Goal: Task Accomplishment & Management: Use online tool/utility

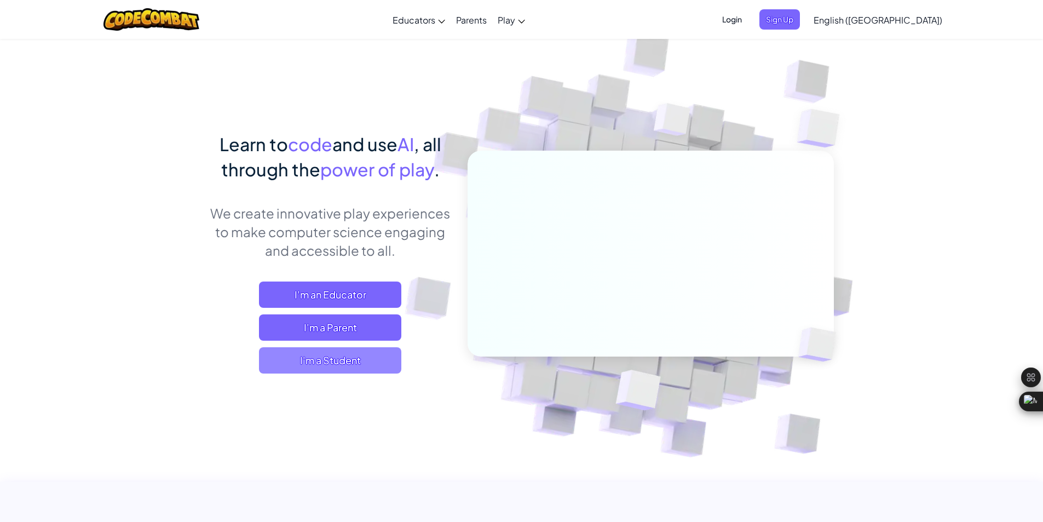
click at [324, 362] on span "I'm a Student" at bounding box center [330, 360] width 142 height 26
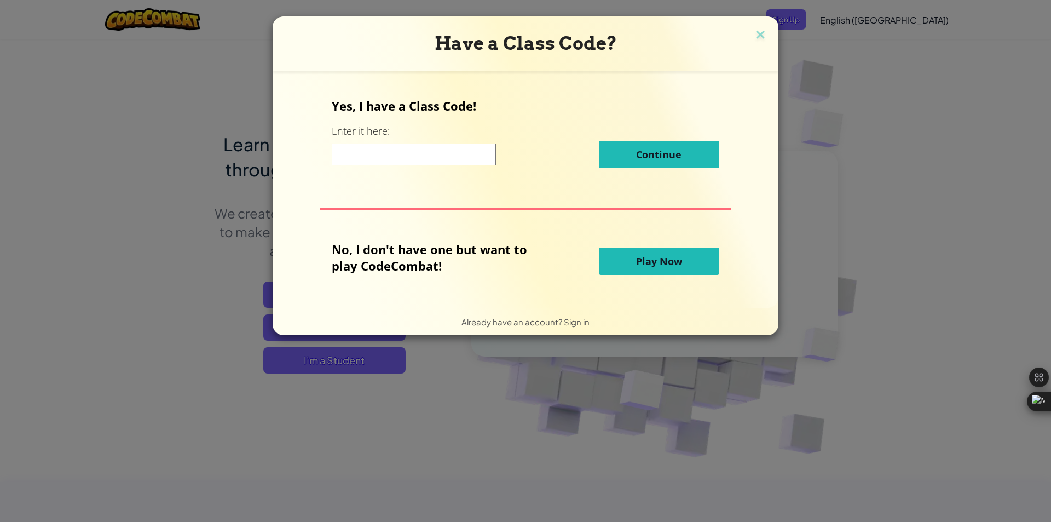
click at [628, 260] on button "Play Now" at bounding box center [659, 260] width 120 height 27
click at [630, 267] on button "Play Now" at bounding box center [659, 260] width 120 height 27
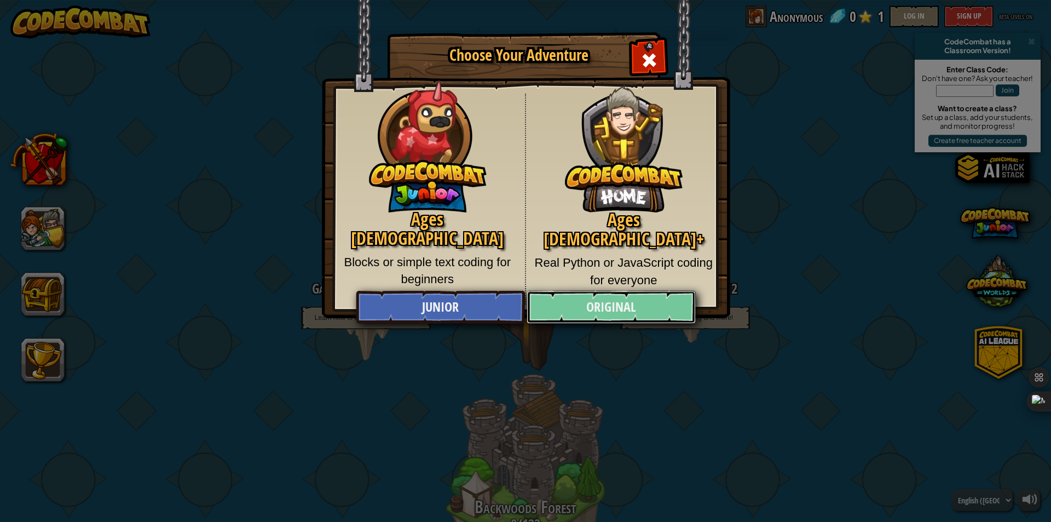
click at [584, 298] on link "Original" at bounding box center [611, 307] width 169 height 33
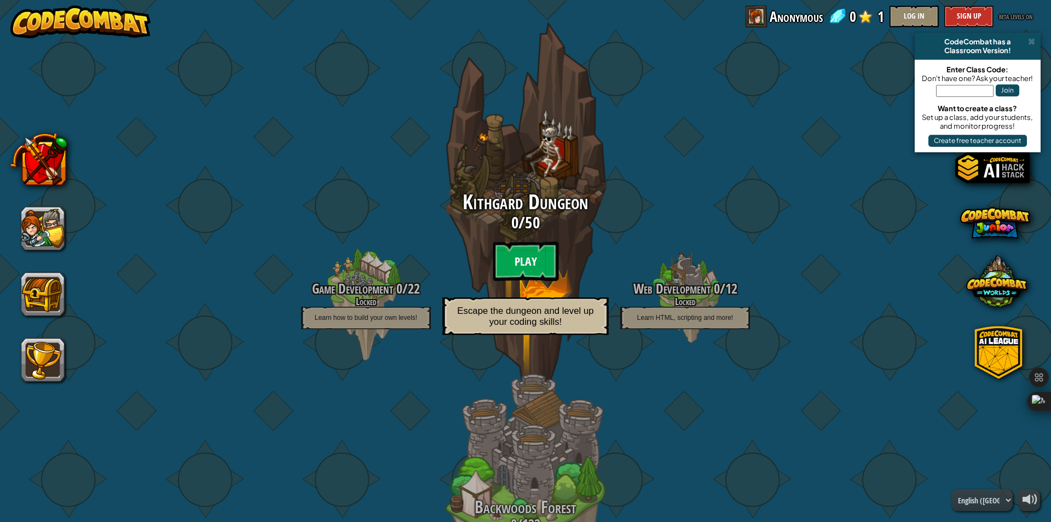
click at [520, 257] on btn "Play" at bounding box center [526, 260] width 66 height 39
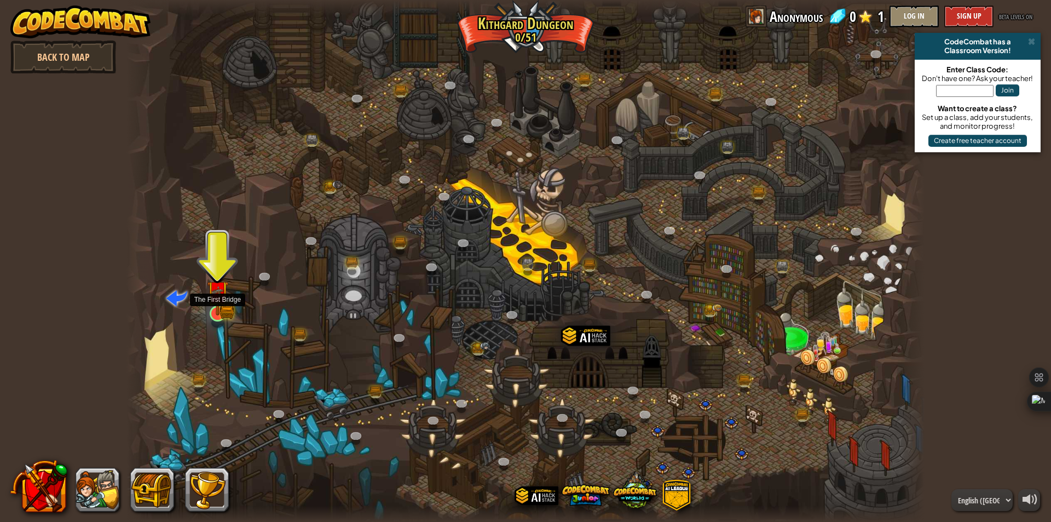
click at [218, 304] on img at bounding box center [217, 291] width 21 height 47
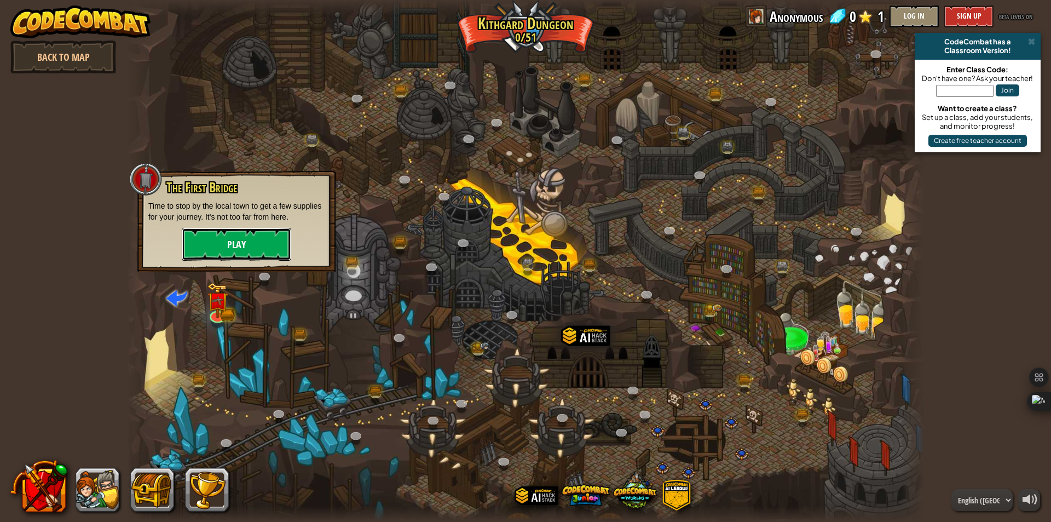
click at [233, 239] on button "Play" at bounding box center [236, 244] width 109 height 33
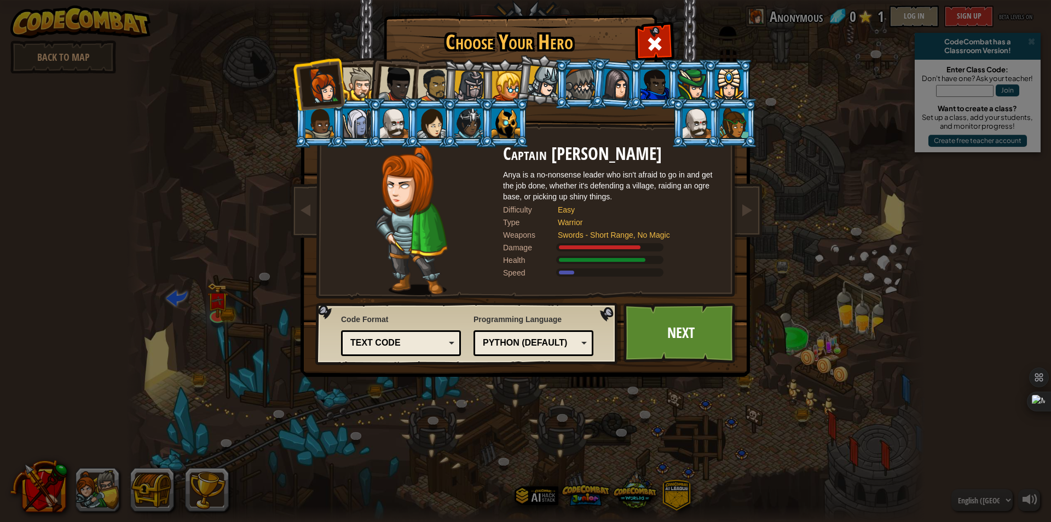
click at [358, 92] on div at bounding box center [359, 83] width 33 height 33
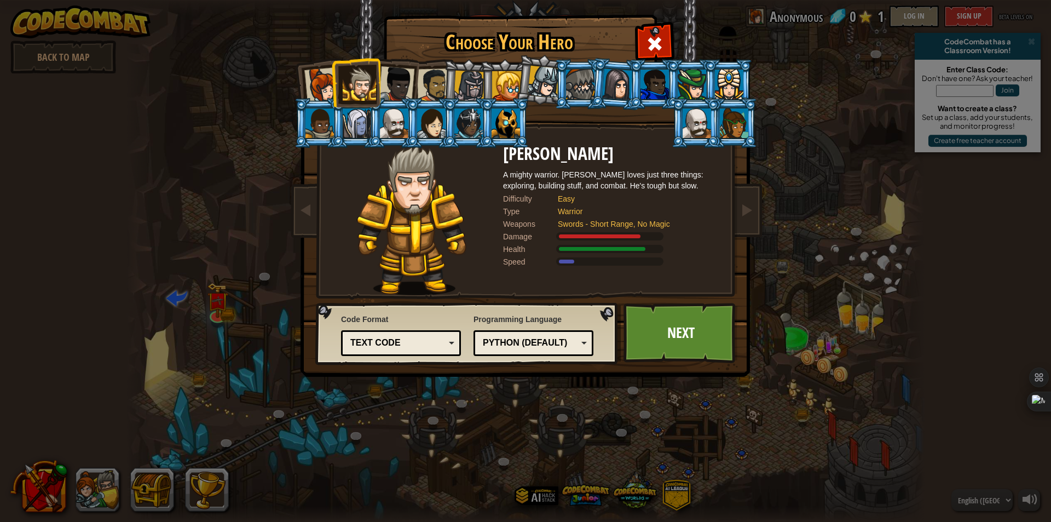
click at [396, 86] on div at bounding box center [396, 84] width 36 height 36
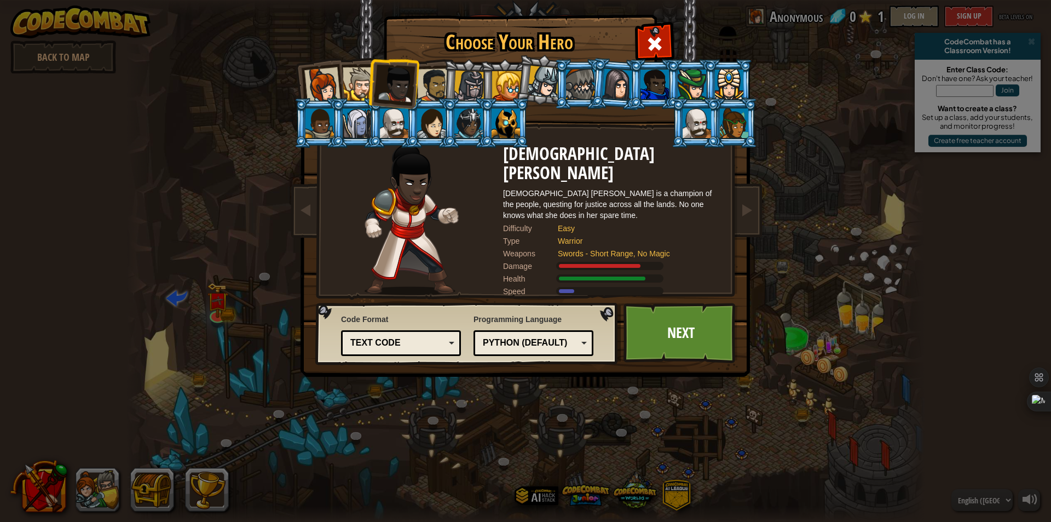
click at [439, 82] on div at bounding box center [434, 85] width 34 height 34
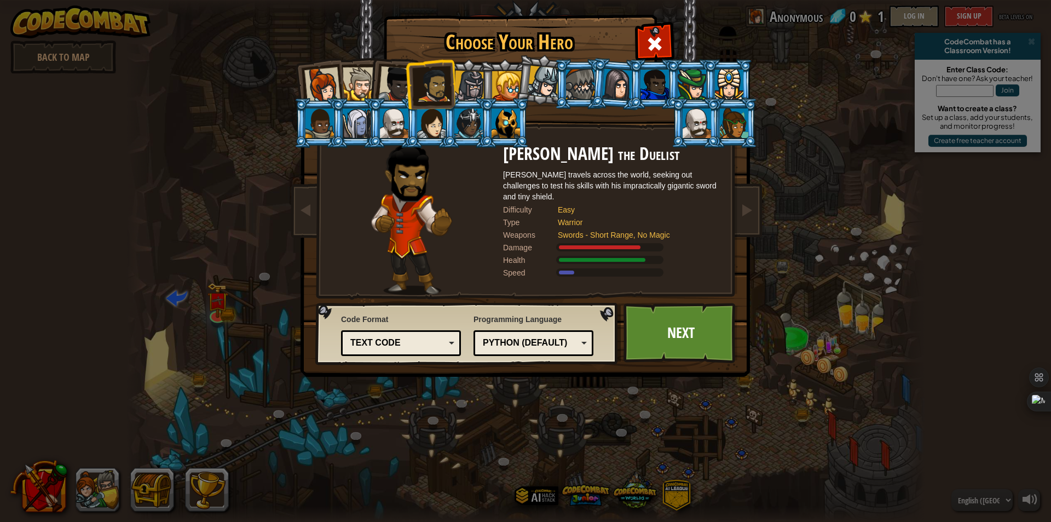
click at [512, 83] on div at bounding box center [507, 86] width 30 height 30
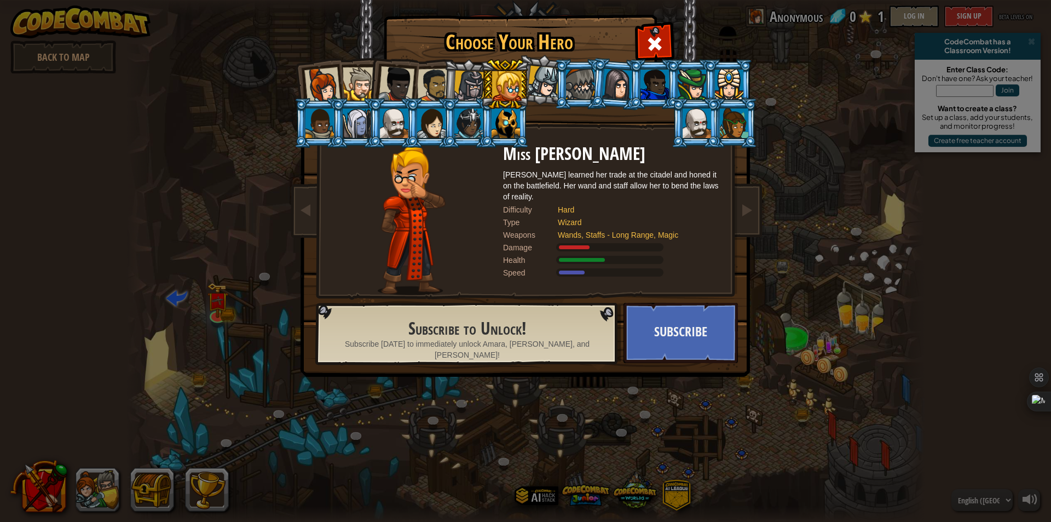
click at [371, 91] on li at bounding box center [393, 82] width 54 height 54
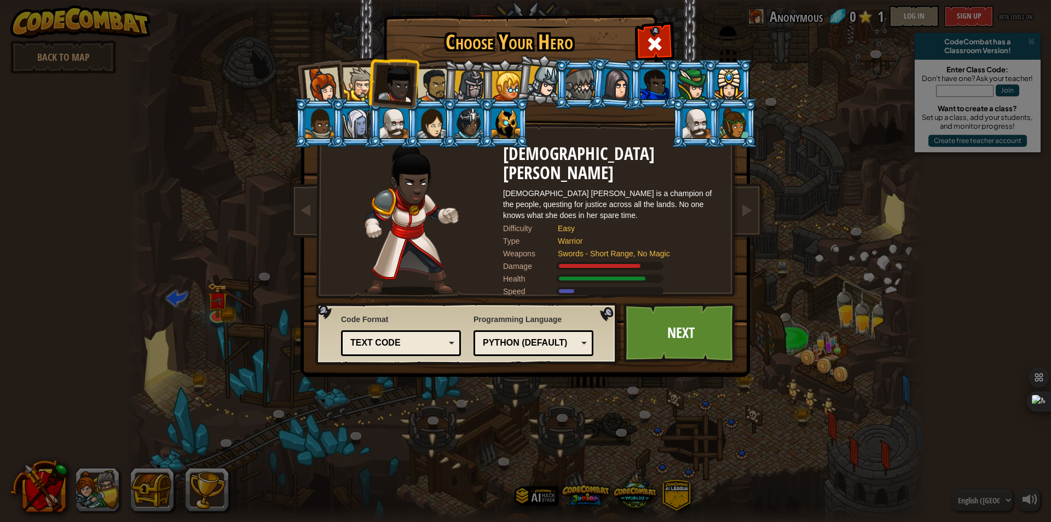
click at [336, 79] on div at bounding box center [322, 85] width 36 height 36
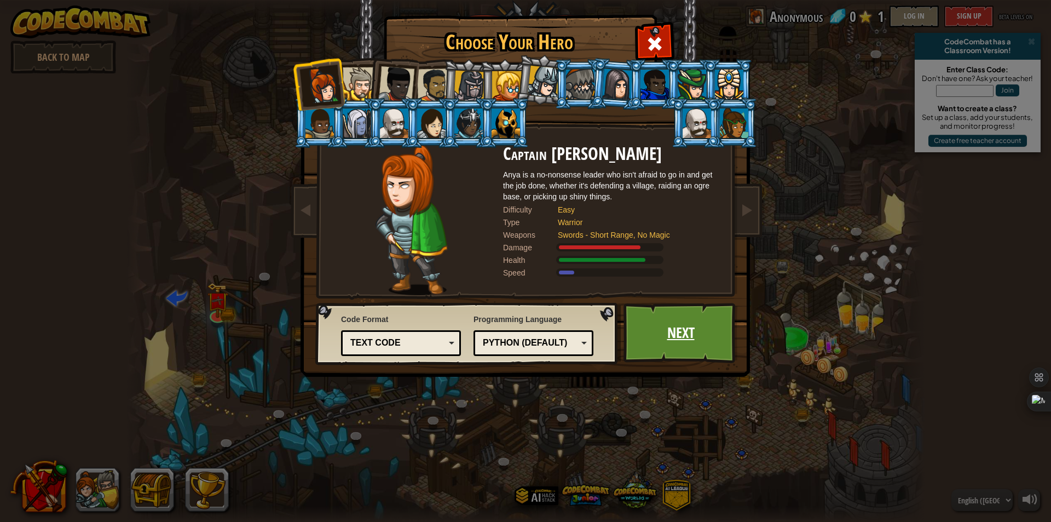
click at [666, 323] on link "Next" at bounding box center [681, 333] width 114 height 60
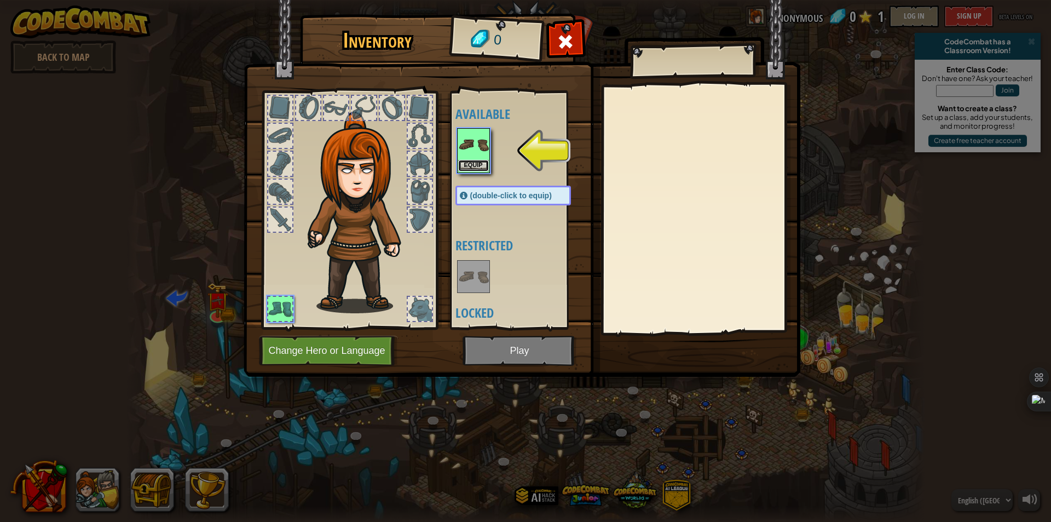
click at [477, 164] on button "Equip" at bounding box center [473, 165] width 31 height 11
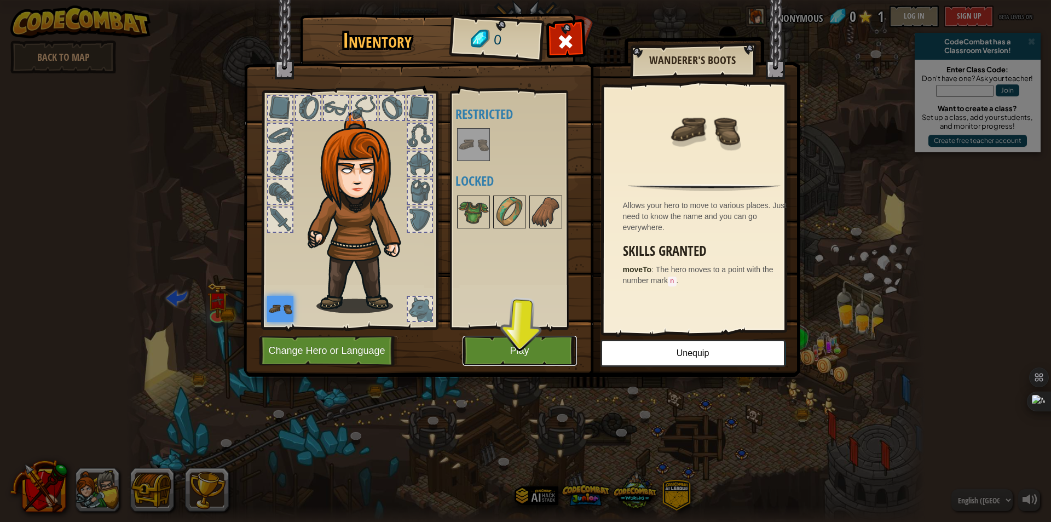
click at [502, 355] on button "Play" at bounding box center [520, 351] width 114 height 30
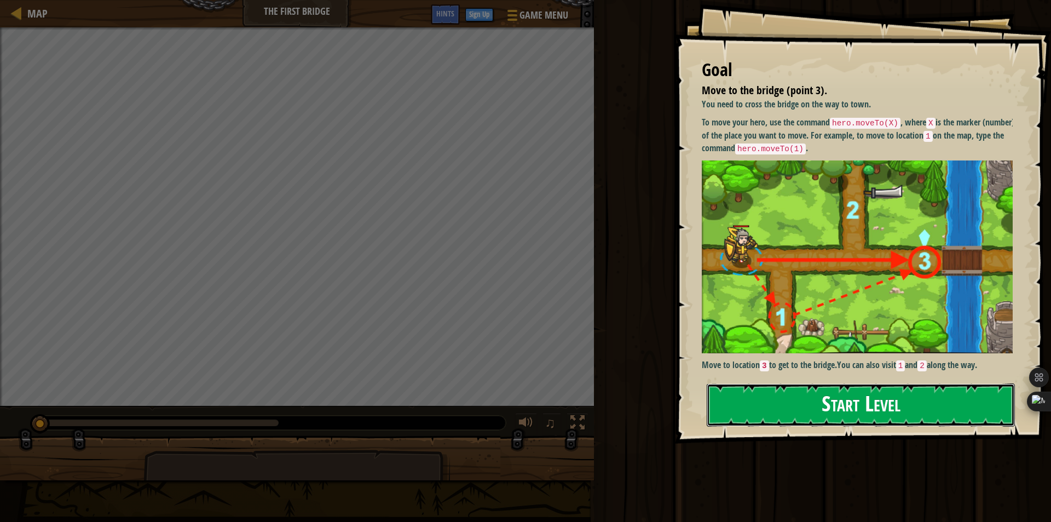
click at [884, 403] on button "Start Level" at bounding box center [861, 404] width 308 height 43
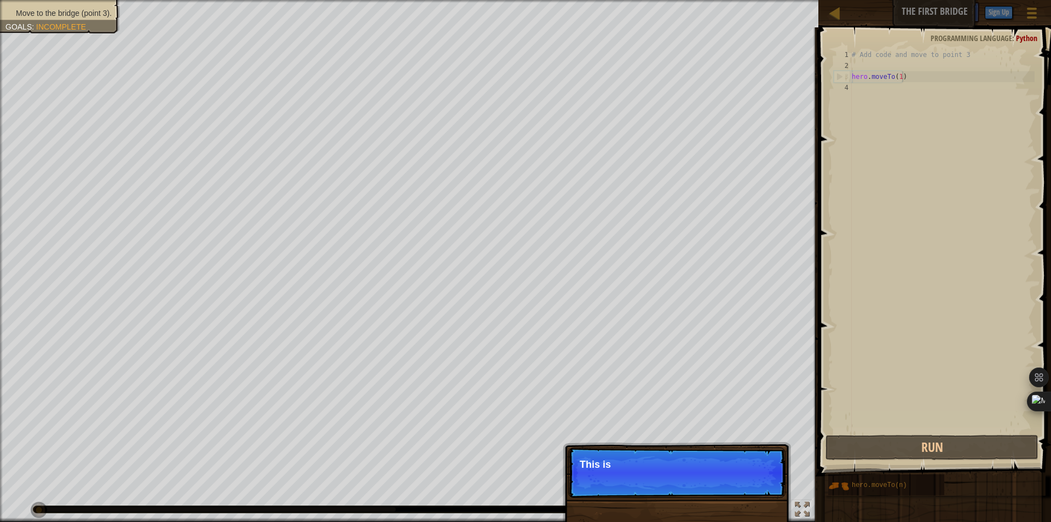
click at [902, 75] on div "# Add code and move to point 3 hero . moveTo ( 1 )" at bounding box center [942, 251] width 185 height 405
click at [900, 75] on div "# Add code and move to point 3 hero . moveTo ( 1 )" at bounding box center [942, 251] width 185 height 405
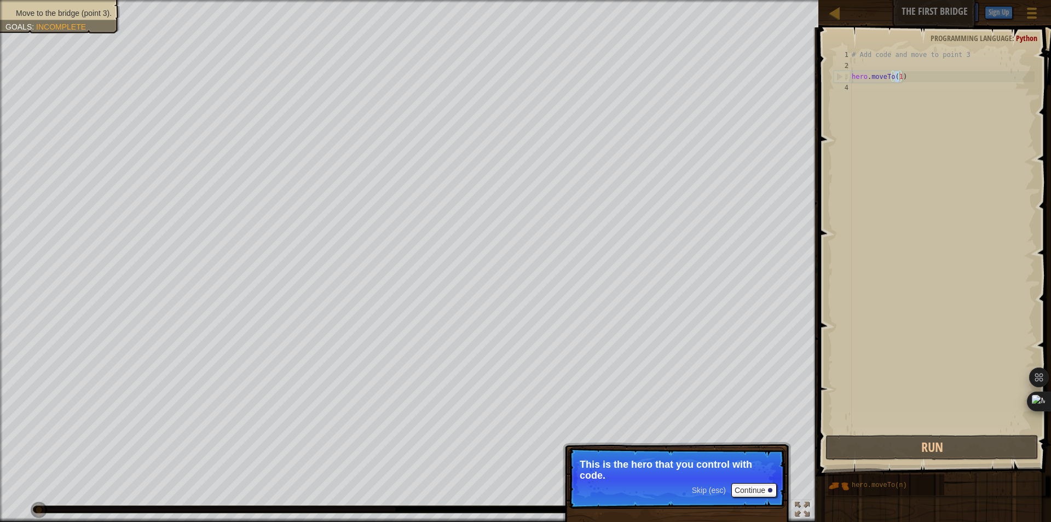
click at [710, 492] on span "Skip (esc)" at bounding box center [709, 490] width 34 height 9
click at [743, 476] on p "Get to the bridge by going to point 3 on the" at bounding box center [677, 470] width 194 height 23
click at [736, 484] on button "Continue" at bounding box center [753, 491] width 45 height 14
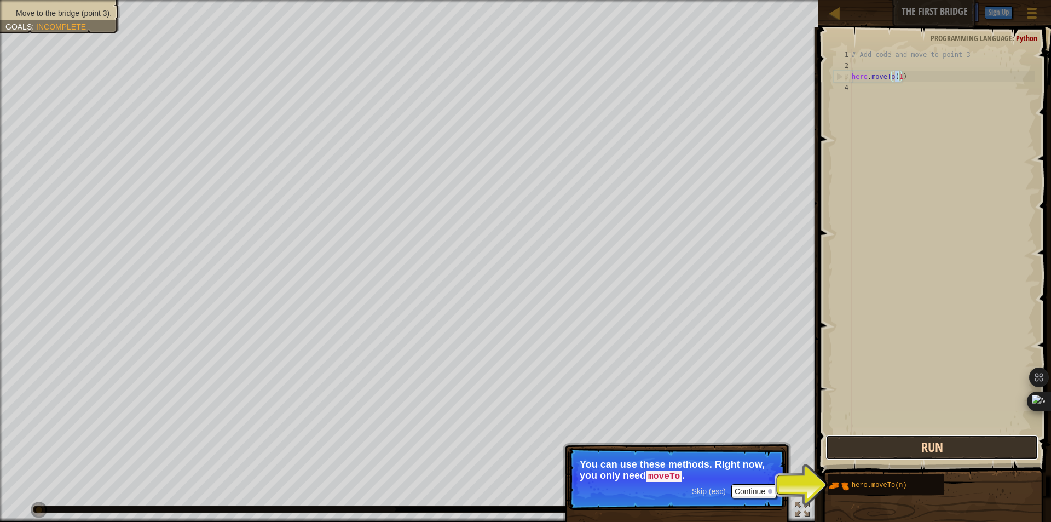
click at [880, 447] on button "Run" at bounding box center [932, 447] width 213 height 25
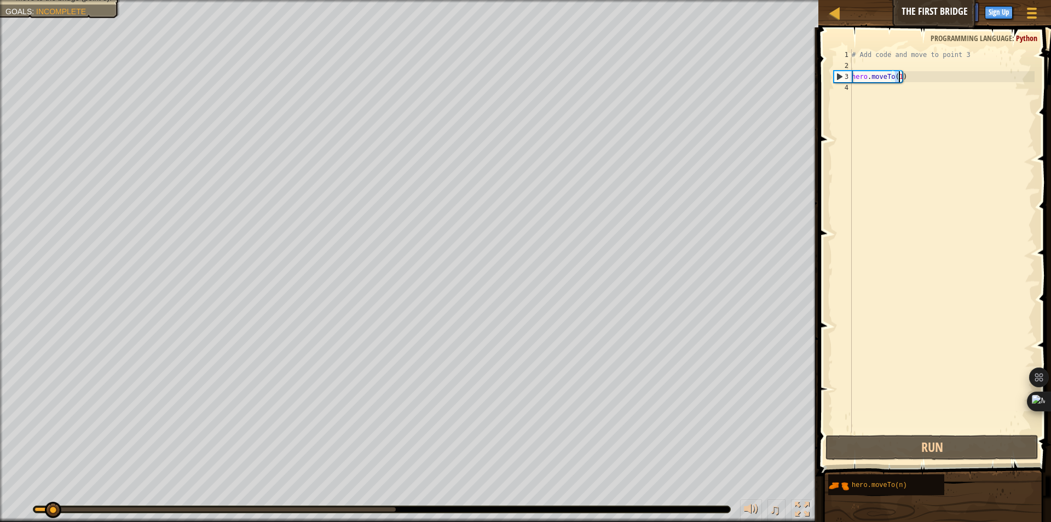
click at [899, 80] on div "# Add code and move to point 3 hero . moveTo ( 1 )" at bounding box center [942, 240] width 185 height 383
click at [898, 77] on div "# Add code and move to point 3 hero . moveTo ( 1 )" at bounding box center [942, 251] width 185 height 405
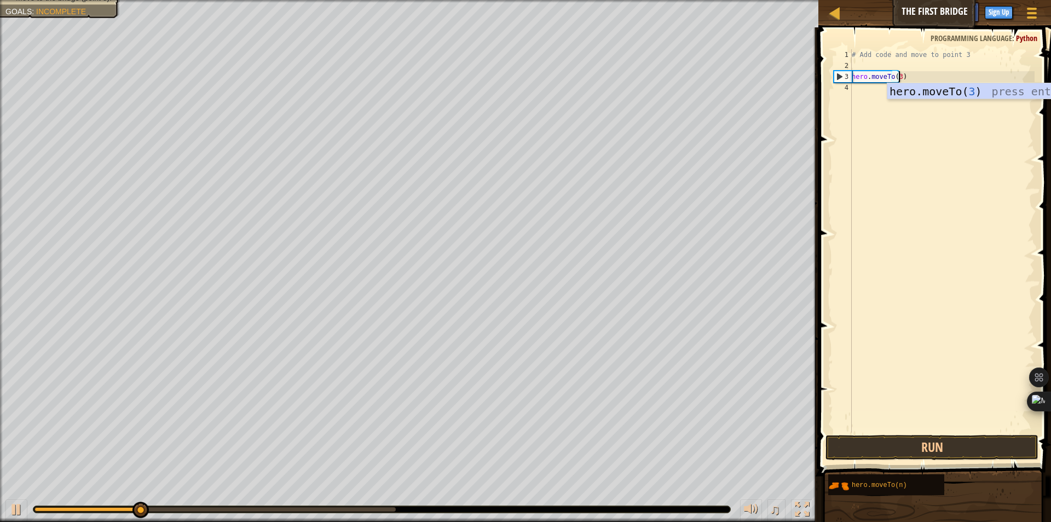
scroll to position [5, 4]
type textarea "hero.moveTo(3)"
click at [948, 436] on button "Run" at bounding box center [932, 447] width 213 height 25
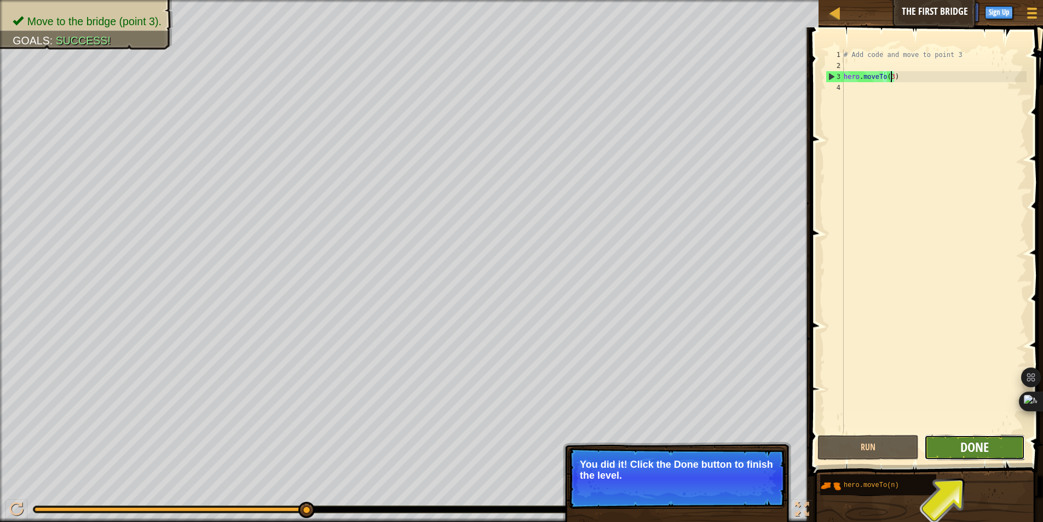
click at [968, 451] on span "Done" at bounding box center [974, 447] width 28 height 18
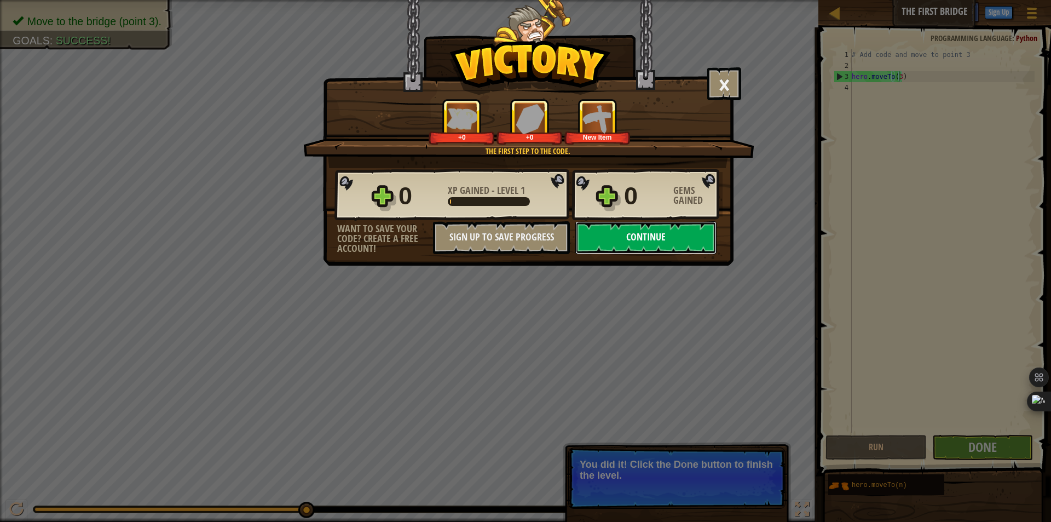
click at [631, 236] on button "Continue" at bounding box center [645, 237] width 141 height 33
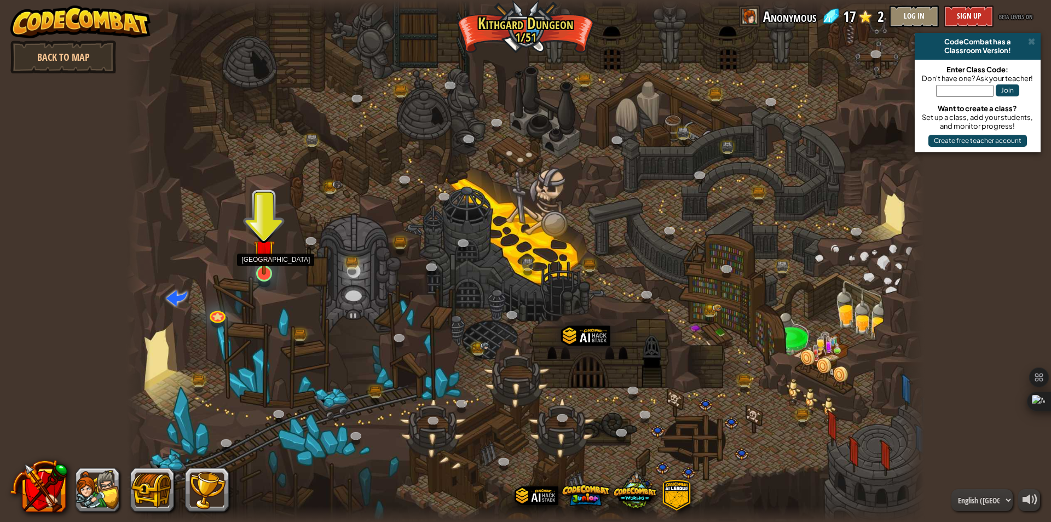
click at [263, 266] on img at bounding box center [263, 250] width 21 height 49
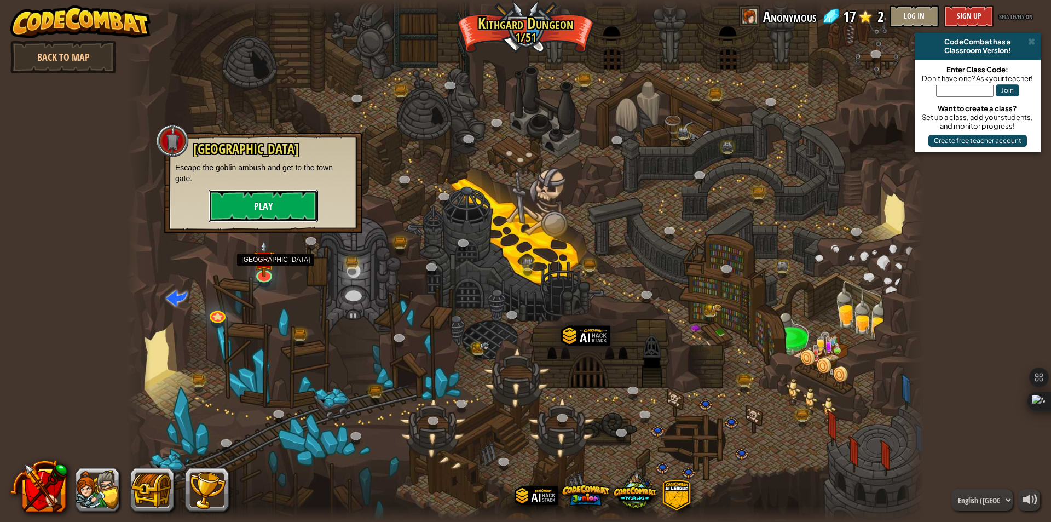
click at [274, 200] on button "Play" at bounding box center [263, 205] width 109 height 33
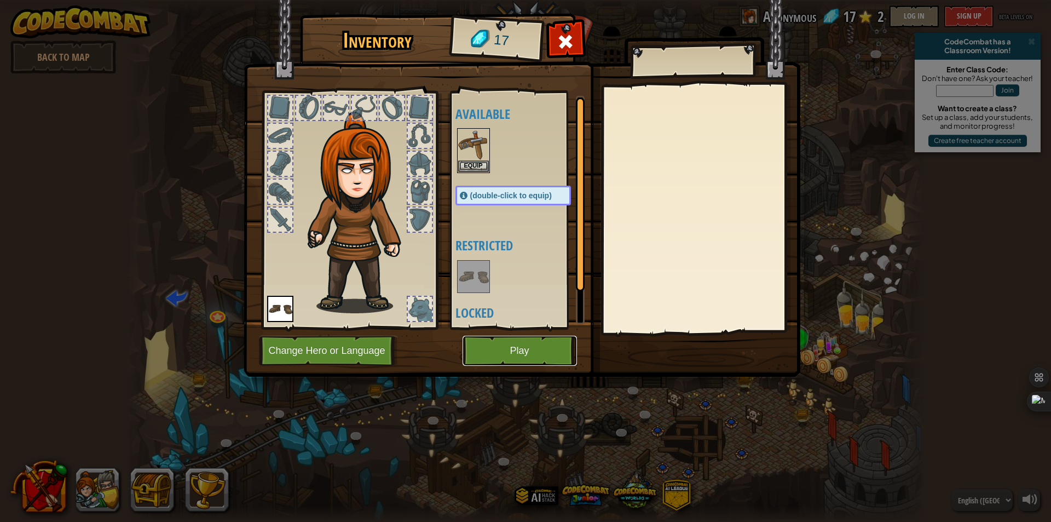
click at [535, 353] on button "Play" at bounding box center [520, 351] width 114 height 30
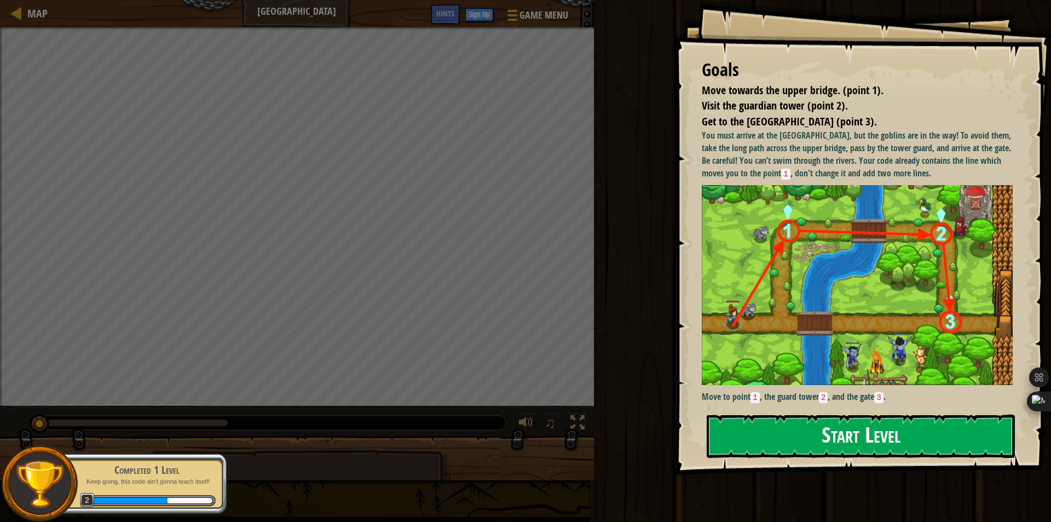
drag, startPoint x: 855, startPoint y: 433, endPoint x: 861, endPoint y: 430, distance: 6.1
click at [856, 433] on button "Start Level" at bounding box center [861, 435] width 308 height 43
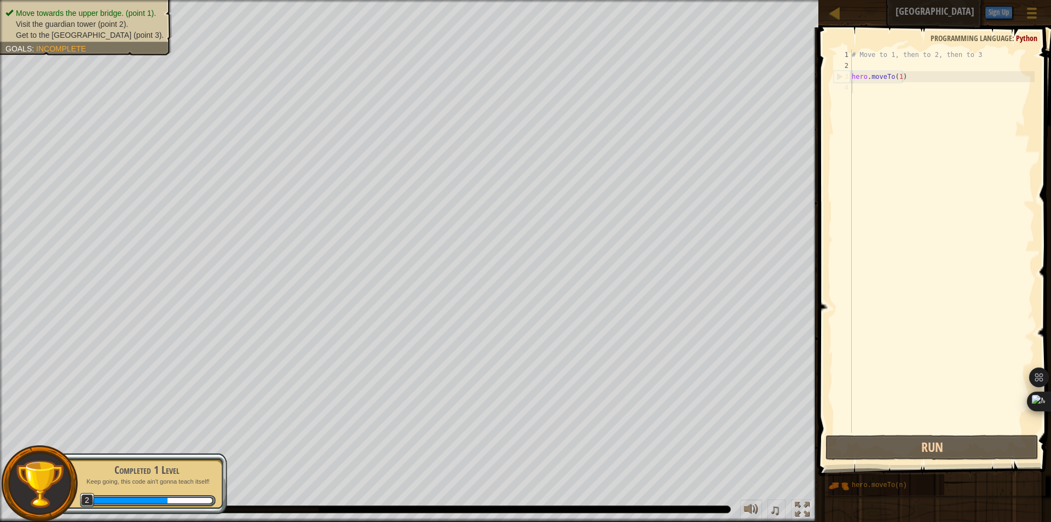
click at [897, 77] on div "# Move to 1, then to 2, then to 3 hero . moveTo ( 1 )" at bounding box center [942, 251] width 185 height 405
type textarea "hero.moveTo(1)"
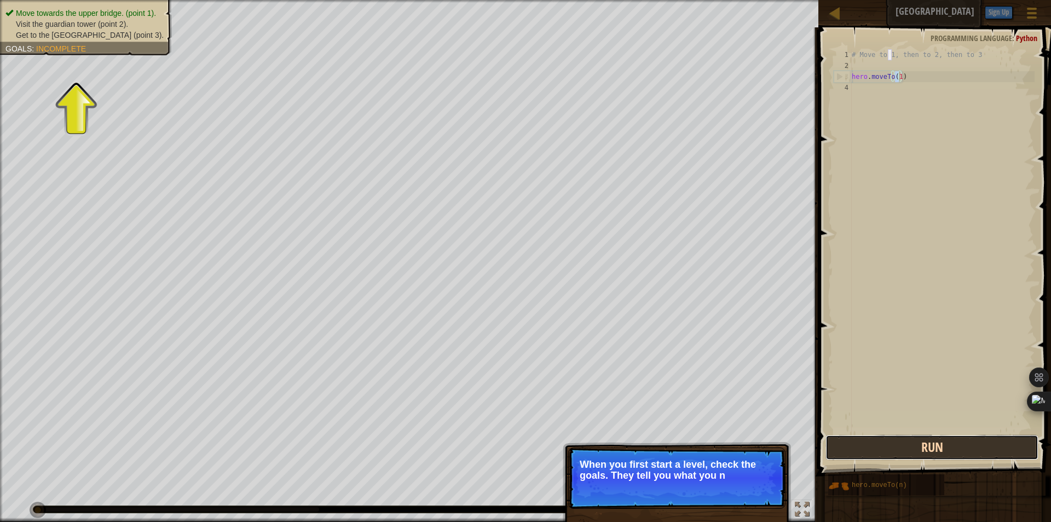
click at [907, 446] on button "Run" at bounding box center [932, 447] width 213 height 25
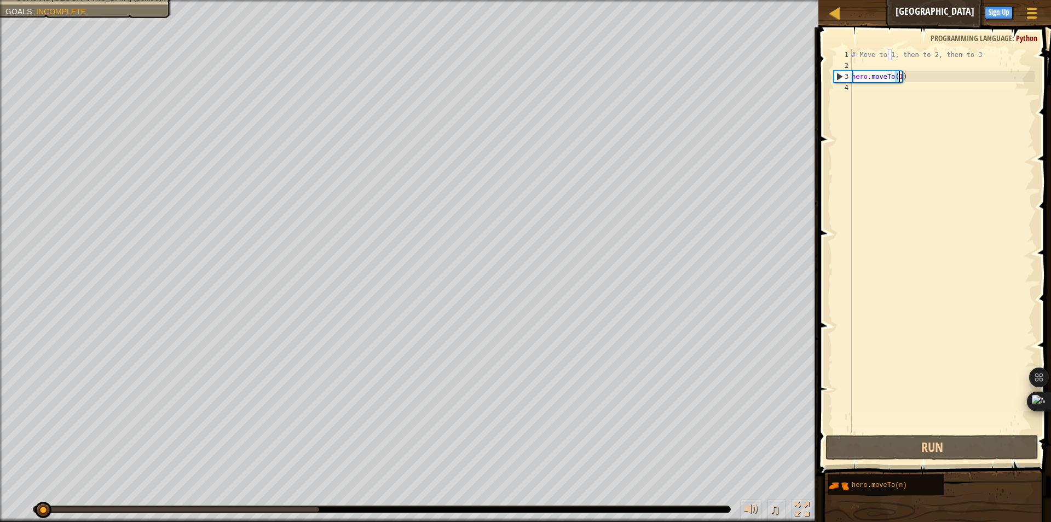
click at [916, 77] on div "# Move to 1, then to 2, then to 3 hero . moveTo ( 1 )" at bounding box center [942, 251] width 185 height 405
type textarea "hero.moveTo(1)"
paste textarea "hero.moveTo(1)"
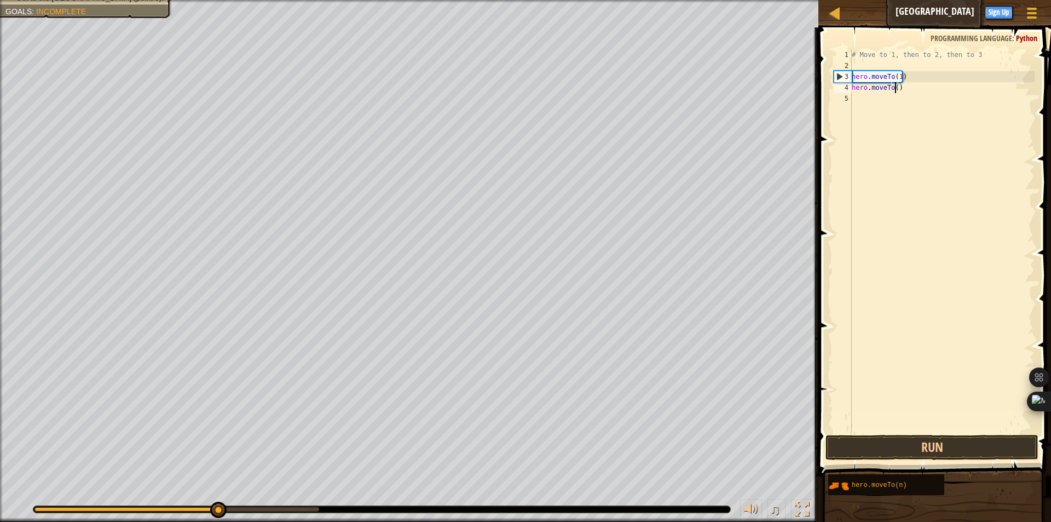
type textarea "hero.moveTo(2)"
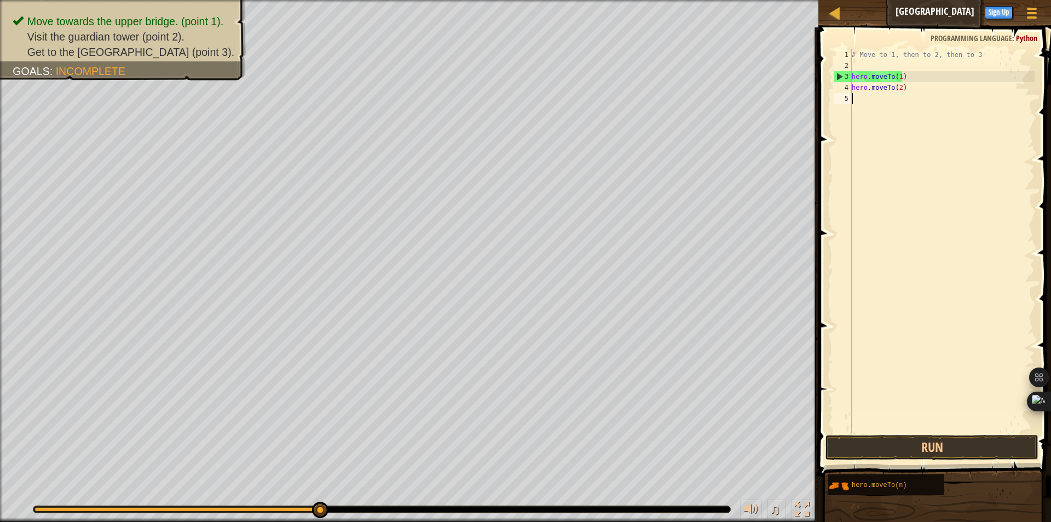
paste textarea "hero.moveTo(2)"
type textarea "hero.moveTo(2)"
paste textarea "hero.moveTo(1)"
type textarea "hero.moveTo(3)"
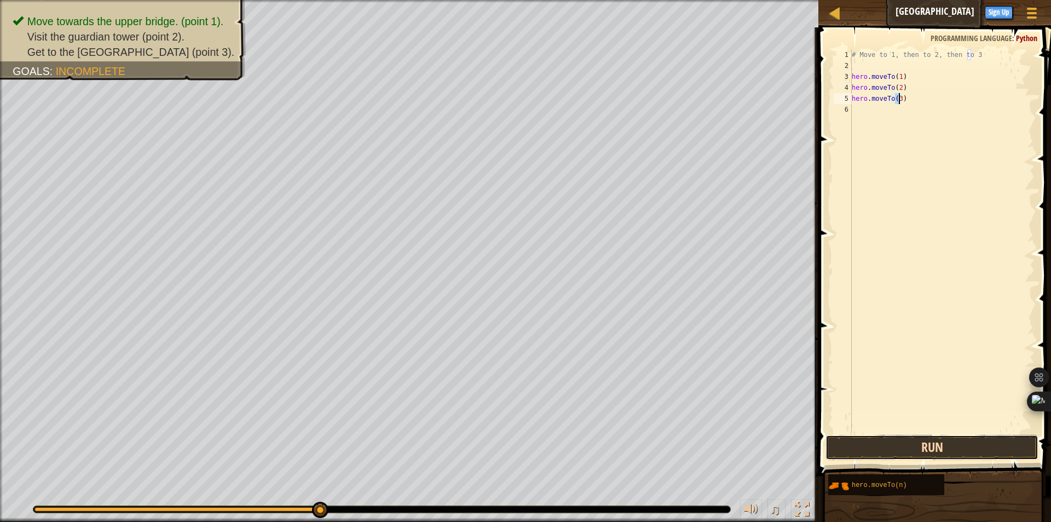
click at [939, 449] on button "Run" at bounding box center [932, 447] width 213 height 25
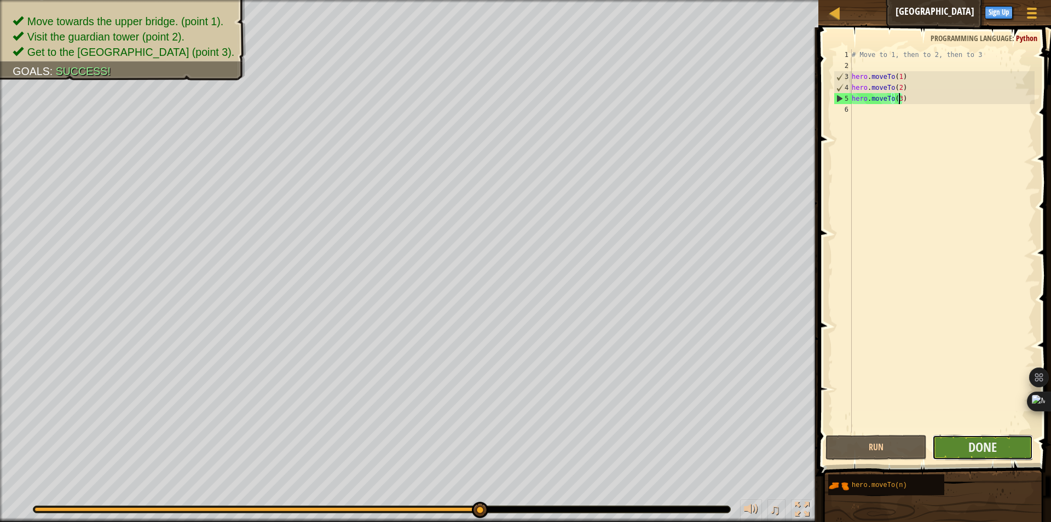
click at [969, 437] on button "Done" at bounding box center [982, 447] width 101 height 25
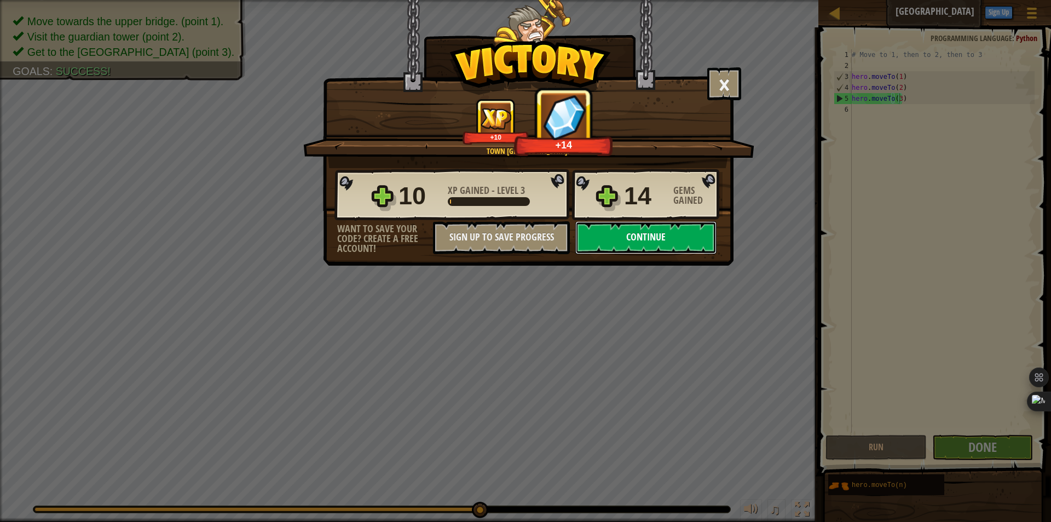
click at [615, 243] on button "Continue" at bounding box center [645, 237] width 141 height 33
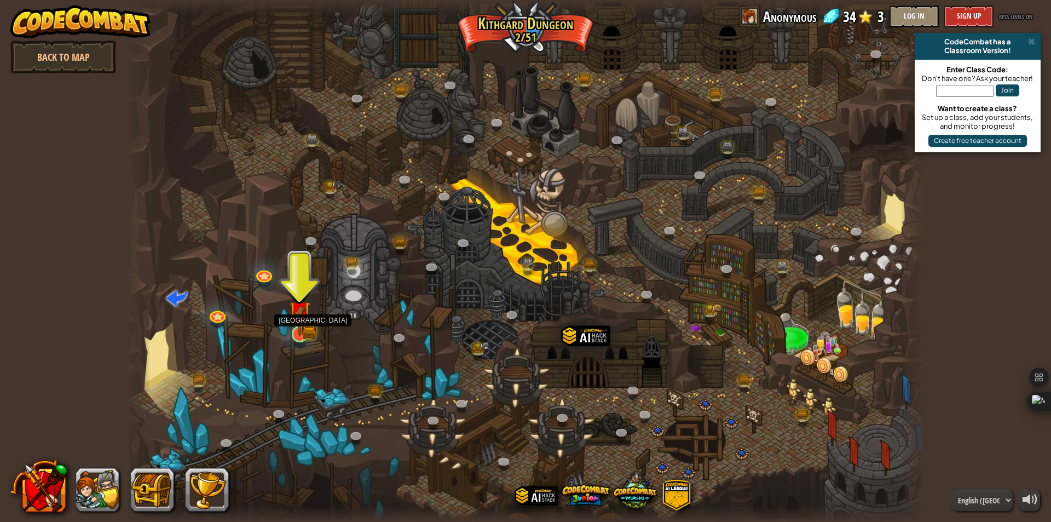
click at [308, 332] on img at bounding box center [299, 311] width 21 height 47
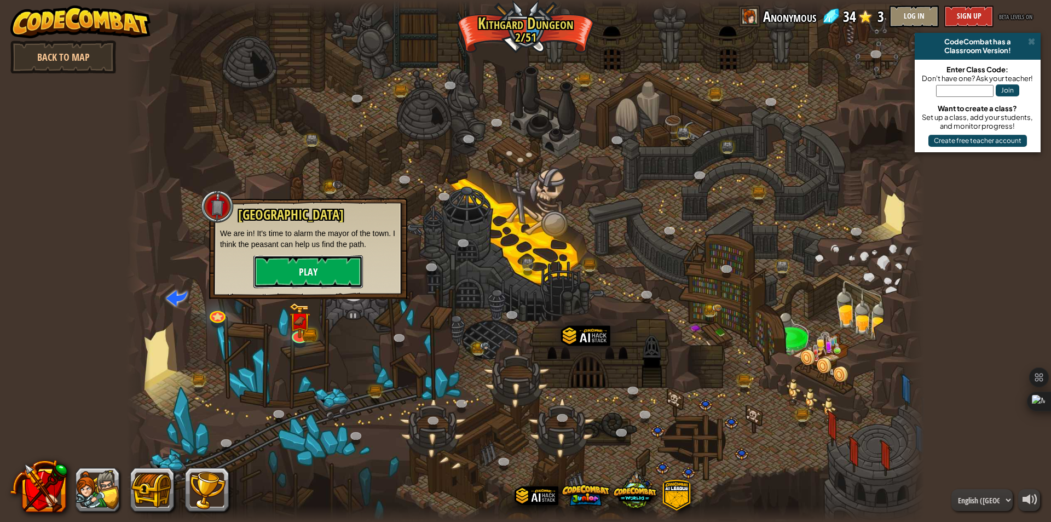
click at [299, 273] on button "Play" at bounding box center [307, 271] width 109 height 33
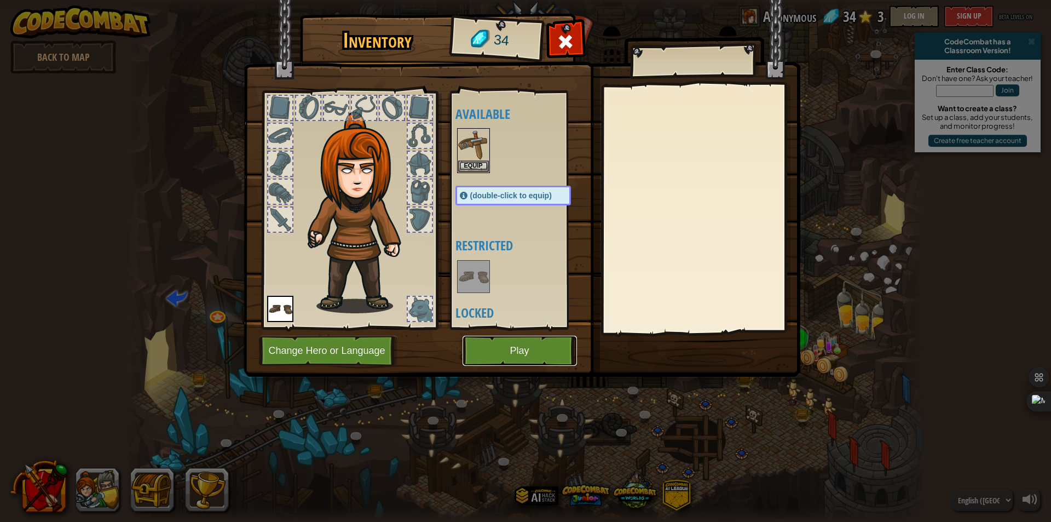
click at [481, 343] on button "Play" at bounding box center [520, 351] width 114 height 30
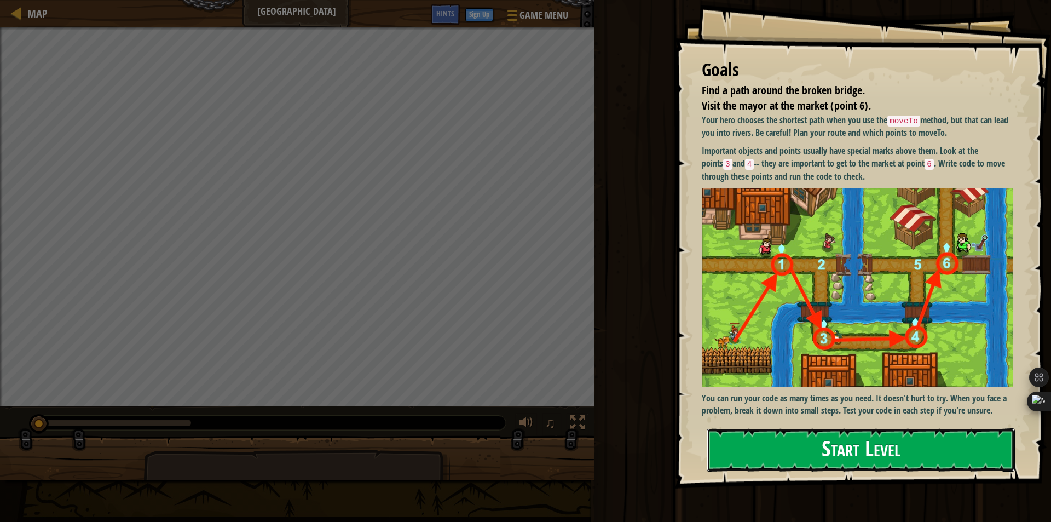
click at [875, 441] on button "Start Level" at bounding box center [861, 449] width 308 height 43
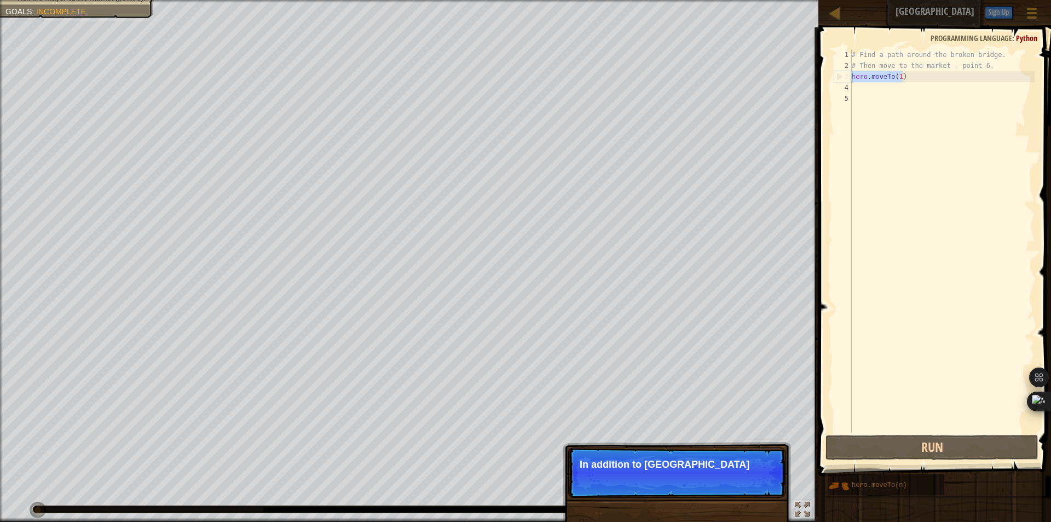
drag, startPoint x: 912, startPoint y: 76, endPoint x: 849, endPoint y: 76, distance: 63.0
click at [849, 76] on div "1 2 3 4 5 # Find a path around the broken bridge. # Then move to the market - p…" at bounding box center [933, 240] width 203 height 383
type textarea "hero.moveTo(1)"
click at [902, 94] on div "# Find a path around the broken bridge. # Then move to the market - point 6. he…" at bounding box center [942, 251] width 185 height 405
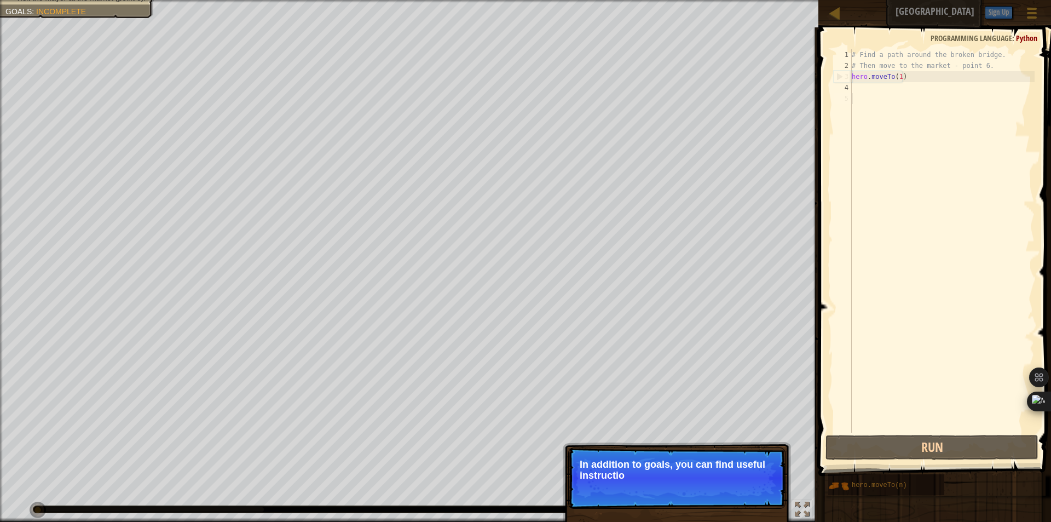
click at [897, 87] on div "# Find a path around the broken bridge. # Then move to the market - point 6. he…" at bounding box center [942, 251] width 185 height 405
click at [889, 87] on div "# Find a path around the broken bridge. # Then move to the market - point 6. he…" at bounding box center [942, 251] width 185 height 405
click at [750, 489] on button "Continue" at bounding box center [753, 490] width 45 height 14
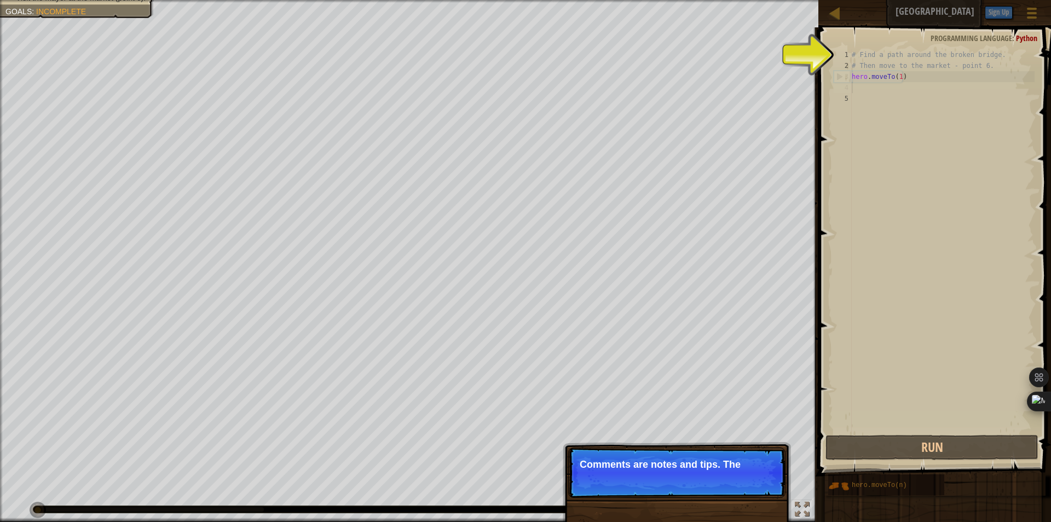
click at [890, 116] on div "# Find a path around the broken bridge. # Then move to the market - point 6. he…" at bounding box center [942, 251] width 185 height 405
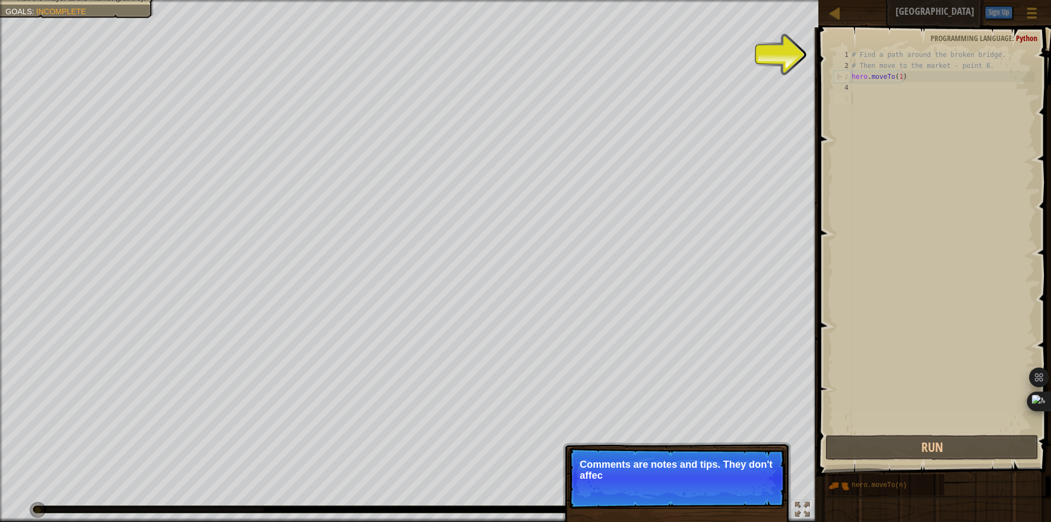
click at [889, 92] on div "# Find a path around the broken bridge. # Then move to the market - point 6. he…" at bounding box center [942, 251] width 185 height 405
click at [896, 93] on div "# Find a path around the broken bridge. # Then move to the market - point 6. he…" at bounding box center [942, 251] width 185 height 405
click at [912, 79] on div "# Find a path around the broken bridge. # Then move to the market - point 6. he…" at bounding box center [942, 251] width 185 height 405
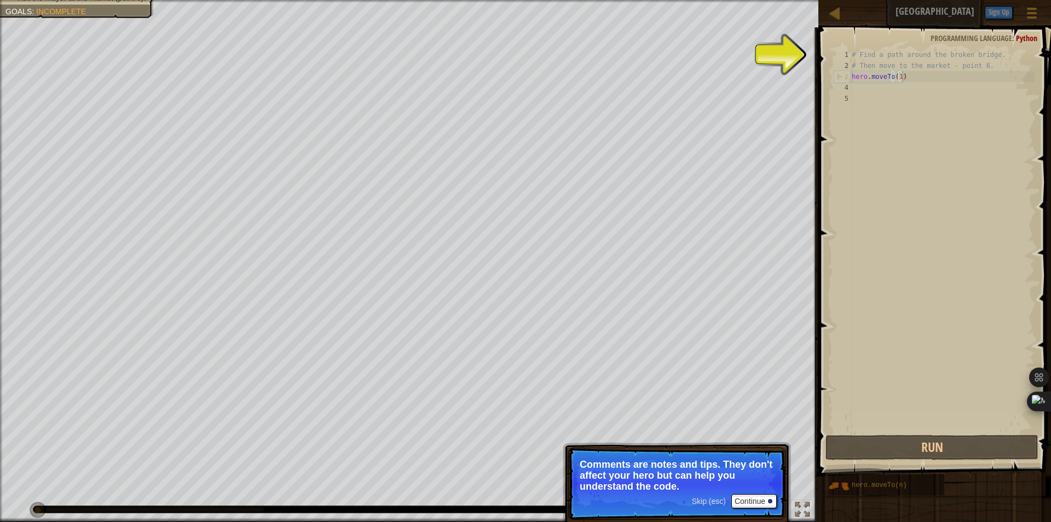
click at [909, 56] on div "# Find a path around the broken bridge. # Then move to the market - point 6. he…" at bounding box center [942, 251] width 185 height 405
click at [905, 67] on div "# Find a path around the broken bridge. # Then move to the market - point 6. he…" at bounding box center [942, 251] width 185 height 405
click at [904, 57] on div "# Find a path around the broken bridge. # Then move to the market - point 6. he…" at bounding box center [942, 251] width 185 height 405
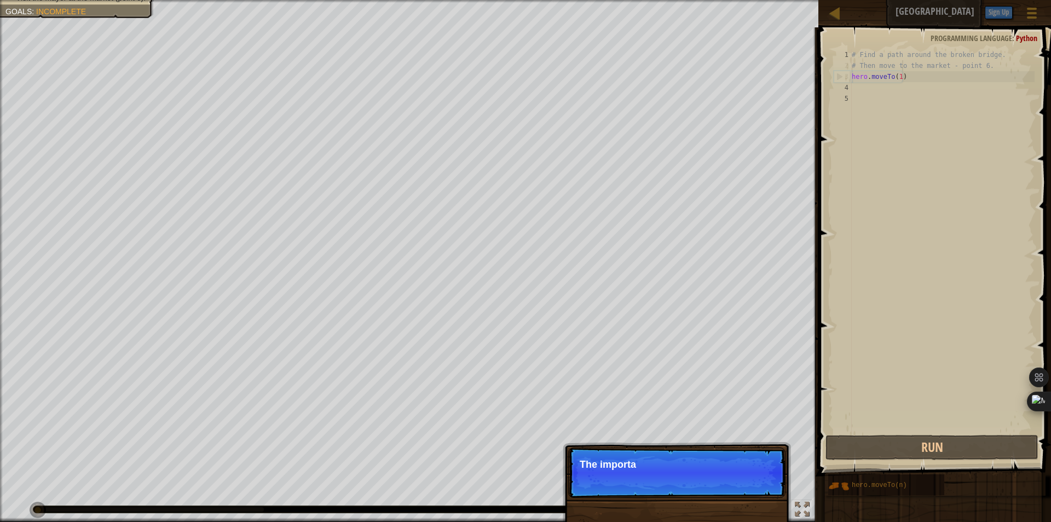
click at [904, 68] on div "# Find a path around the broken bridge. # Then move to the market - point 6. he…" at bounding box center [942, 251] width 185 height 405
type textarea "# Then move to the market - point 6."
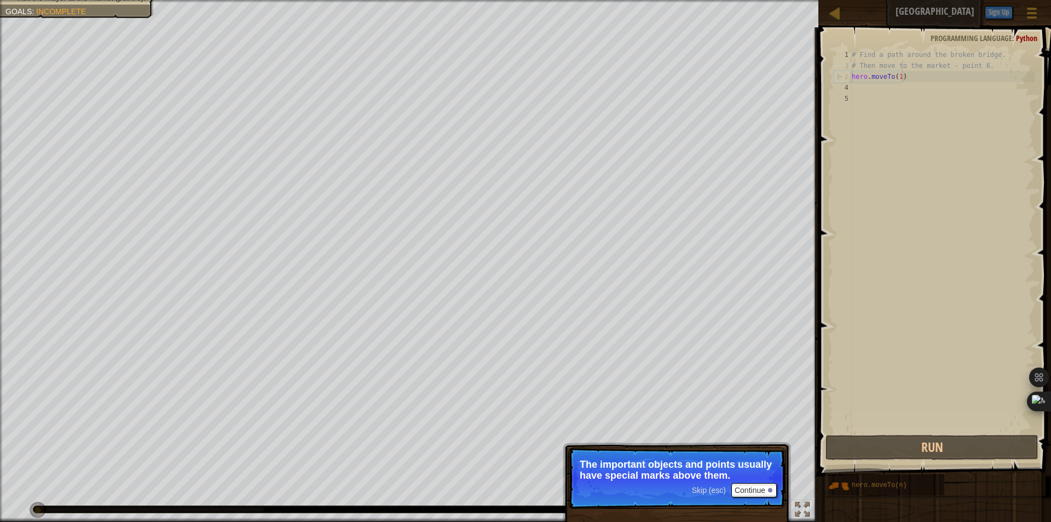
click at [831, 266] on span at bounding box center [935, 236] width 241 height 481
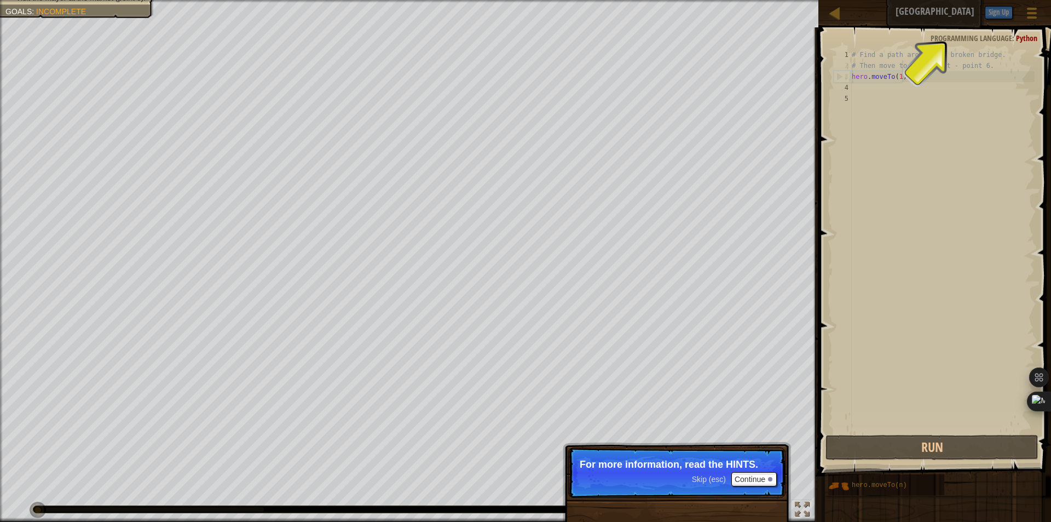
click at [989, 96] on div "# Find a path around the broken bridge. # Then move to the market - point 6. he…" at bounding box center [942, 251] width 185 height 405
click at [753, 478] on button "Continue" at bounding box center [753, 479] width 45 height 14
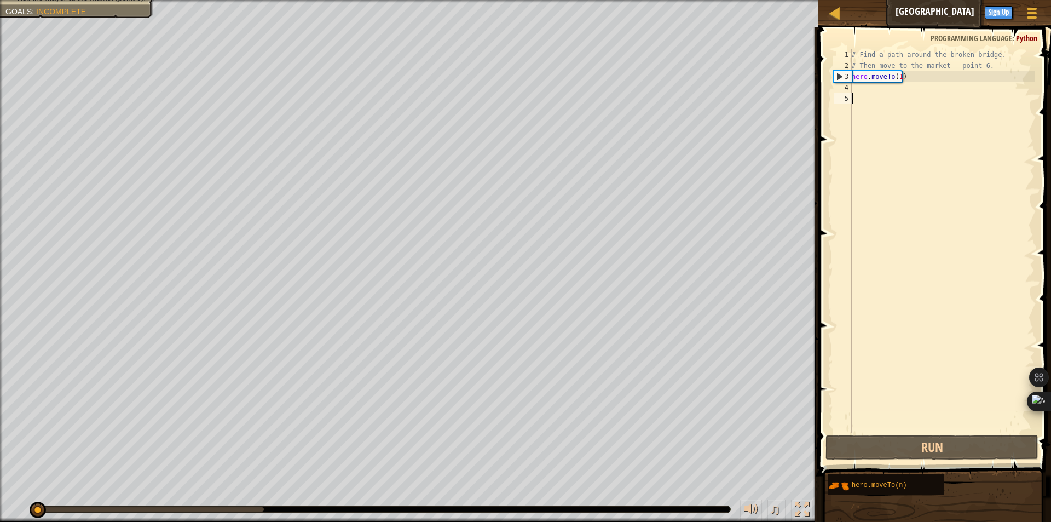
click at [892, 81] on div "# Find a path around the broken bridge. # Then move to the market - point 6. he…" at bounding box center [942, 251] width 185 height 405
type textarea "hero.moveTo(1)"
click at [915, 79] on div "# Find a path around the broken bridge. # Then move to the market - point 6. he…" at bounding box center [942, 251] width 185 height 405
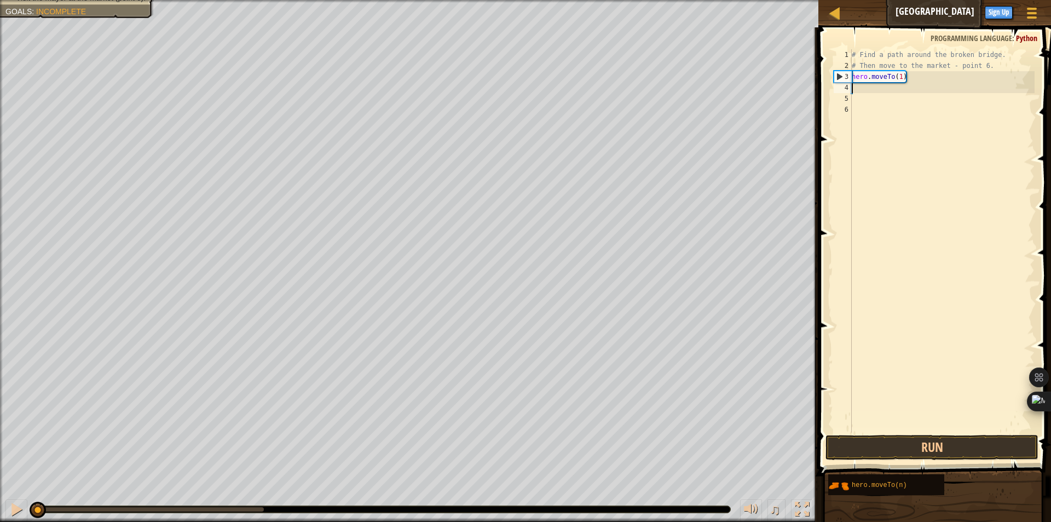
paste textarea "hero.moveTo(1)"
type textarea "hero.moveTo(1)"
paste textarea "hero.moveTo(1)"
type textarea "hero.moveTo(1)"
paste textarea "hero.moveTo(1)"
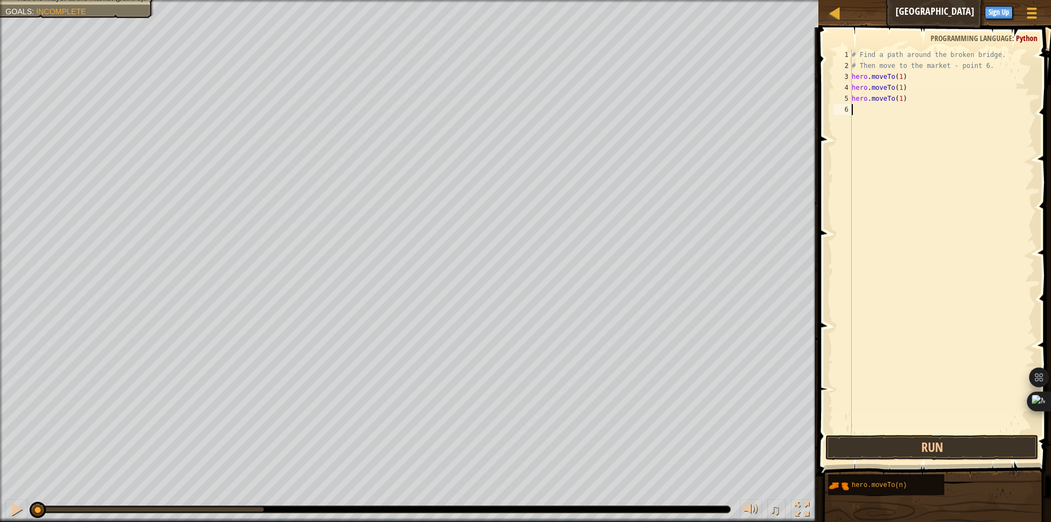
type textarea "hero.moveTo(1)"
paste textarea "hero.moveTo(1)"
click at [898, 88] on div "# Find a path around the broken bridge. # Then move to the market - point 6. he…" at bounding box center [942, 251] width 185 height 405
type textarea "hero.moveTo(5)"
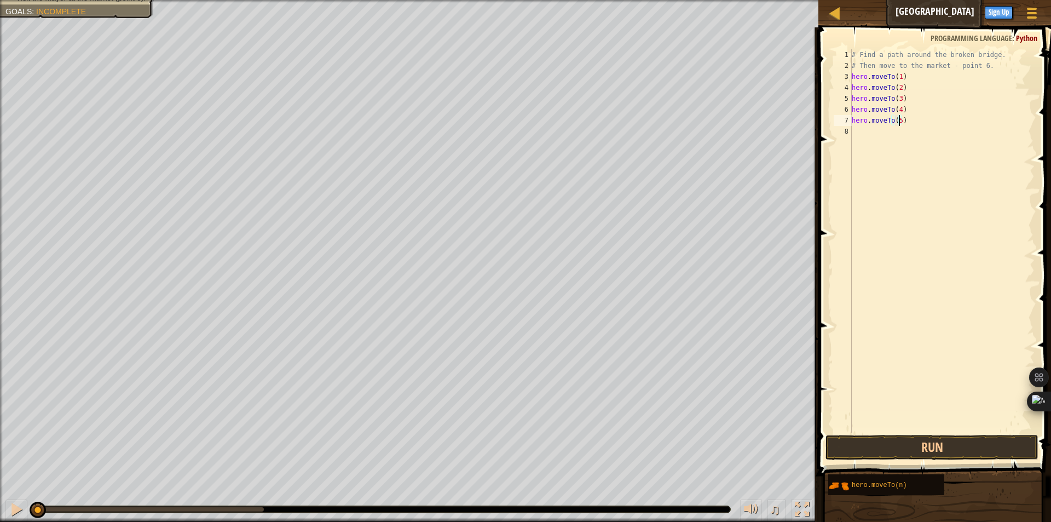
scroll to position [5, 0]
paste textarea "hero.moveTo(1)"
type textarea "hero.moveTo(6)"
click at [931, 446] on button "Run" at bounding box center [932, 447] width 213 height 25
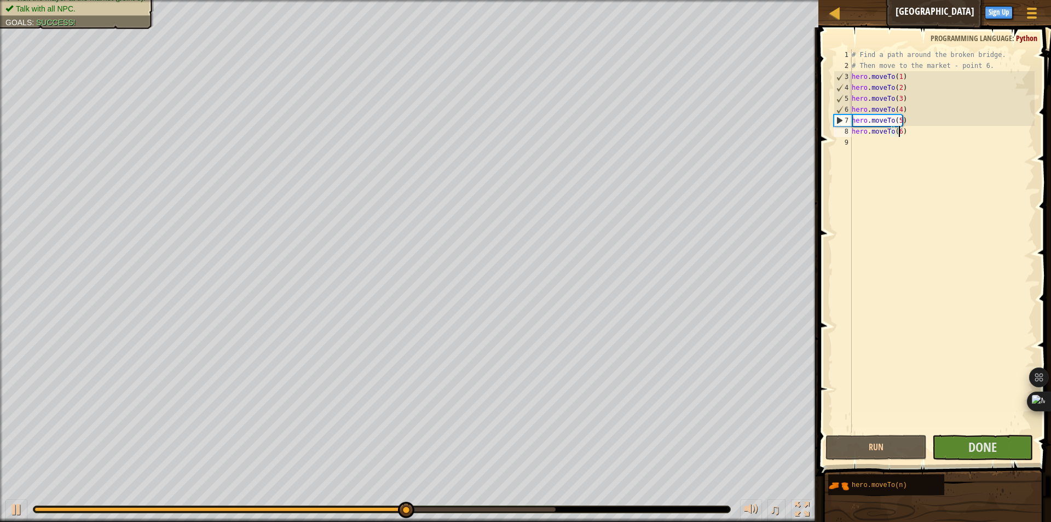
click at [931, 134] on div "# Find a path around the broken bridge. # Then move to the market - point 6. he…" at bounding box center [942, 251] width 185 height 405
drag, startPoint x: 902, startPoint y: 134, endPoint x: 853, endPoint y: 132, distance: 49.3
click at [853, 132] on div "# Find a path around the broken bridge. # Then move to the market - point 6. he…" at bounding box center [942, 251] width 185 height 405
click at [904, 134] on div "# Find a path around the broken bridge. # Then move to the market - point 6. he…" at bounding box center [942, 240] width 185 height 383
click at [904, 157] on div "# Find a path around the broken bridge. # Then move to the market - point 6. he…" at bounding box center [942, 251] width 185 height 405
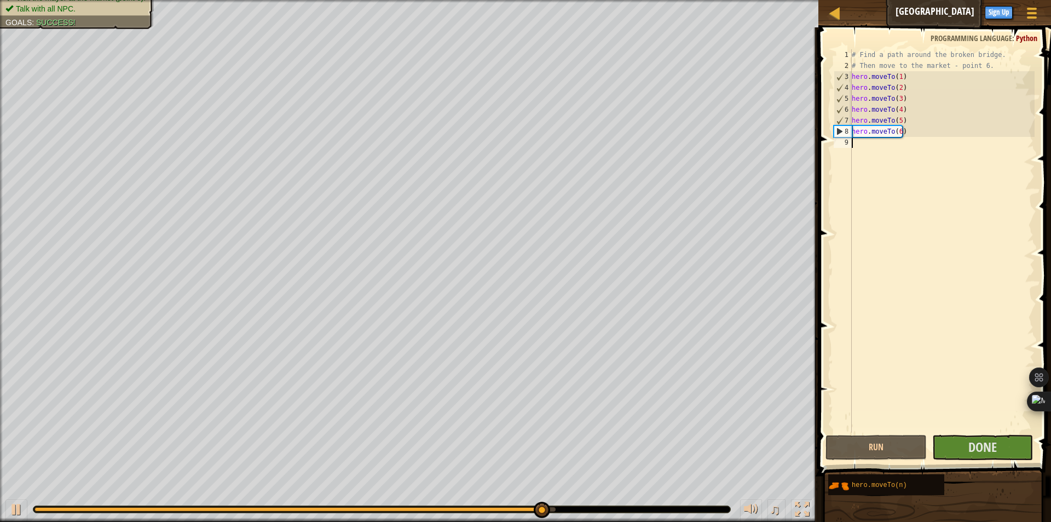
scroll to position [5, 0]
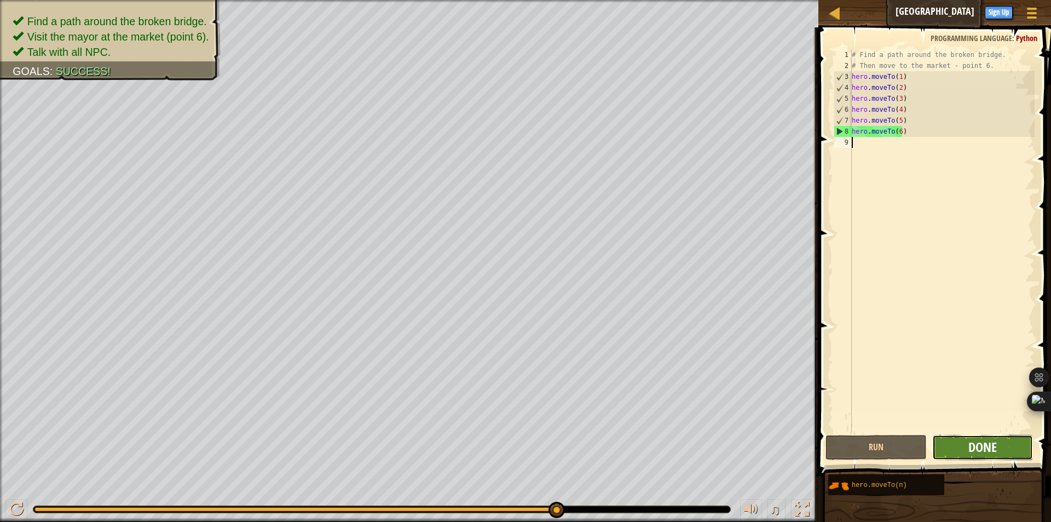
click at [991, 446] on span "Done" at bounding box center [982, 447] width 28 height 18
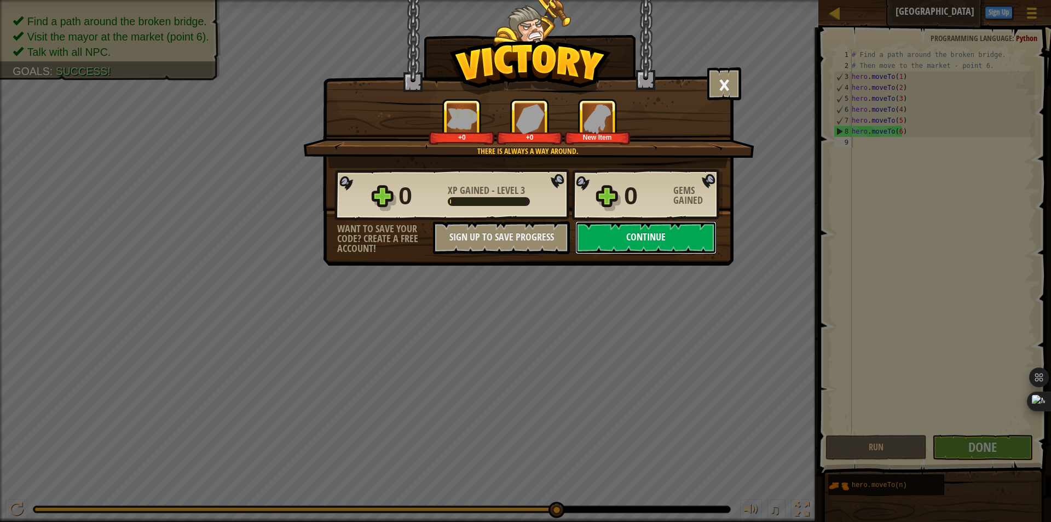
click at [673, 240] on button "Continue" at bounding box center [645, 237] width 141 height 33
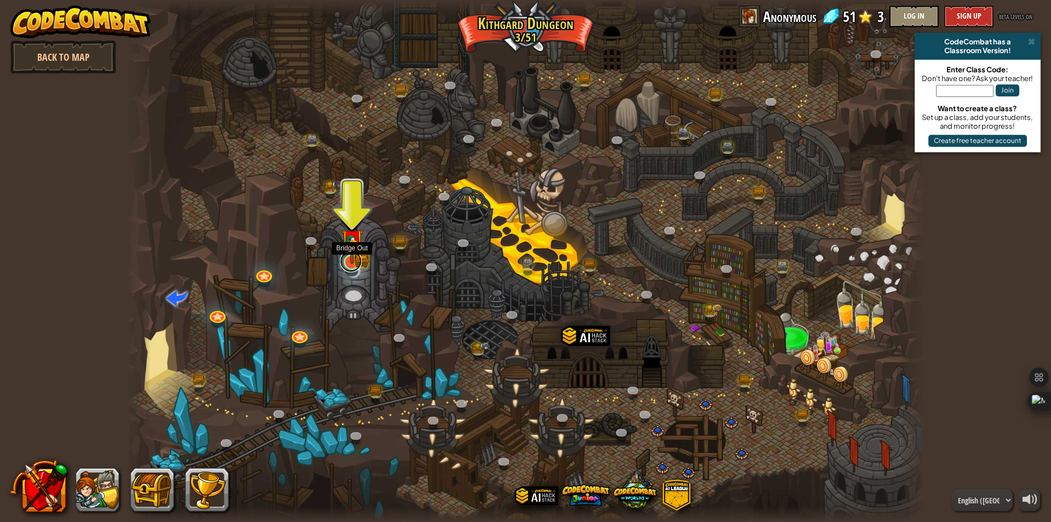
click at [350, 266] on link at bounding box center [351, 261] width 22 height 22
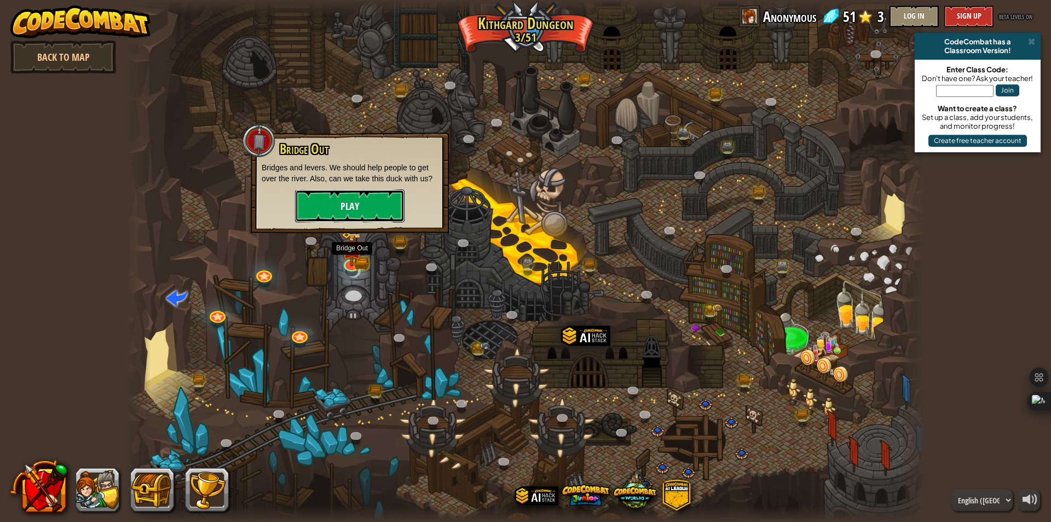
click at [373, 213] on button "Play" at bounding box center [349, 205] width 109 height 33
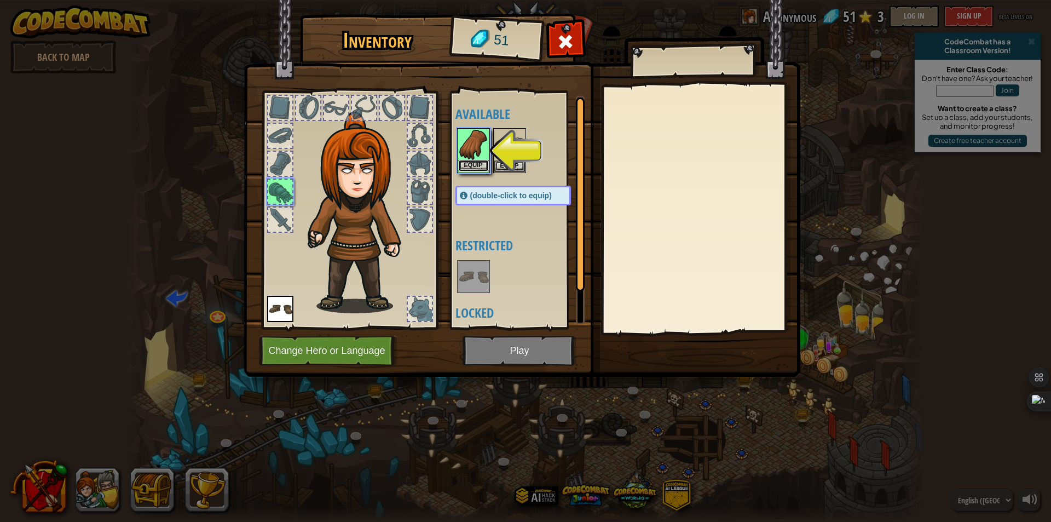
click at [475, 165] on button "Equip" at bounding box center [473, 165] width 31 height 11
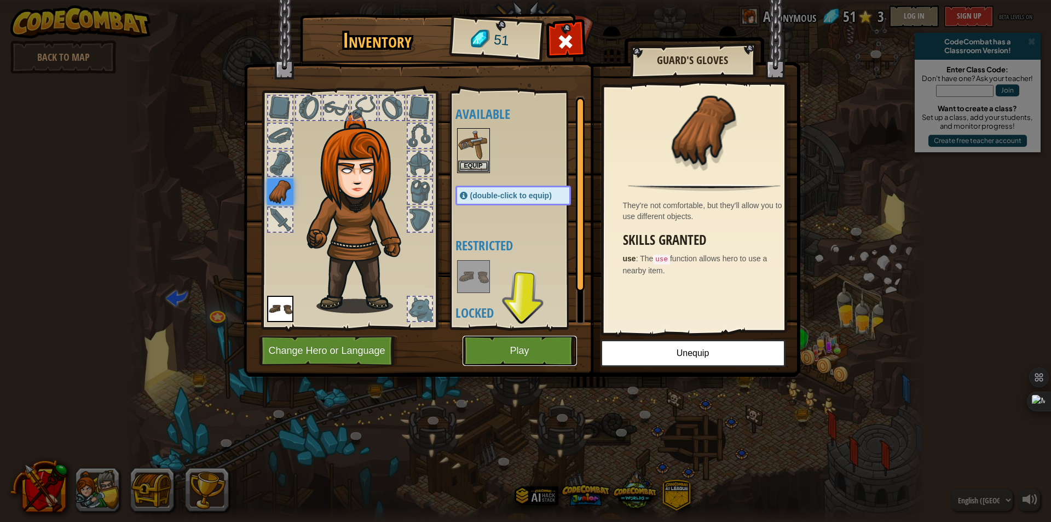
click at [532, 353] on button "Play" at bounding box center [520, 351] width 114 height 30
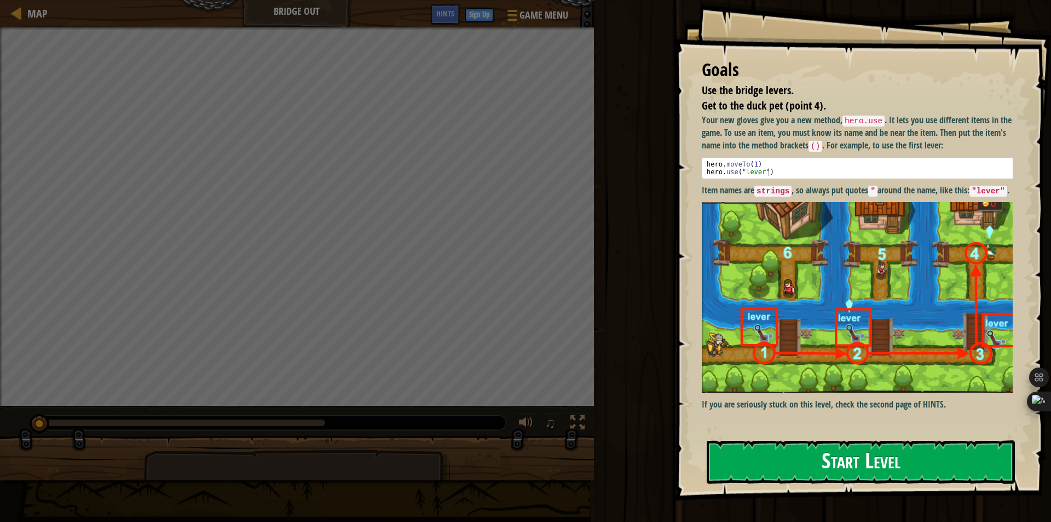
click at [833, 224] on img at bounding box center [861, 297] width 319 height 191
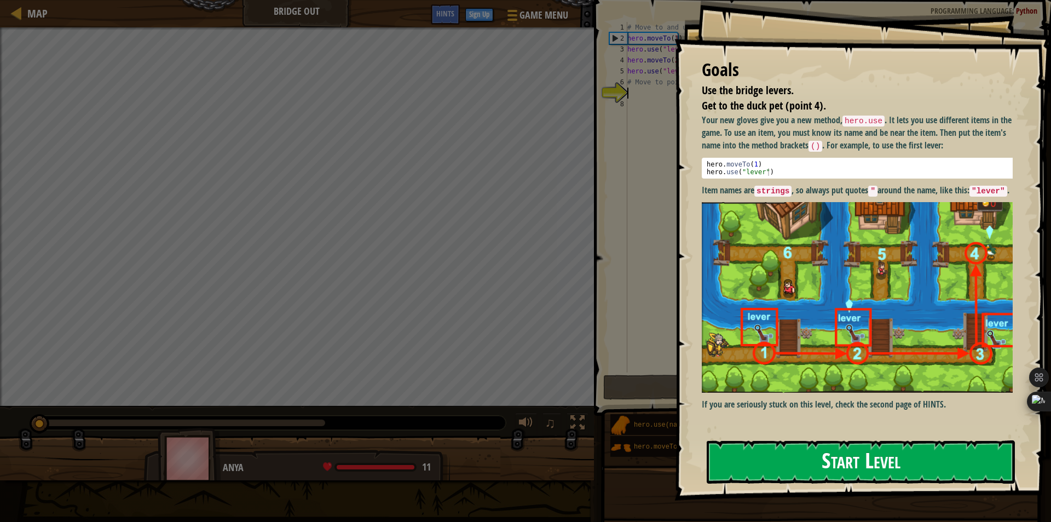
click at [835, 463] on button "Start Level" at bounding box center [861, 461] width 308 height 43
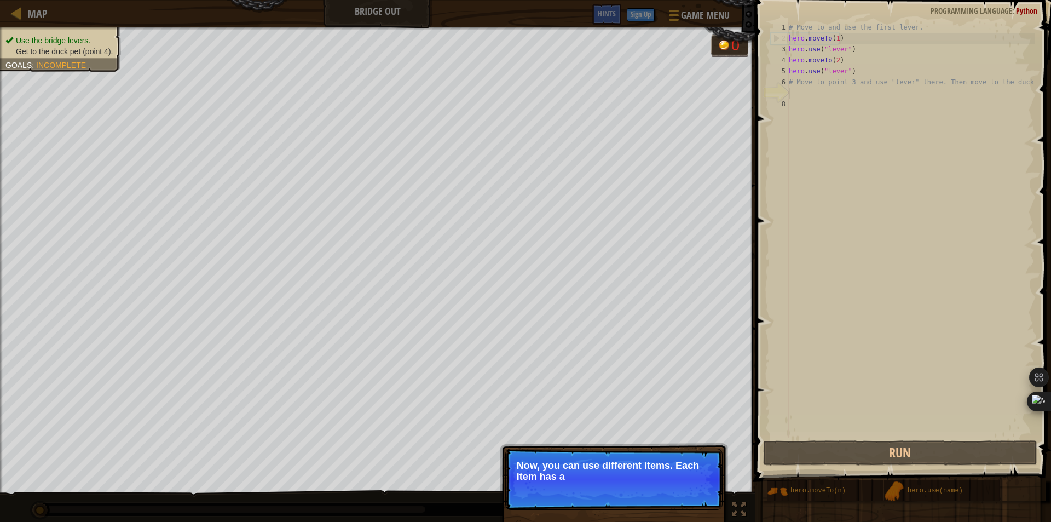
drag, startPoint x: 597, startPoint y: 477, endPoint x: 618, endPoint y: 488, distance: 22.8
click at [598, 477] on p "Now, you can use different items. Each item has a" at bounding box center [614, 471] width 194 height 22
click at [631, 493] on p "Skip (esc) Continue Now, you can use different items. Each item has a name ab" at bounding box center [613, 478] width 217 height 61
drag, startPoint x: 662, startPoint y: 492, endPoint x: 671, endPoint y: 492, distance: 8.2
click at [664, 492] on p "Skip (esc) Continue Now, you can use different items. Each item has a name abov…" at bounding box center [613, 478] width 217 height 61
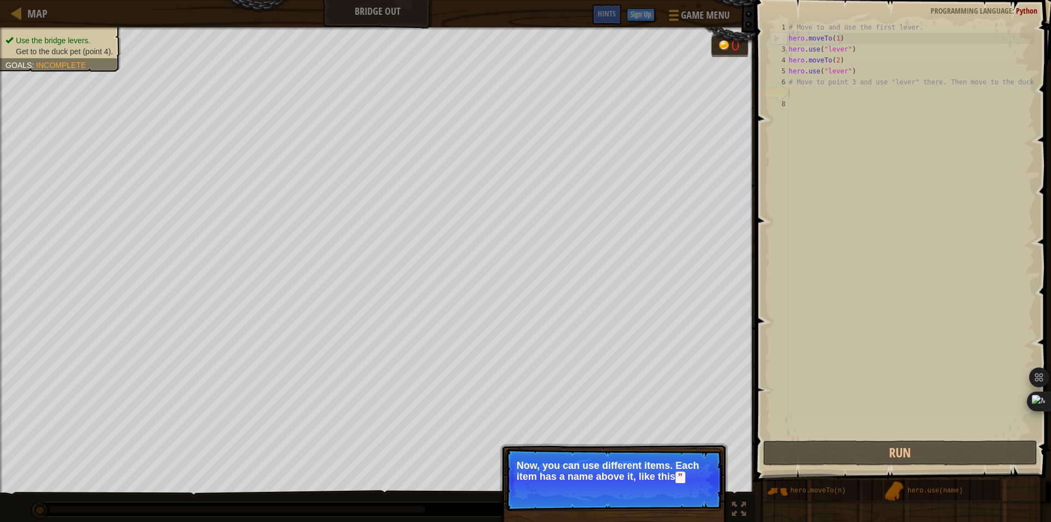
click at [671, 492] on p "Skip (esc) Continue Now, you can use different items. Each item has a name abov…" at bounding box center [613, 479] width 217 height 62
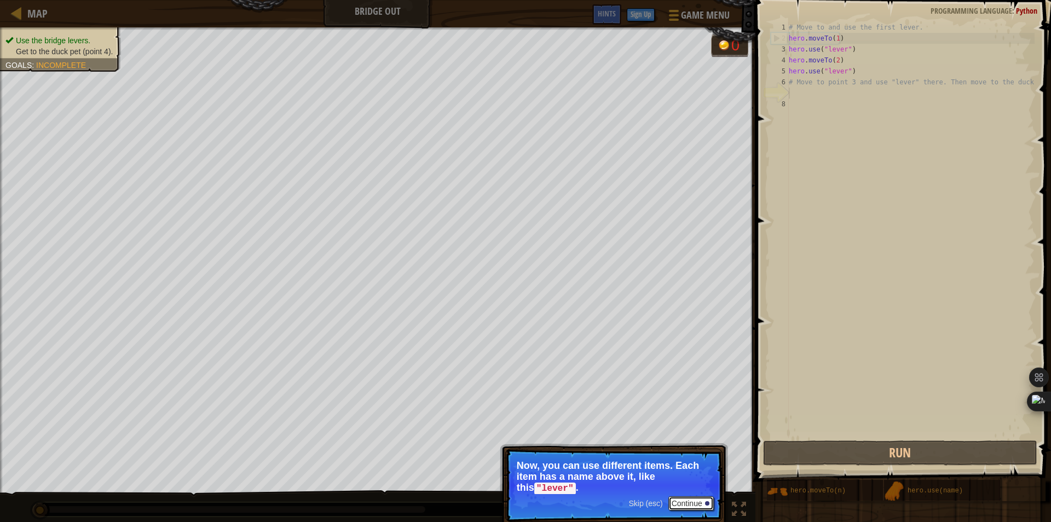
click at [693, 500] on button "Continue" at bounding box center [690, 503] width 45 height 14
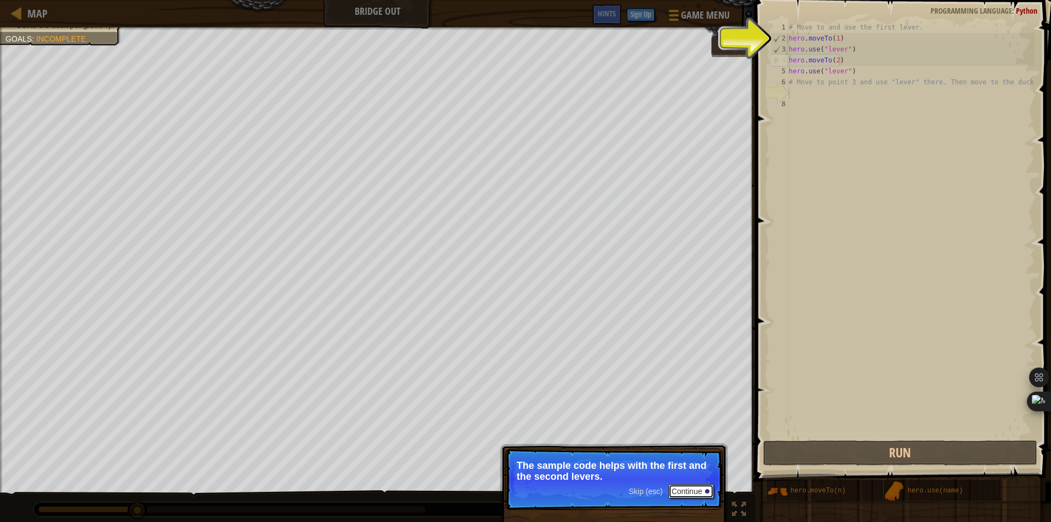
click at [670, 493] on button "Continue" at bounding box center [690, 491] width 45 height 14
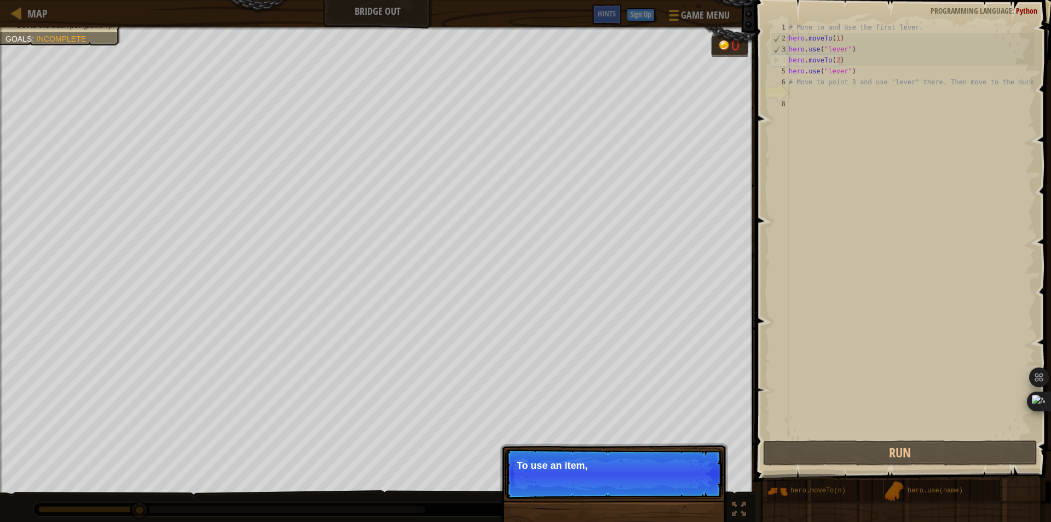
drag, startPoint x: 653, startPoint y: 492, endPoint x: 627, endPoint y: 471, distance: 33.2
click at [653, 491] on p "Skip (esc) Continue To use an item," at bounding box center [613, 473] width 217 height 50
click at [631, 472] on p "Skip (esc) Continue To use an item, you need to be near" at bounding box center [613, 473] width 217 height 50
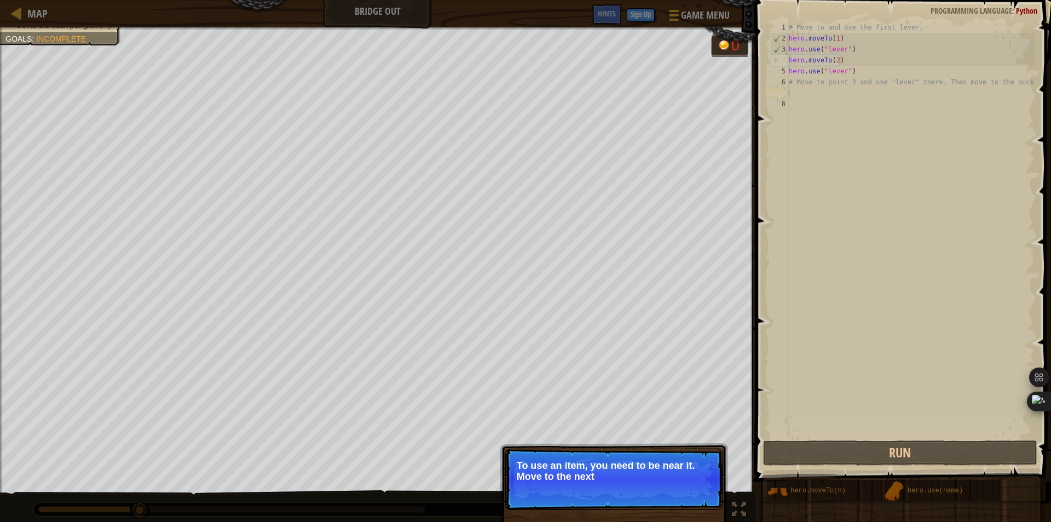
click at [670, 469] on p "To use an item, you need to be near it. Move to the next" at bounding box center [614, 471] width 194 height 22
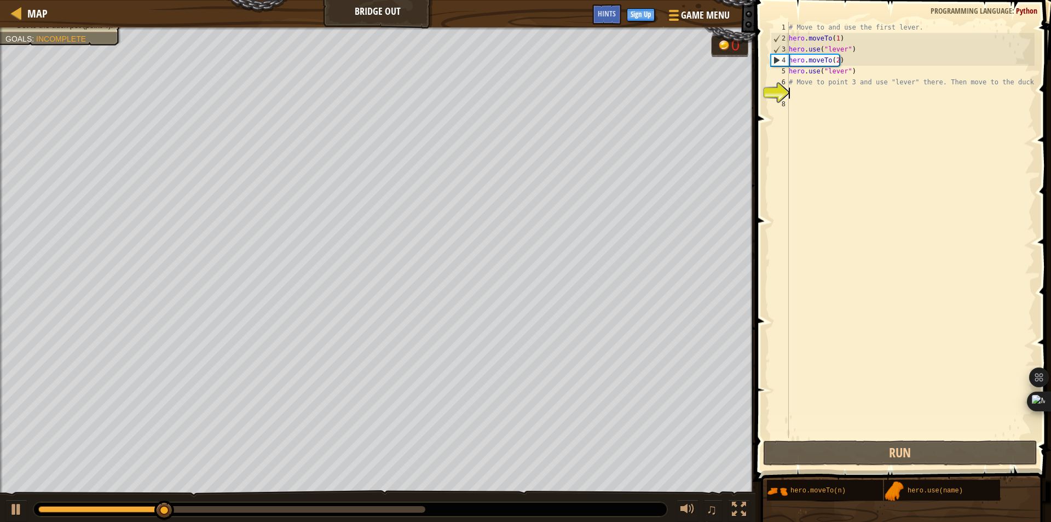
click at [838, 79] on div "# Move to and use the first lever. hero . moveTo ( 1 ) hero . use ( "lever" ) h…" at bounding box center [911, 241] width 248 height 438
click at [886, 70] on div "# Move to and use the first lever. hero . moveTo ( 1 ) hero . use ( "lever" ) h…" at bounding box center [911, 241] width 248 height 438
type textarea "hero.use("lever")"
click at [857, 75] on div "# Move to and use the first lever. hero . moveTo ( 1 ) hero . use ( "lever" ) h…" at bounding box center [911, 241] width 248 height 438
click at [846, 93] on div "# Move to and use the first lever. hero . moveTo ( 1 ) hero . use ( "lever" ) h…" at bounding box center [911, 241] width 248 height 438
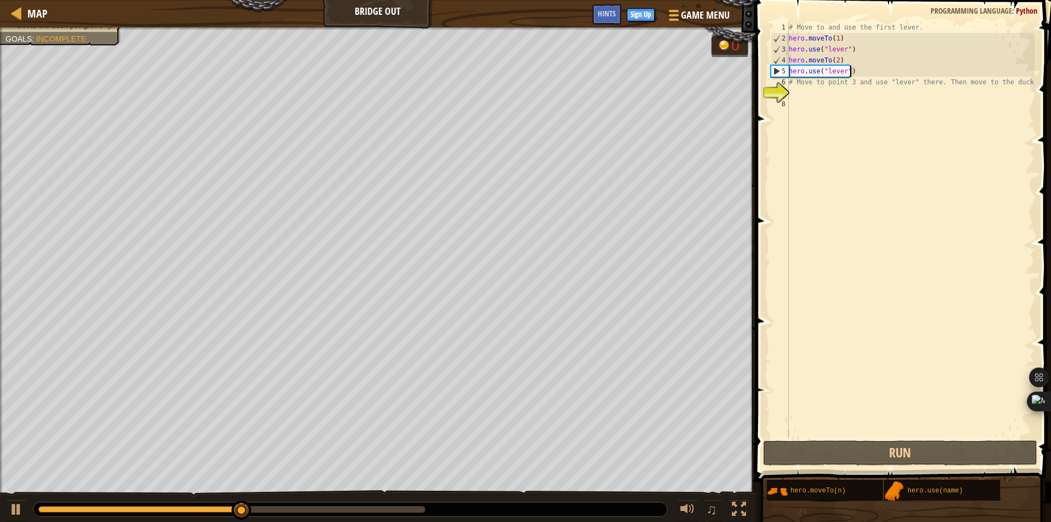
click at [859, 70] on div "# Move to and use the first lever. hero . moveTo ( 1 ) hero . use ( "lever" ) h…" at bounding box center [911, 241] width 248 height 438
type textarea "hero.use("lever")"
click at [855, 95] on div "# Move to and use the first lever. hero . moveTo ( 1 ) hero . use ( "lever" ) h…" at bounding box center [911, 241] width 248 height 438
drag, startPoint x: 860, startPoint y: 72, endPoint x: 783, endPoint y: 59, distance: 77.7
click at [783, 59] on div "1 2 3 4 5 6 7 8 # Move to and use the first lever. hero . moveTo ( 1 ) hero . u…" at bounding box center [902, 230] width 266 height 416
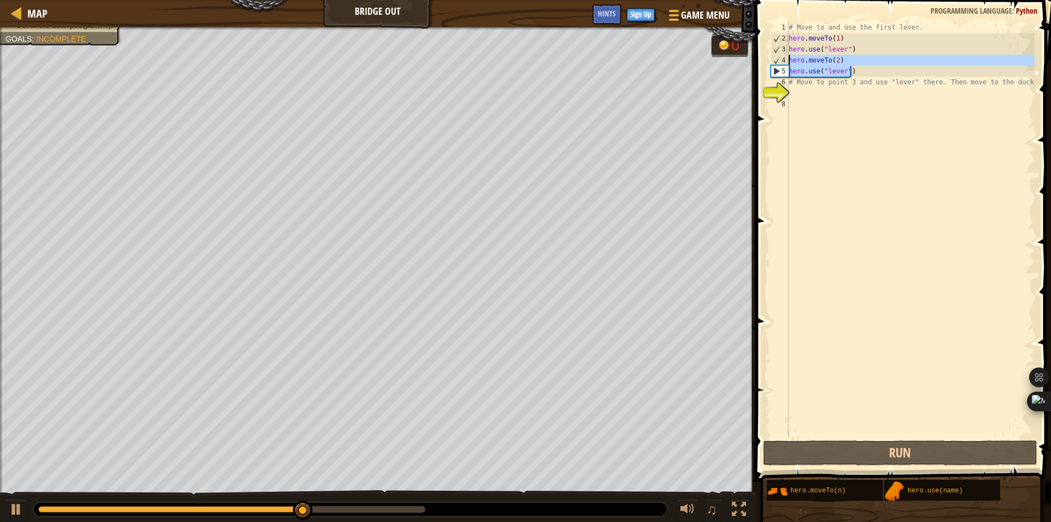
type textarea "hero.moveTo(2) hero.use("lever")"
click at [840, 95] on div "# Move to and use the first lever. hero . moveTo ( 1 ) hero . use ( "lever" ) h…" at bounding box center [911, 241] width 248 height 438
paste textarea "hero.use("lever")"
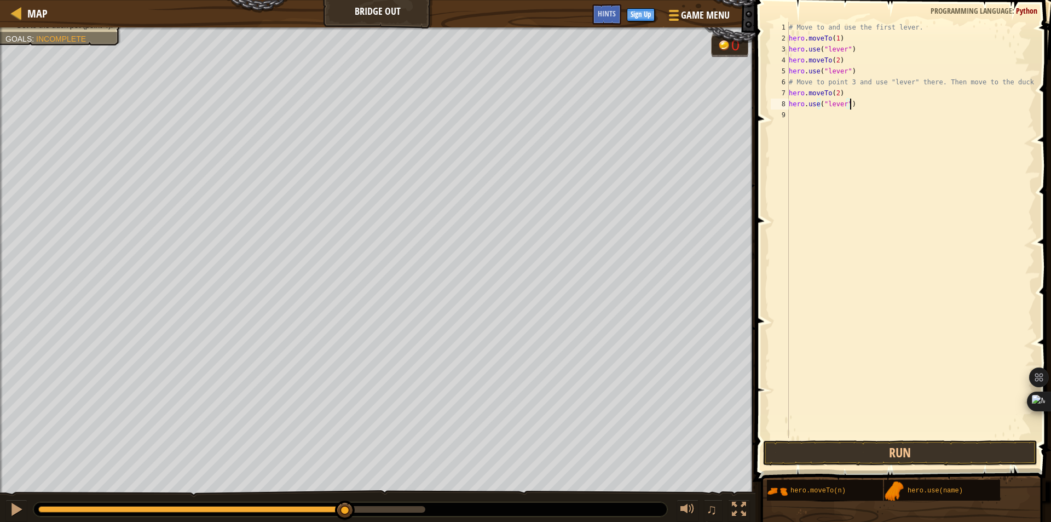
click at [837, 96] on div "# Move to and use the first lever. hero . moveTo ( 1 ) hero . use ( "lever" ) h…" at bounding box center [911, 241] width 248 height 438
type textarea "hero.use("lever")"
click at [823, 103] on div "# Move to and use the first lever. hero . moveTo ( 1 ) hero . use ( "lever" ) h…" at bounding box center [911, 241] width 248 height 438
click at [826, 103] on div "# Move to and use the first lever. hero . moveTo ( 1 ) hero . use ( "lever" ) h…" at bounding box center [911, 241] width 248 height 438
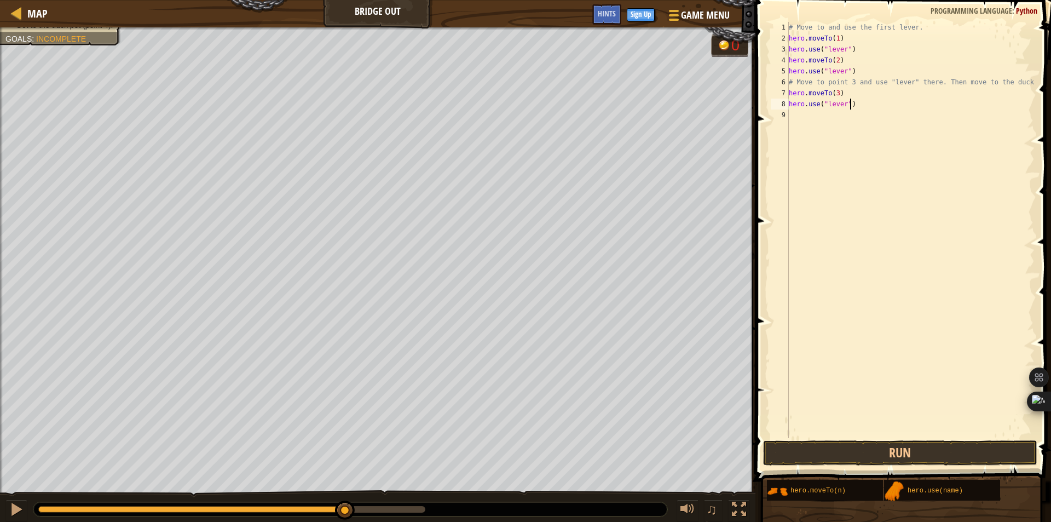
click at [861, 102] on div "# Move to and use the first lever. hero . moveTo ( 1 ) hero . use ( "lever" ) h…" at bounding box center [911, 241] width 248 height 438
type textarea "hero.moveTo(4)"
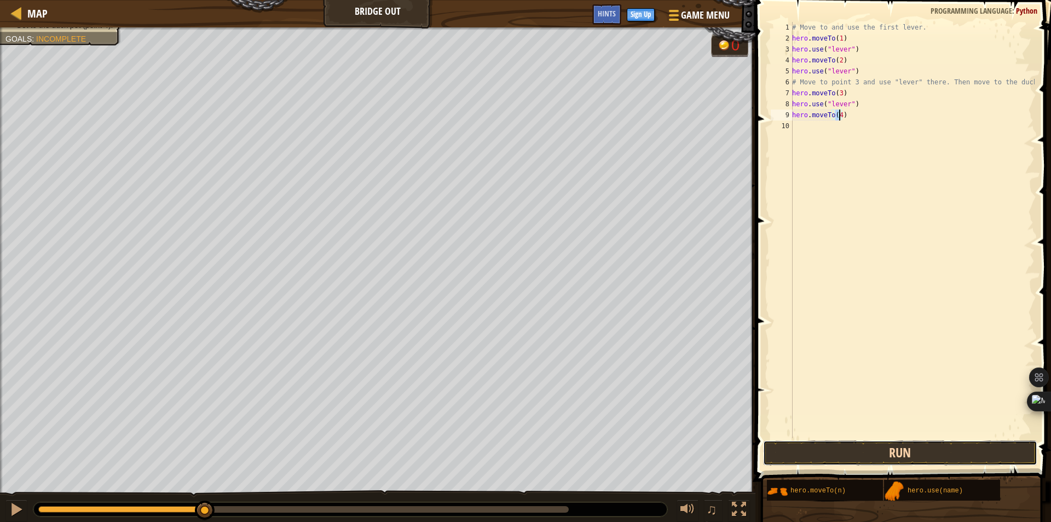
click at [906, 451] on button "Run" at bounding box center [900, 452] width 274 height 25
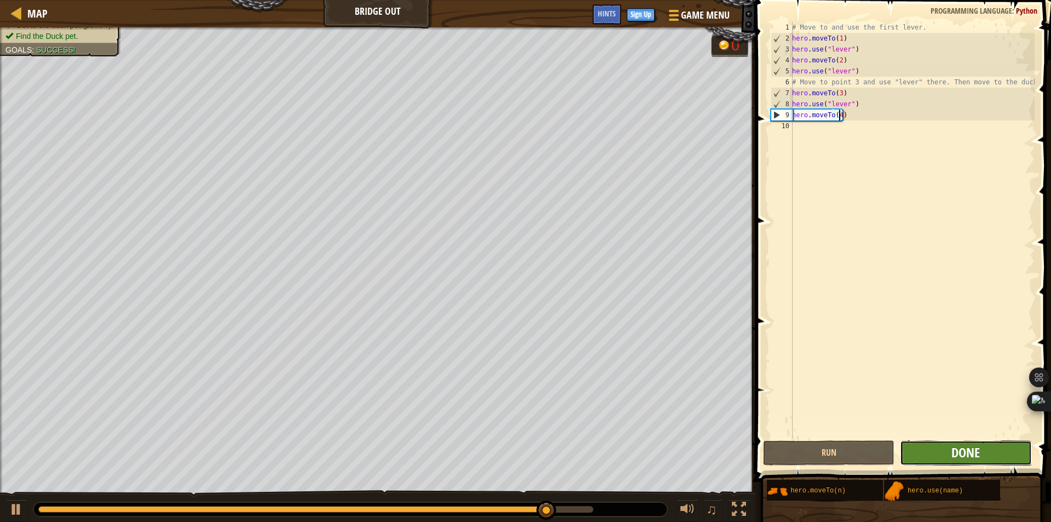
click at [954, 457] on span "Done" at bounding box center [966, 452] width 28 height 18
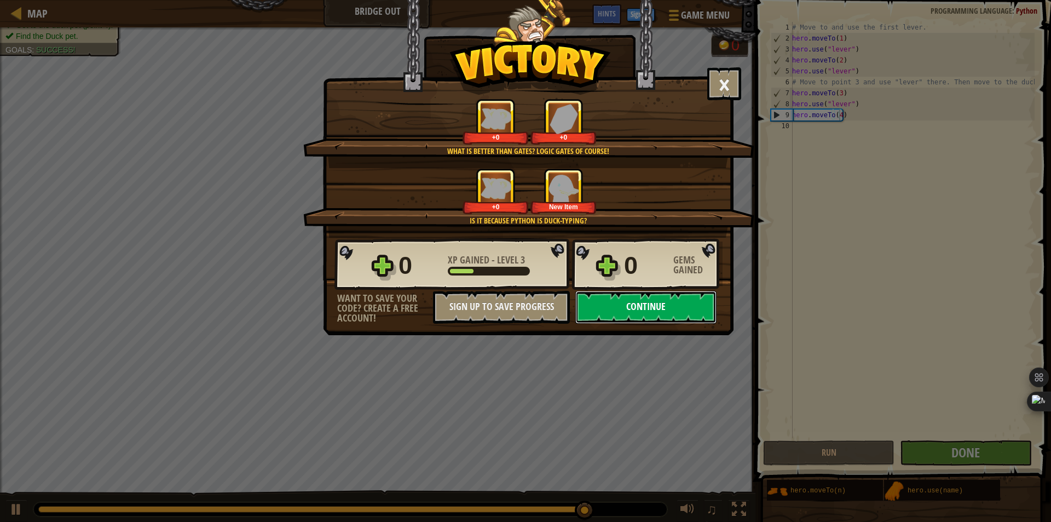
click at [650, 309] on button "Continue" at bounding box center [645, 307] width 141 height 33
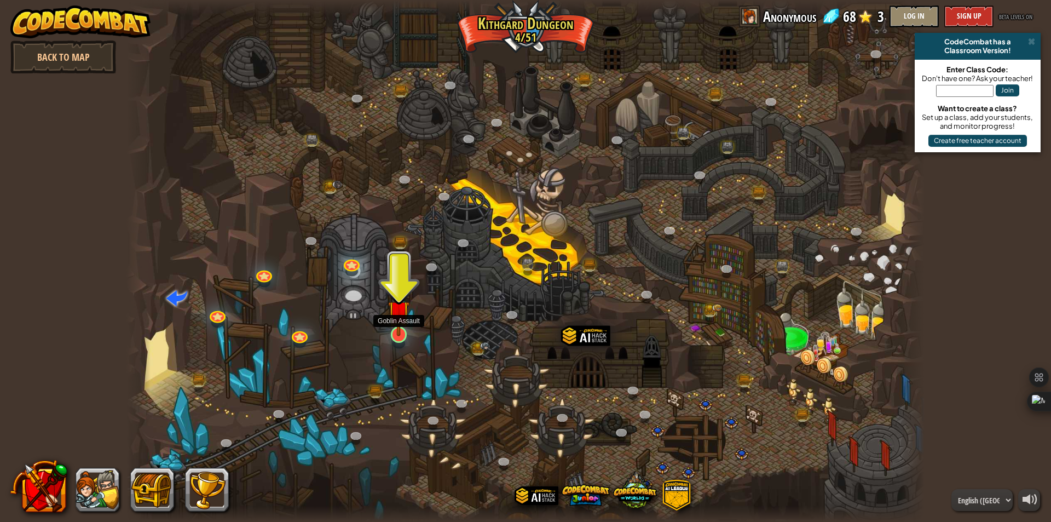
click at [401, 324] on img at bounding box center [398, 310] width 21 height 49
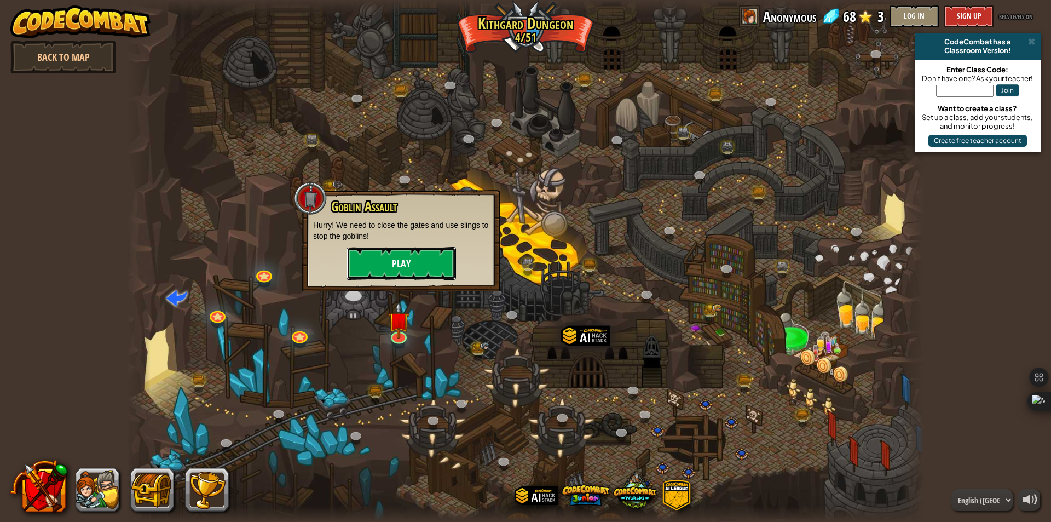
click at [418, 261] on button "Play" at bounding box center [401, 263] width 109 height 33
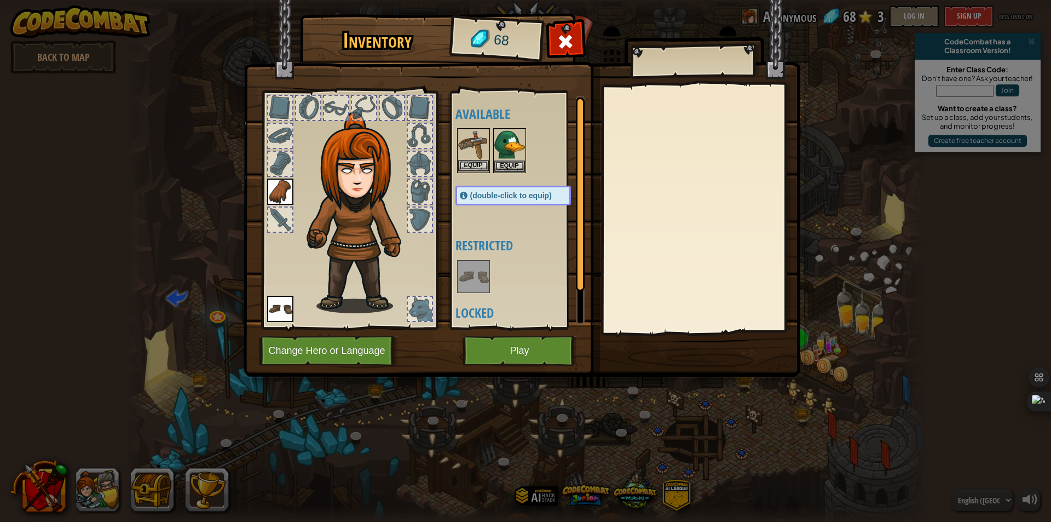
click at [474, 143] on img at bounding box center [473, 144] width 31 height 31
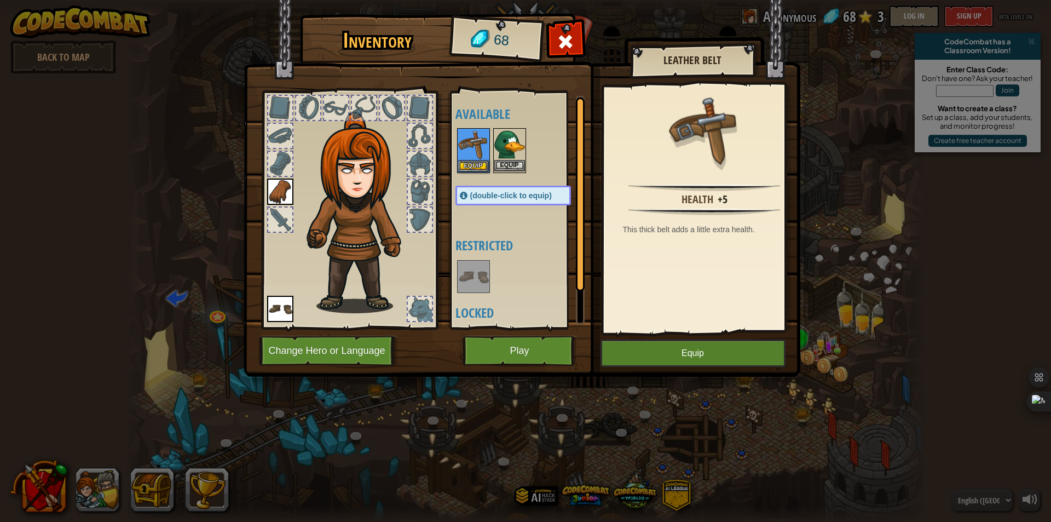
click at [516, 146] on img at bounding box center [509, 144] width 31 height 31
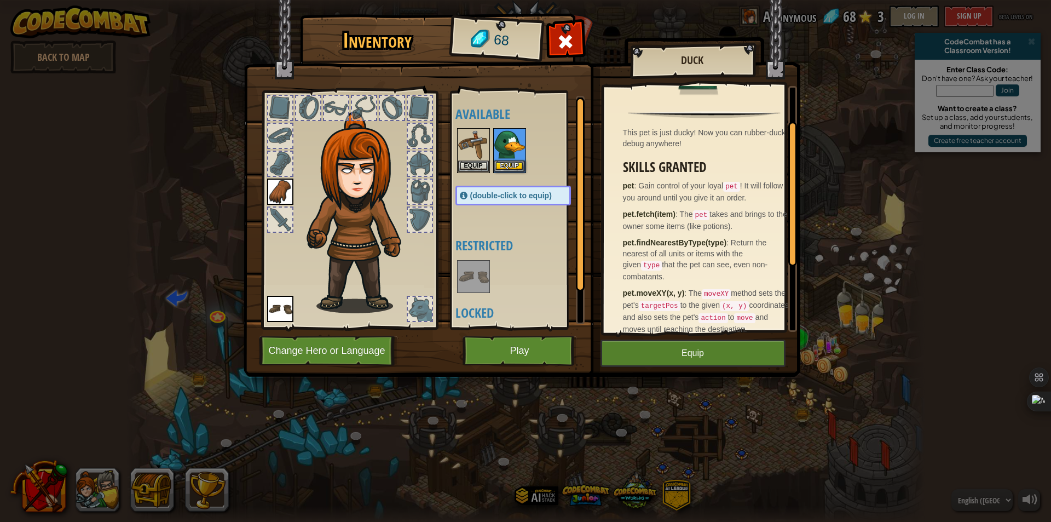
scroll to position [109, 0]
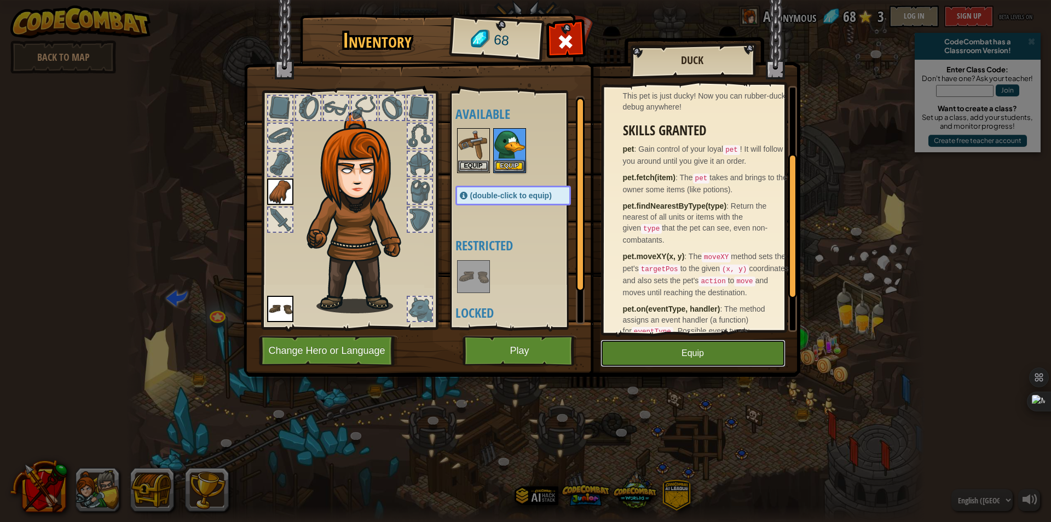
click at [689, 348] on button "Equip" at bounding box center [693, 352] width 185 height 27
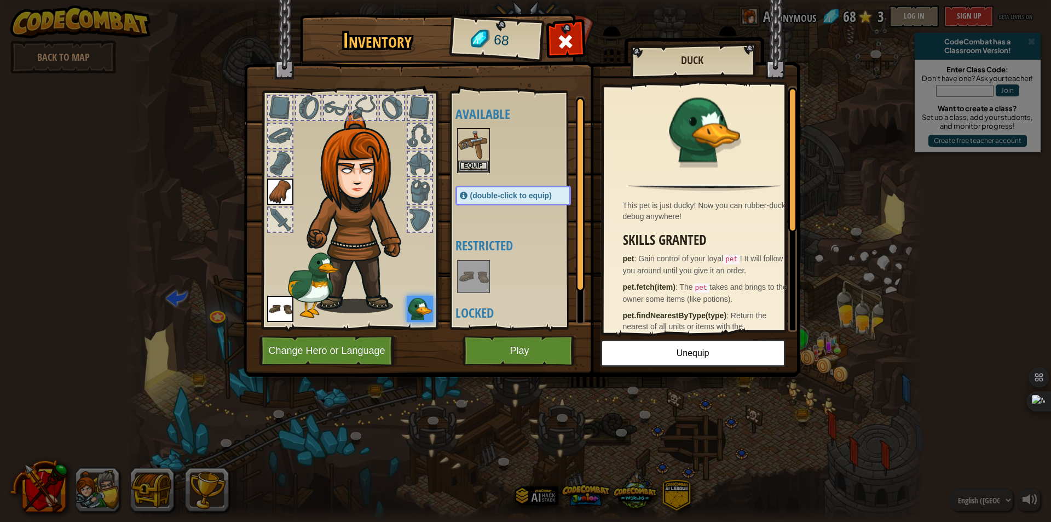
click at [417, 312] on img at bounding box center [420, 309] width 26 height 26
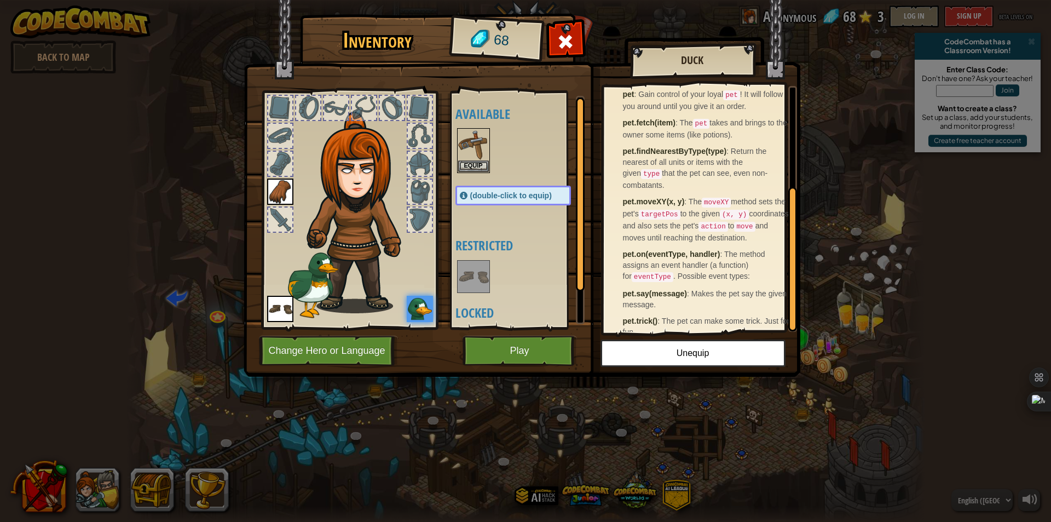
scroll to position [173, 0]
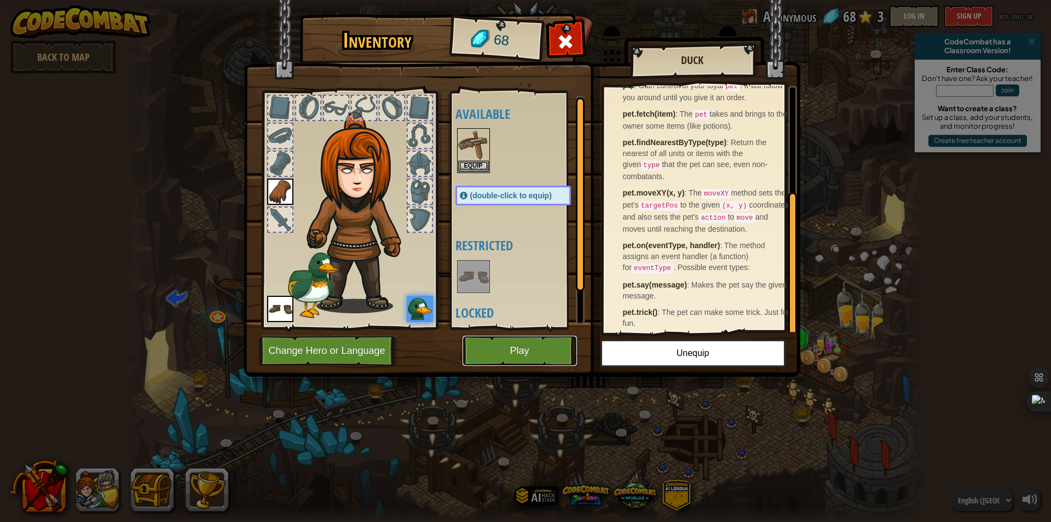
click at [533, 350] on button "Play" at bounding box center [520, 351] width 114 height 30
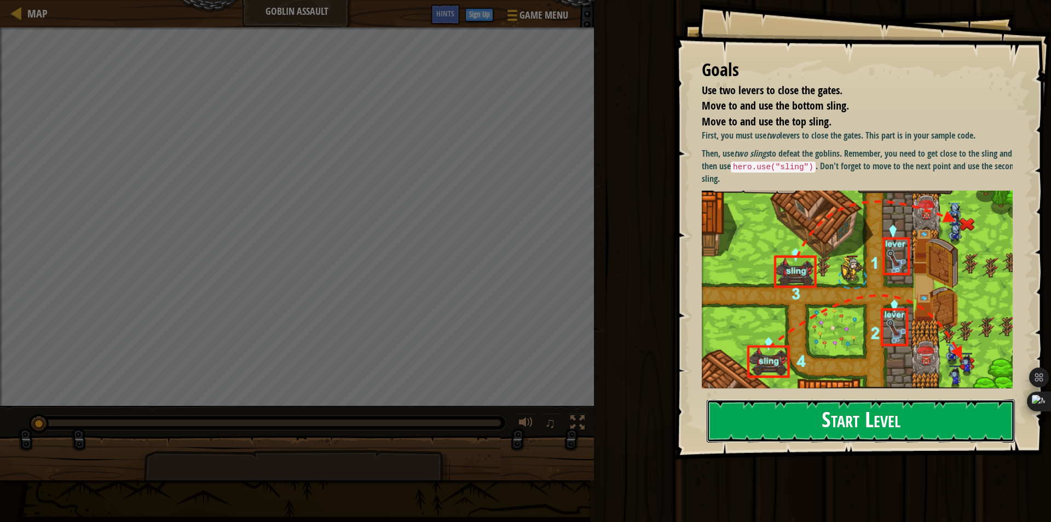
click at [811, 419] on button "Start Level" at bounding box center [861, 420] width 308 height 43
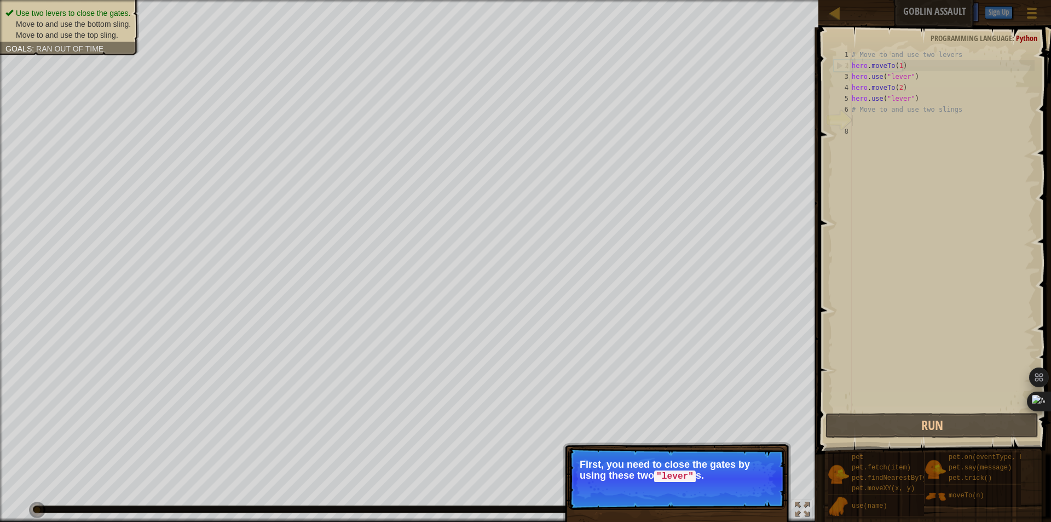
click at [719, 467] on p "First, you need to close the gates by using these two "lever" s." at bounding box center [677, 470] width 194 height 23
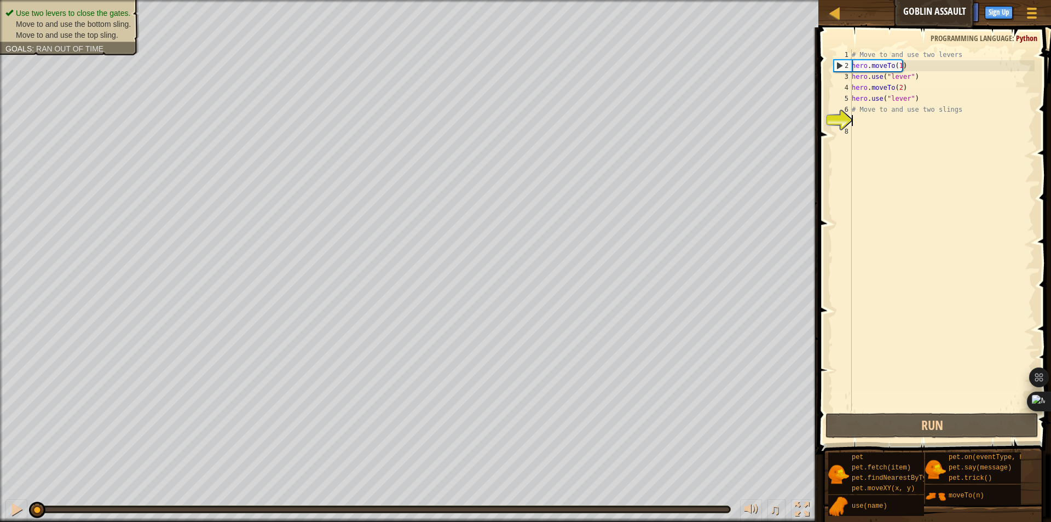
click at [860, 117] on div "# Move to and use two levers hero . moveTo ( 1 ) hero . use ( "lever" ) hero . …" at bounding box center [942, 240] width 185 height 383
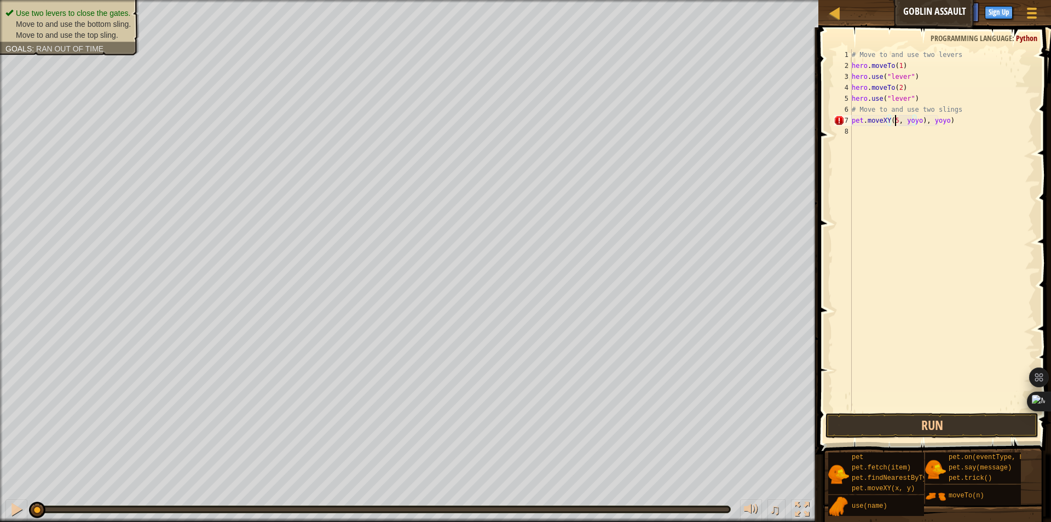
scroll to position [5, 4]
type textarea "pet.moveXY(56, yoyo), yoyo)"
click at [937, 119] on div "# Move to and use two levers hero . moveTo ( 1 ) hero . use ( "lever" ) hero . …" at bounding box center [942, 240] width 185 height 383
click at [943, 119] on div "# Move to and use two levers hero . moveTo ( 1 ) hero . use ( "lever" ) hero . …" at bounding box center [942, 240] width 185 height 383
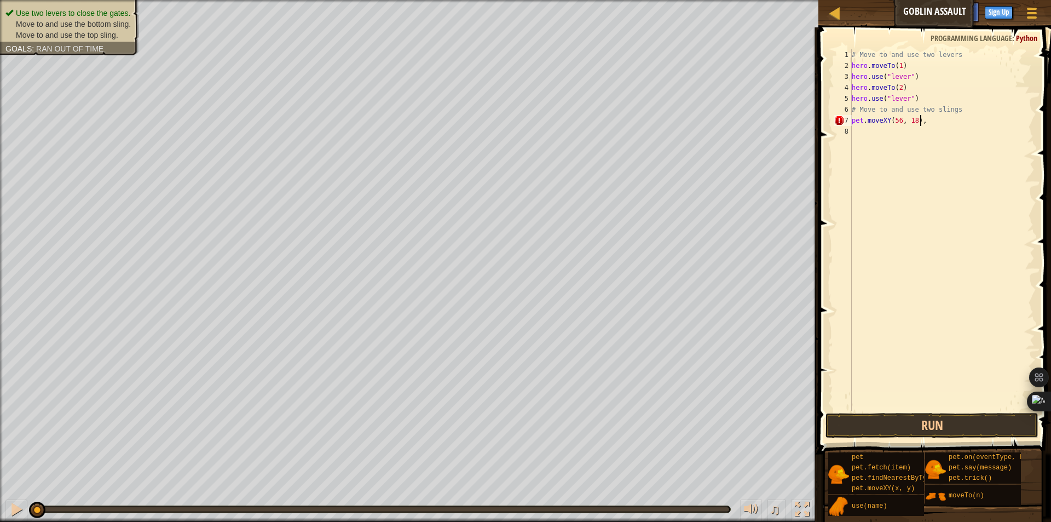
scroll to position [5, 5]
type textarea "pet.moveXY(56, 18)"
drag, startPoint x: 920, startPoint y: 137, endPoint x: 921, endPoint y: 130, distance: 7.2
click at [920, 137] on div "# Move to and use two levers hero . moveTo ( 1 ) hero . use ( "lever" ) hero . …" at bounding box center [942, 240] width 185 height 383
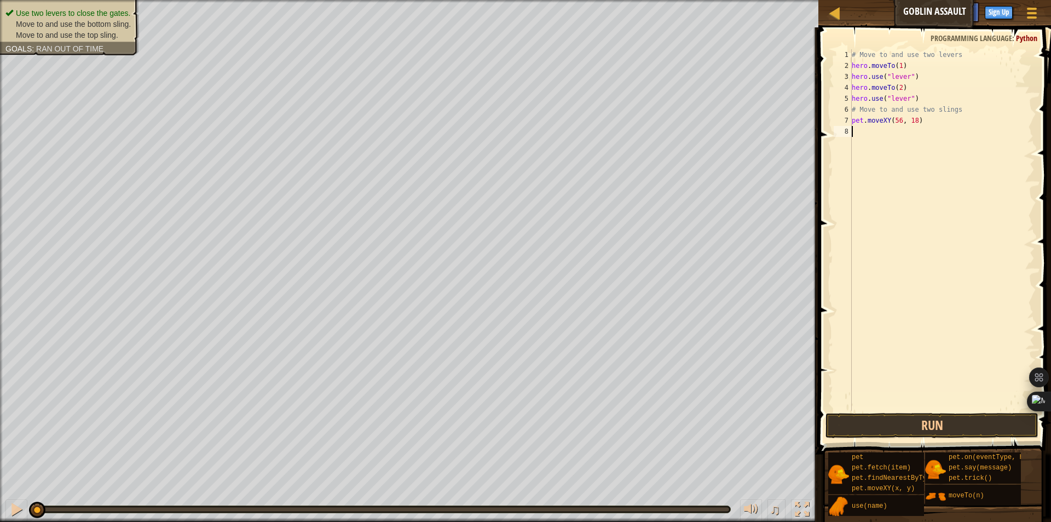
click at [926, 117] on div "# Move to and use two levers hero . moveTo ( 1 ) hero . use ( "lever" ) hero . …" at bounding box center [942, 240] width 185 height 383
type textarea "pet.moveXY(56, 18)"
click at [890, 118] on div "# Move to and use two levers hero . moveTo ( 1 ) hero . use ( "lever" ) hero . …" at bounding box center [942, 240] width 185 height 383
click at [937, 122] on div "# Move to and use two levers hero . moveTo ( 1 ) hero . use ( "lever" ) hero . …" at bounding box center [942, 240] width 185 height 383
click at [913, 140] on div "# Move to and use two levers hero . moveTo ( 1 ) hero . use ( "lever" ) hero . …" at bounding box center [942, 240] width 185 height 383
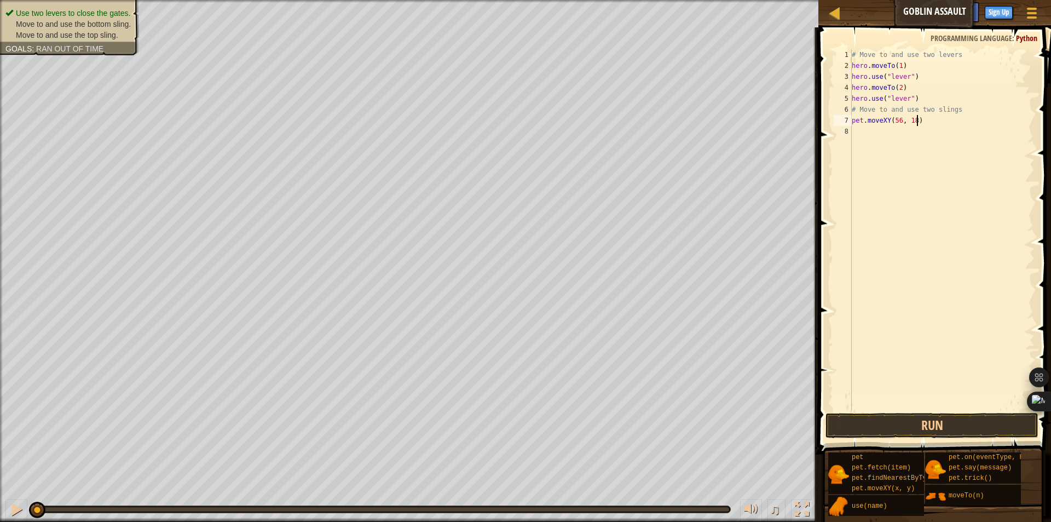
click at [924, 120] on div "# Move to and use two levers hero . moveTo ( 1 ) hero . use ( "lever" ) hero . …" at bounding box center [942, 240] width 185 height 383
type textarea "pet.moveXY(56, 18)"
click at [897, 135] on div "# Move to and use two levers hero . moveTo ( 1 ) hero . use ( "lever" ) hero . …" at bounding box center [942, 240] width 185 height 383
click at [926, 121] on div "# Move to and use two levers hero . moveTo ( 1 ) hero . use ( "lever" ) hero . …" at bounding box center [942, 240] width 185 height 383
type textarea "pet.moveXY(56, 18)"
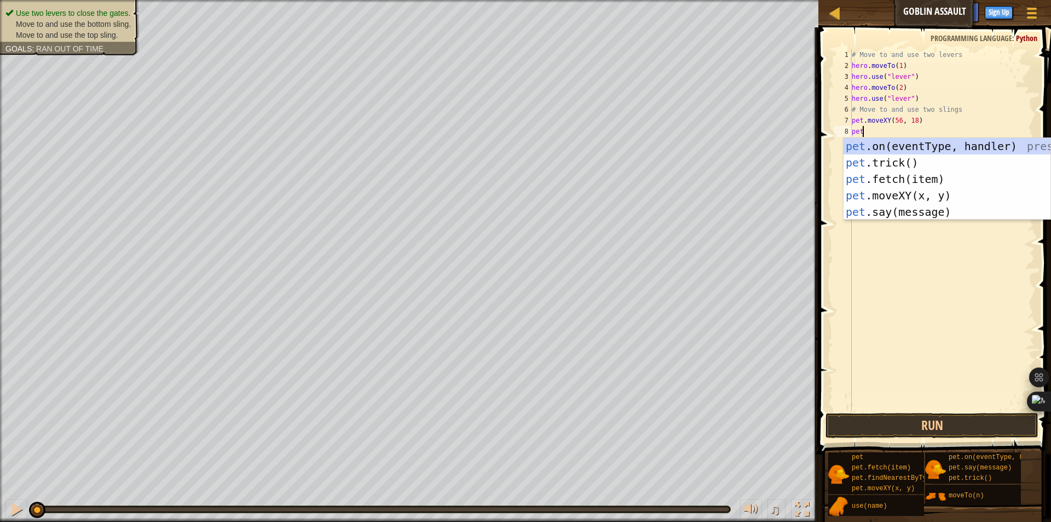
scroll to position [5, 1]
click at [880, 130] on div "# Move to and use two levers hero . moveTo ( 1 ) hero . use ( "lever" ) hero . …" at bounding box center [942, 240] width 185 height 383
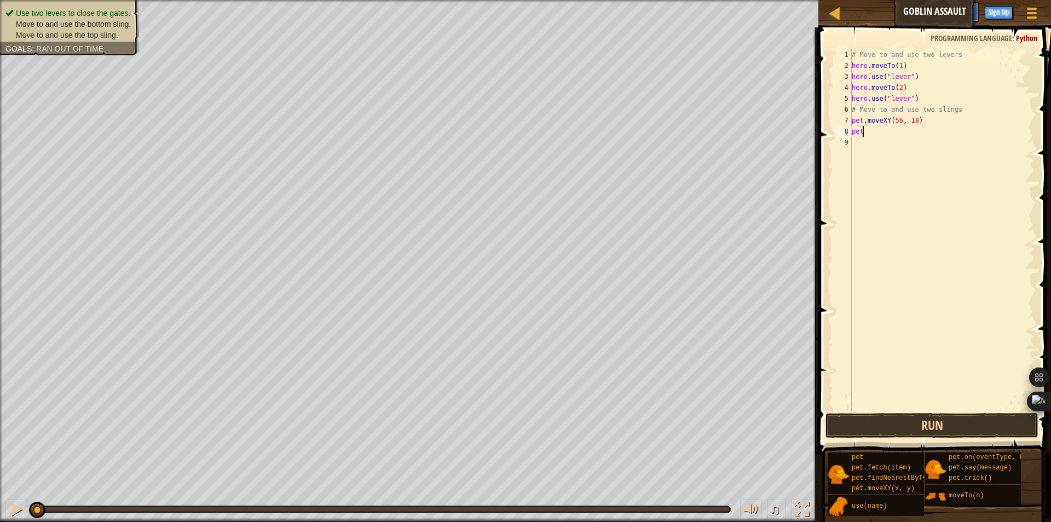
scroll to position [5, 0]
type textarea "p"
click at [877, 127] on div "# Move to and use two levers hero . moveTo ( 1 ) hero . use ( "lever" ) hero . …" at bounding box center [942, 240] width 185 height 383
click at [900, 120] on div "# Move to and use two levers hero . moveTo ( 1 ) hero . use ( "lever" ) hero . …" at bounding box center [942, 240] width 185 height 383
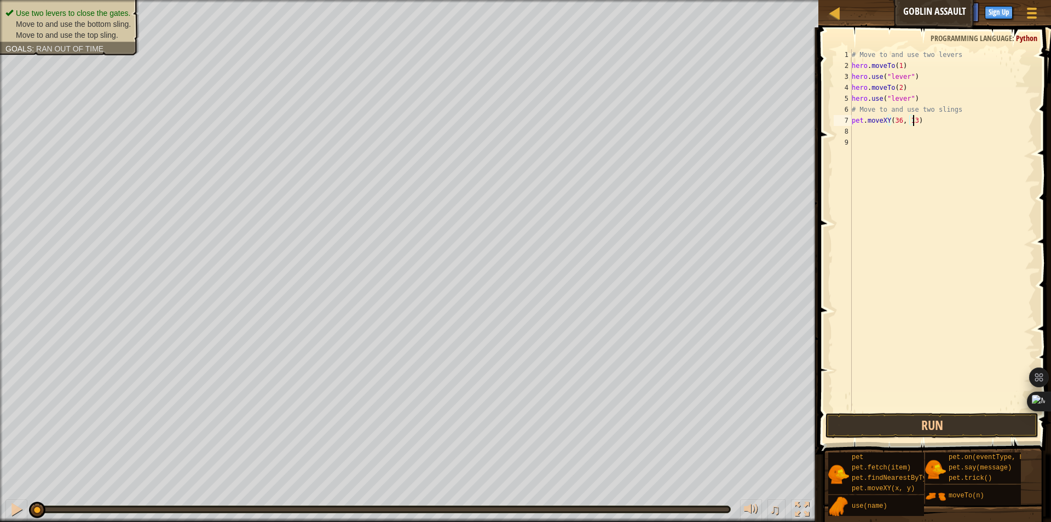
type textarea "pet.moveXY(36, 134)"
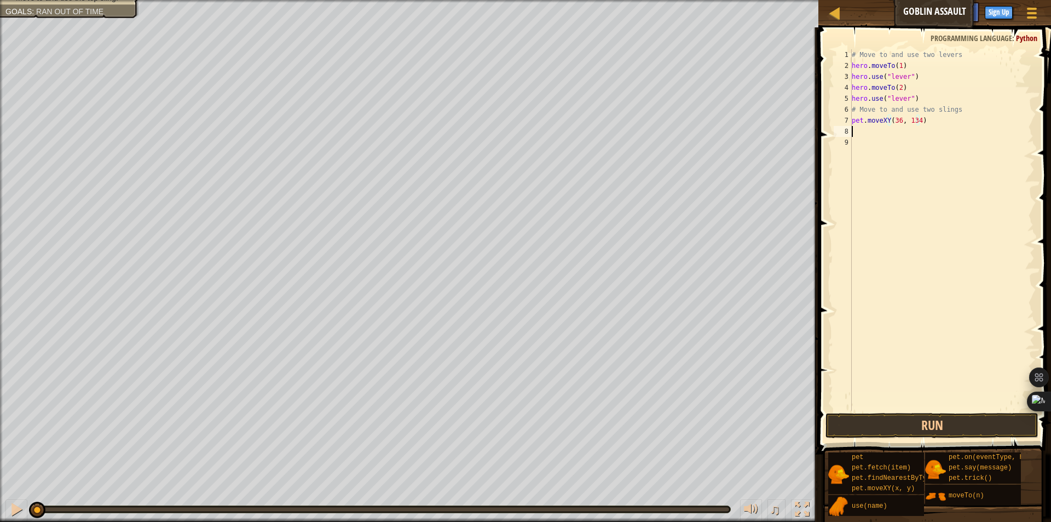
click at [906, 126] on div "# Move to and use two levers hero . moveTo ( 1 ) hero . use ( "lever" ) hero . …" at bounding box center [942, 240] width 185 height 383
click at [908, 134] on div "# Move to and use two levers hero . moveTo ( 1 ) hero . use ( "lever" ) hero . …" at bounding box center [942, 240] width 185 height 383
click at [911, 117] on div "# Move to and use two levers hero . moveTo ( 1 ) hero . use ( "lever" ) hero . …" at bounding box center [942, 240] width 185 height 383
type textarea "pet.moveXY(36, 34)"
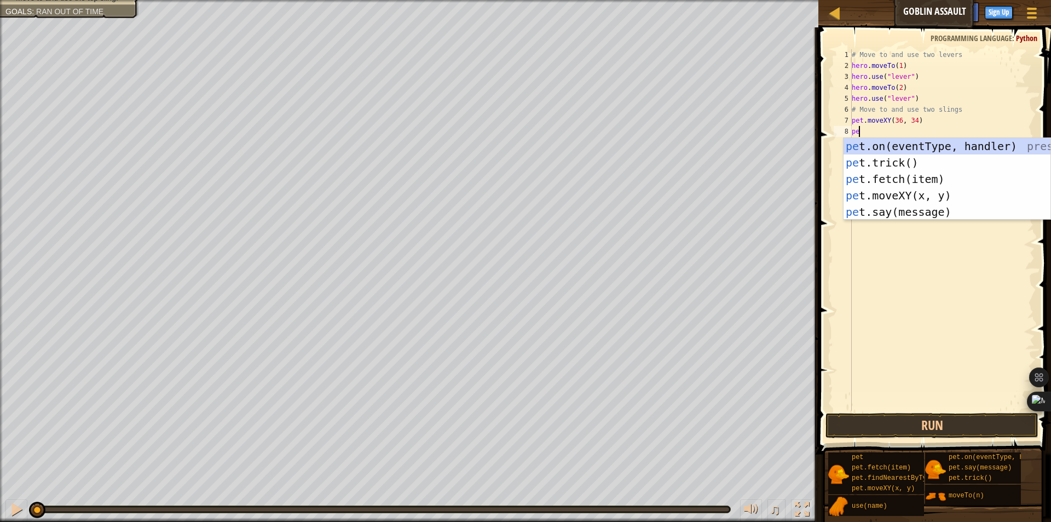
scroll to position [5, 1]
click at [906, 144] on div "pet .on(eventType, handler) press enter pet .trick() press enter pet .fetch(ite…" at bounding box center [947, 195] width 207 height 115
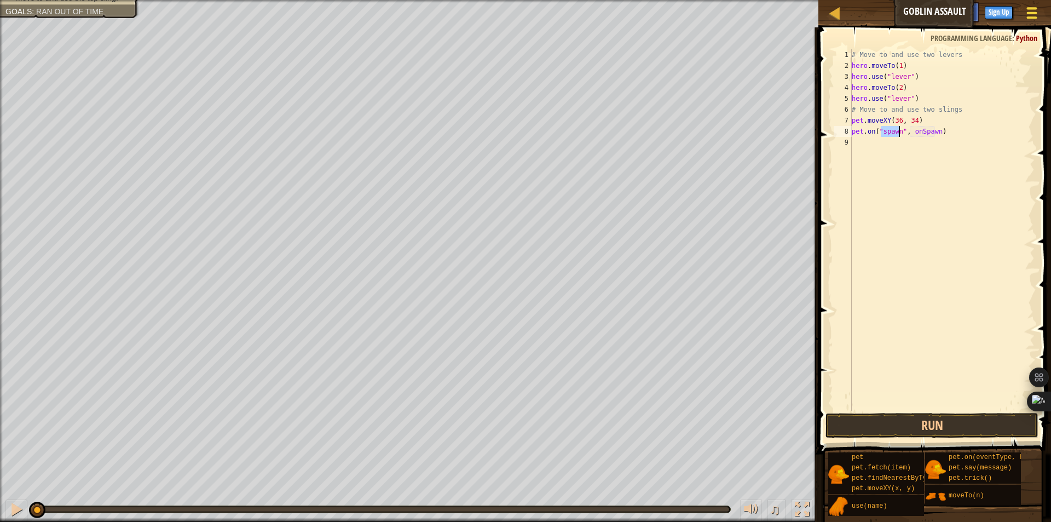
click at [1031, 15] on div at bounding box center [1031, 13] width 15 height 16
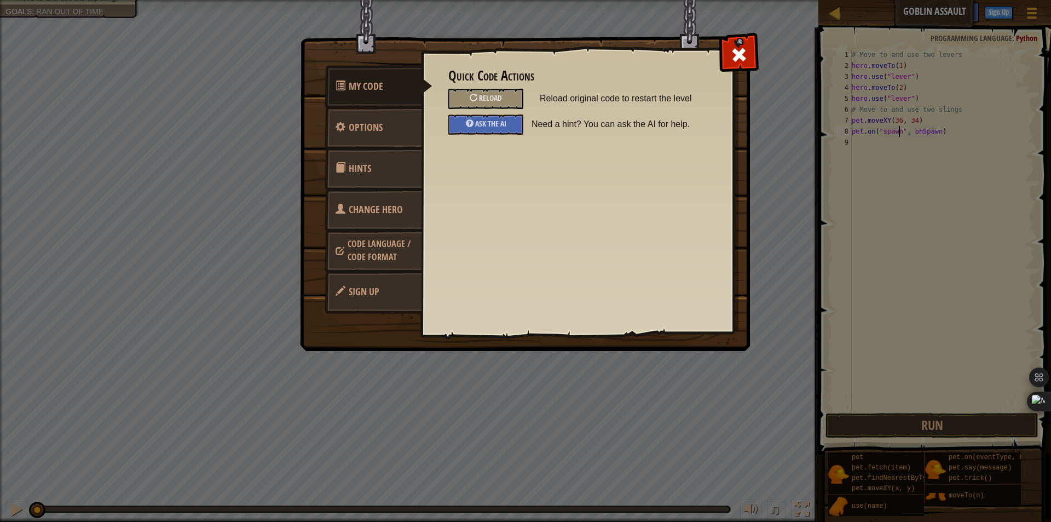
click at [370, 171] on span "Hints" at bounding box center [360, 169] width 22 height 14
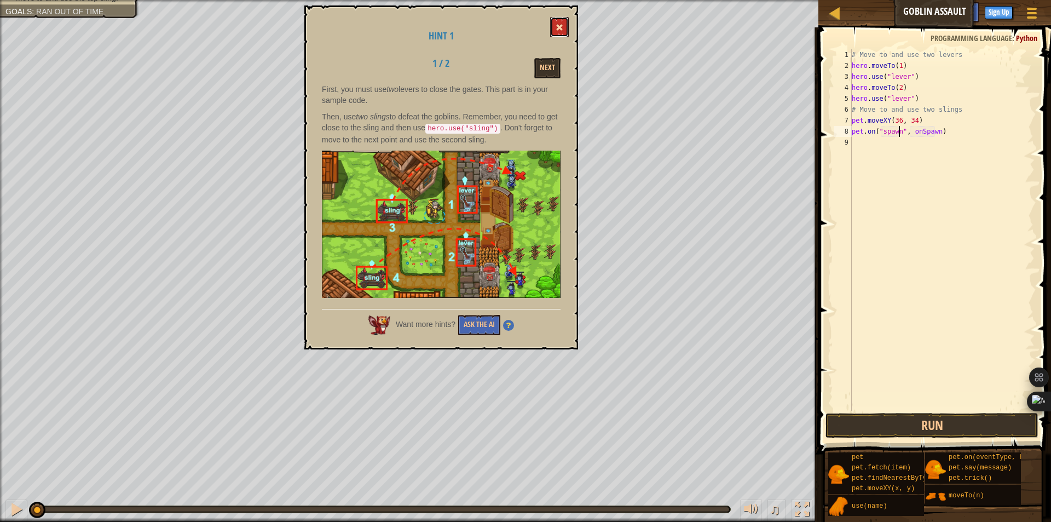
click at [558, 32] on button at bounding box center [559, 27] width 19 height 20
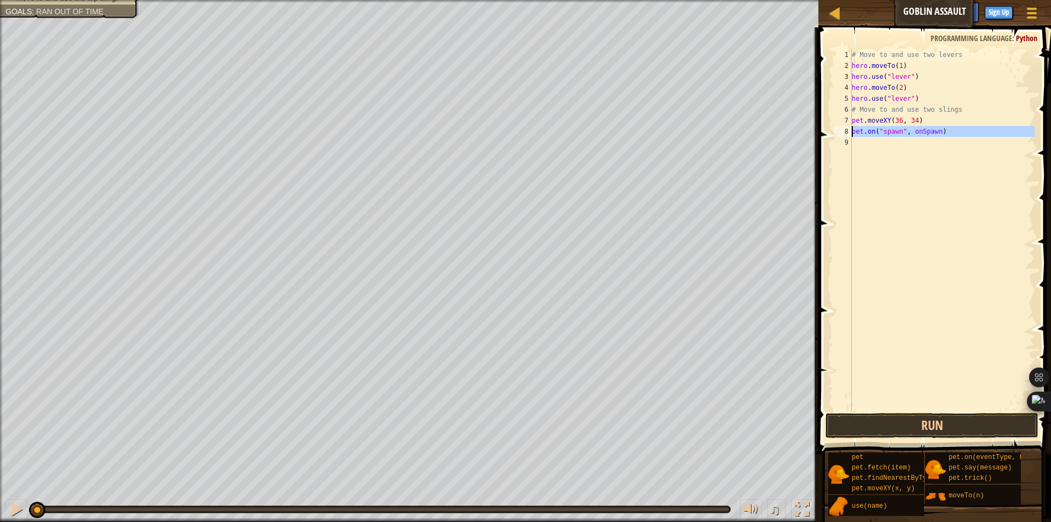
drag, startPoint x: 913, startPoint y: 145, endPoint x: 850, endPoint y: 128, distance: 65.4
click at [850, 128] on div "pet.on("spawn", onSpawn) 1 2 3 4 5 6 7 8 9 # Move to and use two levers hero . …" at bounding box center [933, 229] width 203 height 361
type textarea "pet.on("spawn", onSpawn)"
click at [941, 10] on div "Map Goblin Assault Game Menu Done Sign Up Hints" at bounding box center [934, 13] width 233 height 27
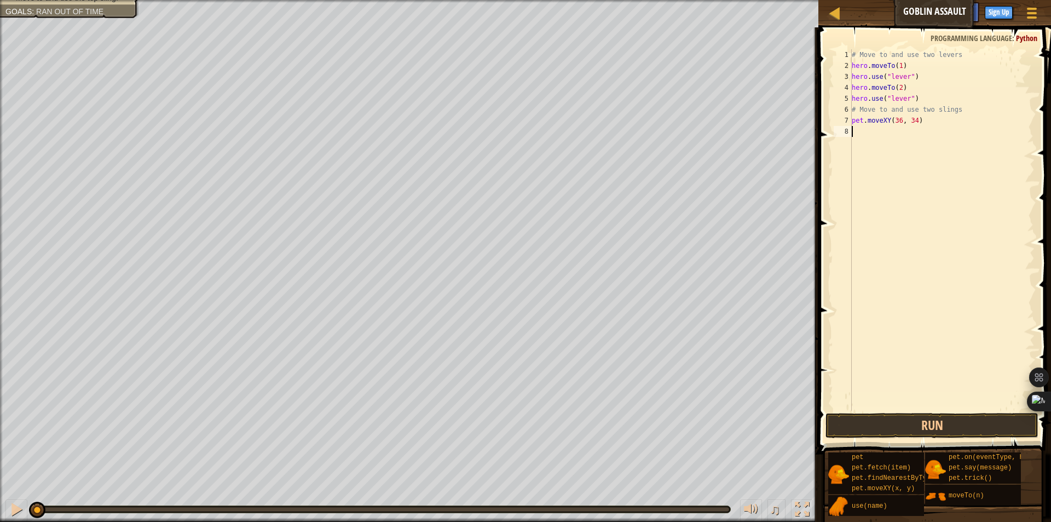
click at [860, 137] on div "# Move to and use two levers hero . moveTo ( 1 ) hero . use ( "lever" ) hero . …" at bounding box center [942, 240] width 185 height 383
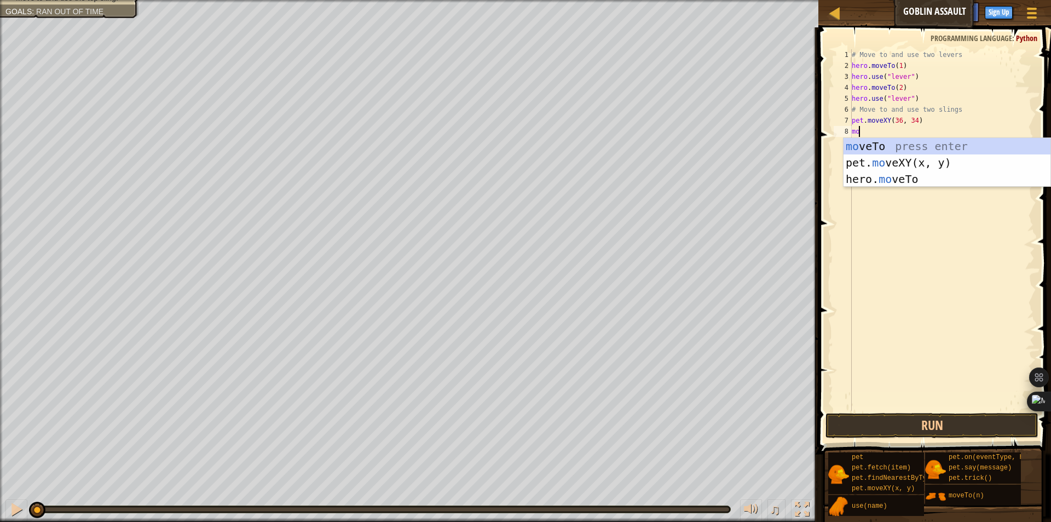
scroll to position [5, 1]
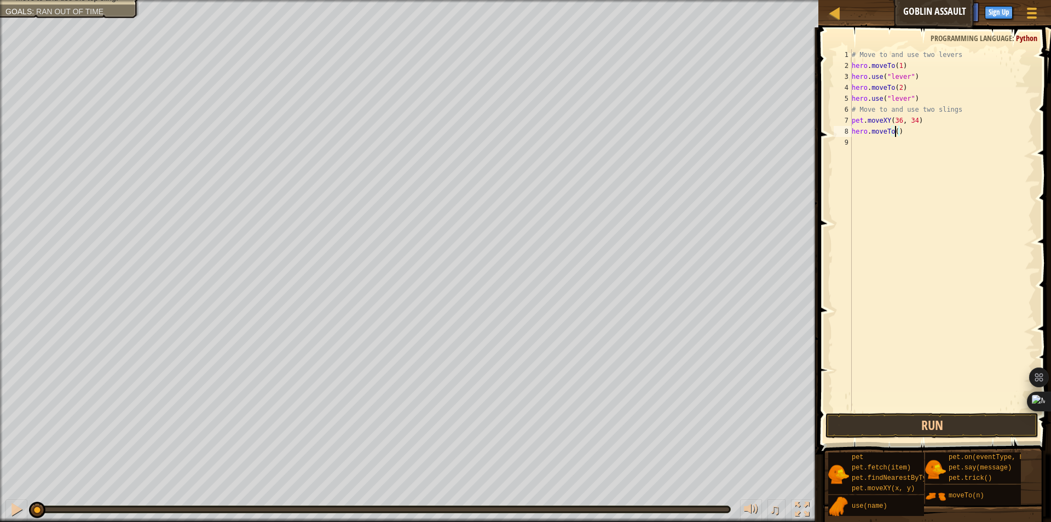
type textarea "hero.moveTo(3)"
type textarea "hero.use("sling")m"
type textarea "hero.moveTo(4)"
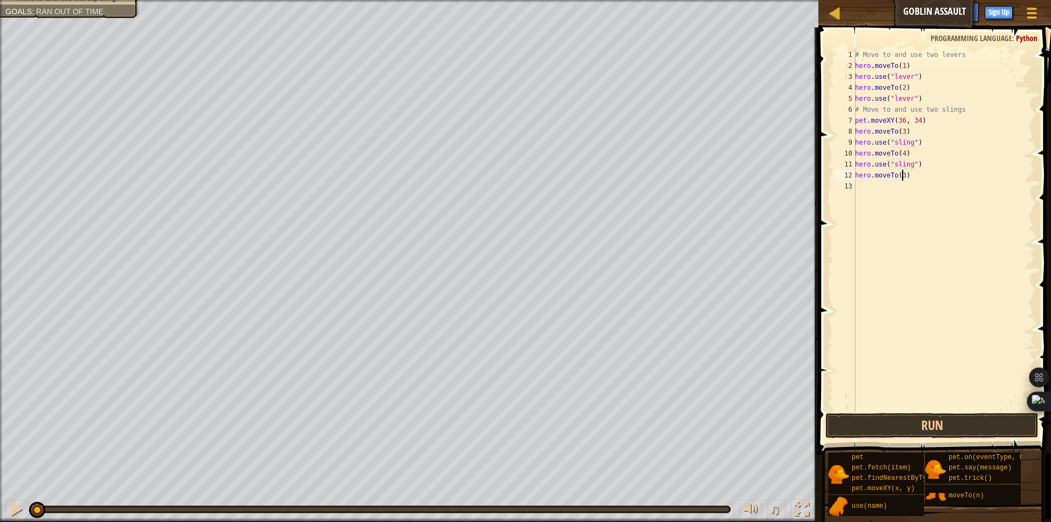
type textarea "hero.moveTo(1)"
type textarea "hero.use("lever")"
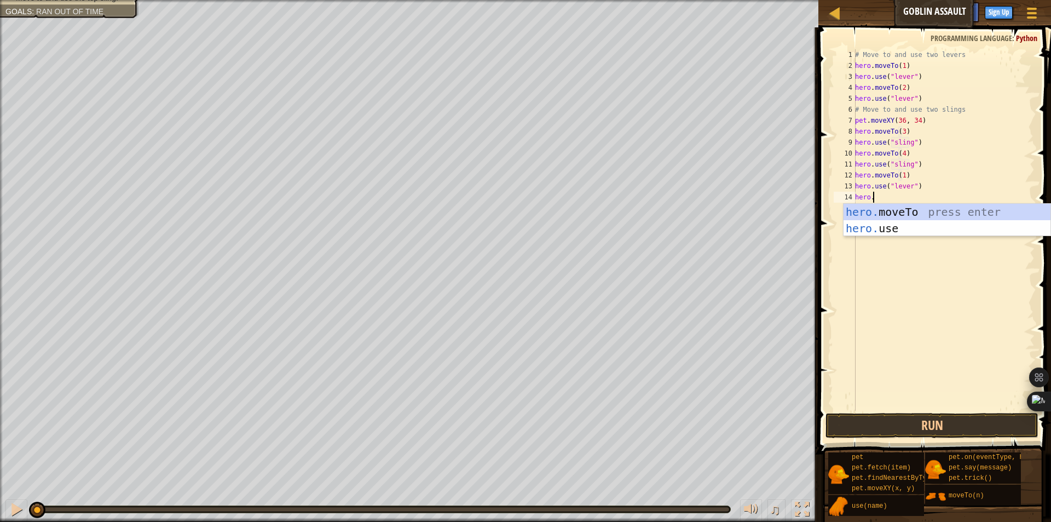
scroll to position [5, 1]
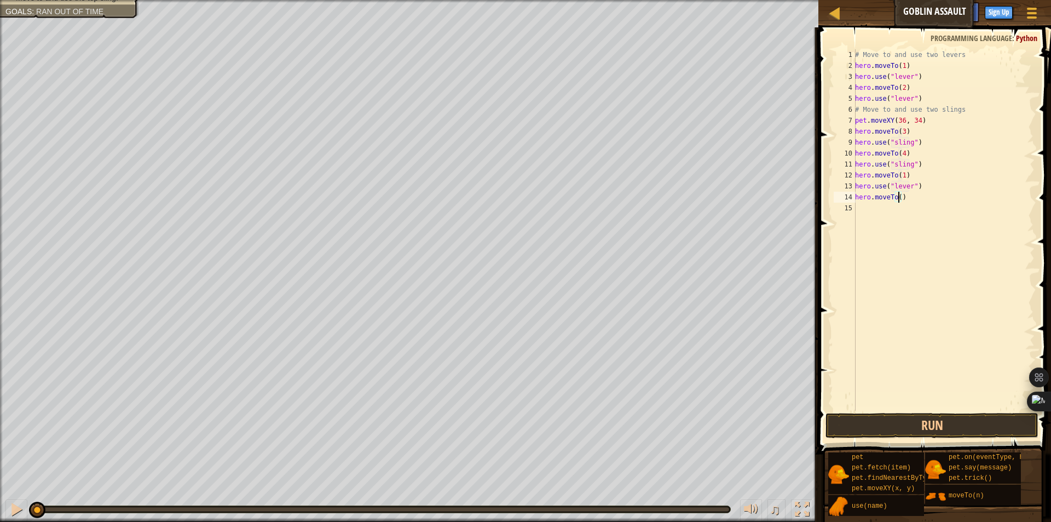
type textarea "hero.moveTo(2)"
click at [923, 99] on div "# Move to and use two levers hero . moveTo ( 1 ) hero . use ( "lever" ) hero . …" at bounding box center [944, 240] width 182 height 383
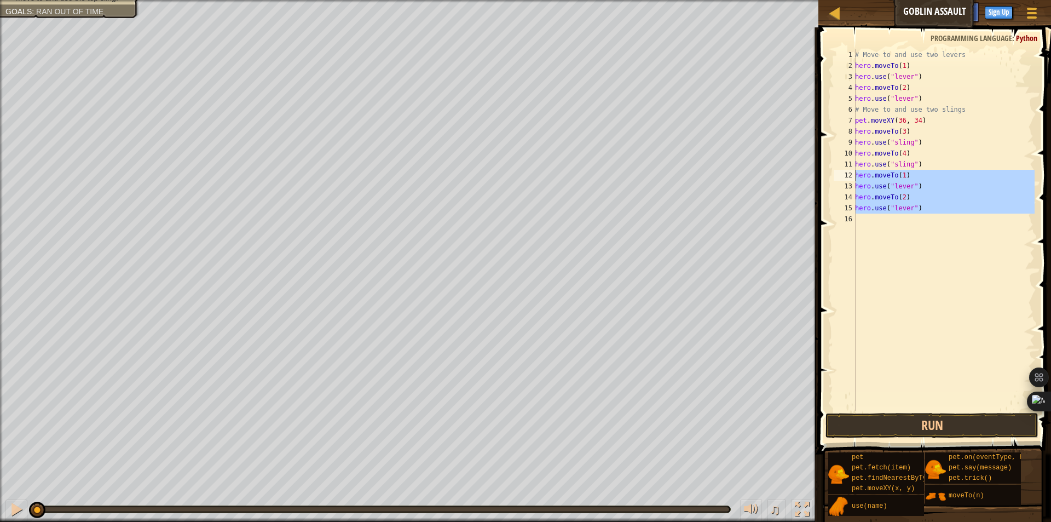
drag, startPoint x: 936, startPoint y: 215, endPoint x: 852, endPoint y: 179, distance: 91.7
click at [852, 179] on div "hero.use("lever") 1 2 3 4 5 6 7 8 9 10 11 12 13 14 15 16 # Move to and use two …" at bounding box center [933, 229] width 203 height 361
type textarea "hero.moveTo(1) hero.use("lever")"
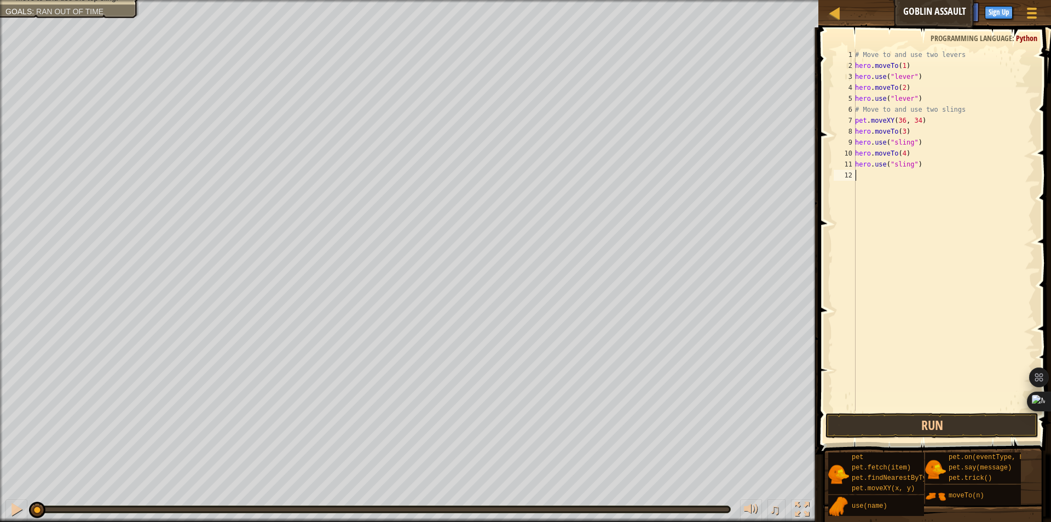
scroll to position [5, 0]
click at [924, 430] on button "Run" at bounding box center [932, 425] width 213 height 25
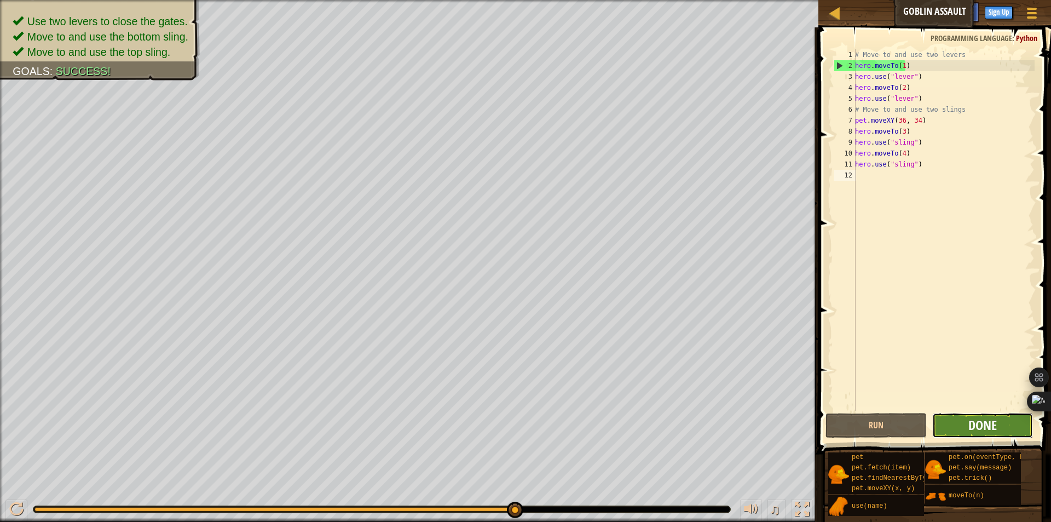
click at [980, 429] on span "Done" at bounding box center [982, 425] width 28 height 18
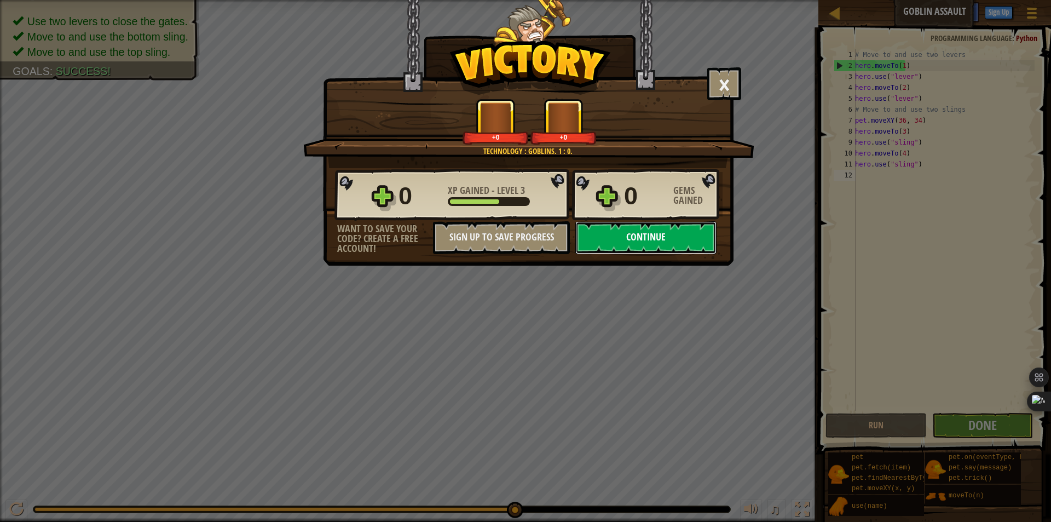
click at [640, 234] on button "Continue" at bounding box center [645, 237] width 141 height 33
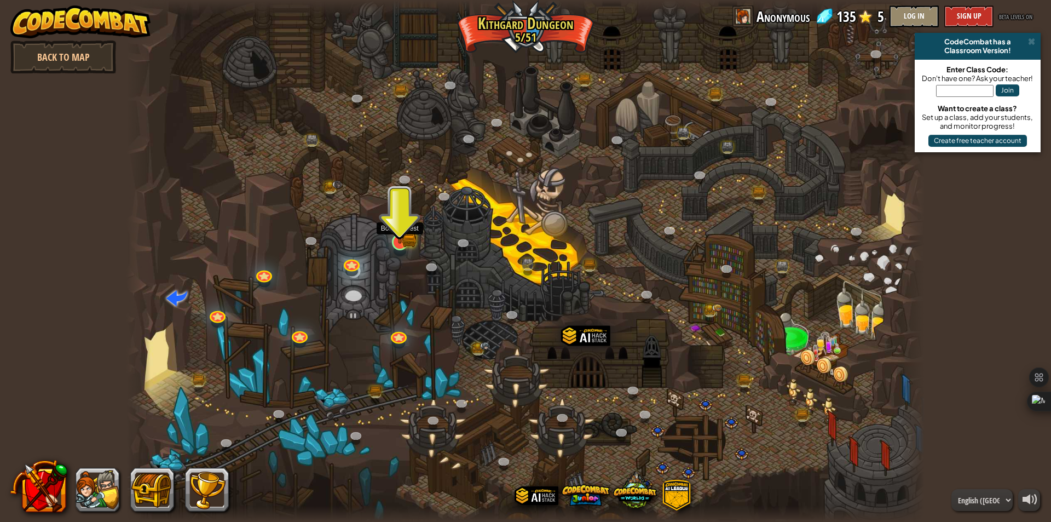
click at [402, 234] on img at bounding box center [399, 219] width 21 height 47
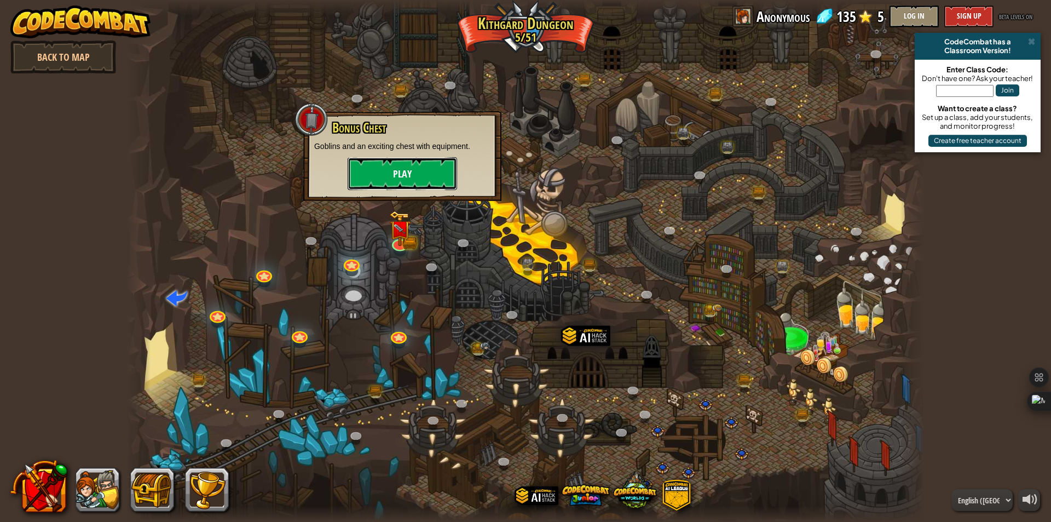
click at [407, 175] on button "Play" at bounding box center [402, 173] width 109 height 33
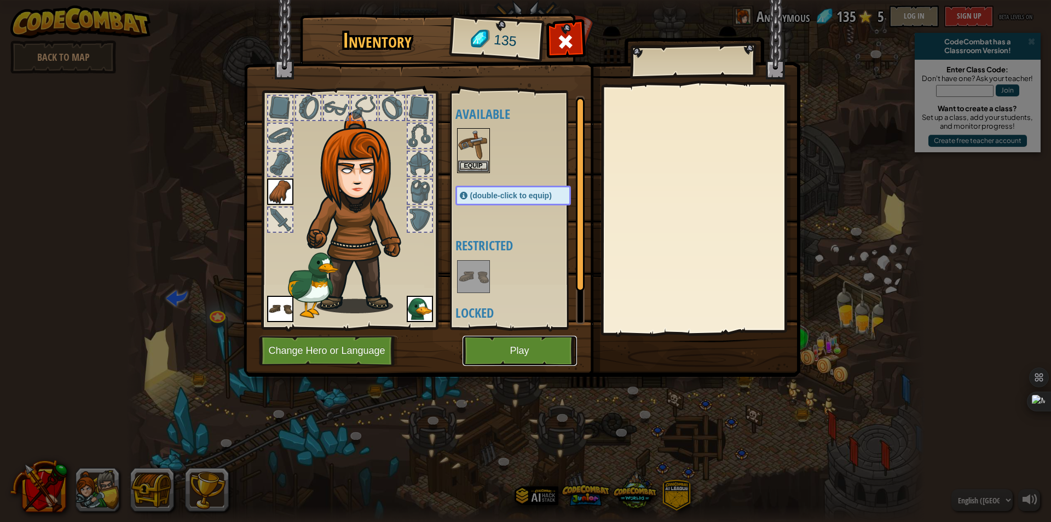
click at [505, 343] on button "Play" at bounding box center [520, 351] width 114 height 30
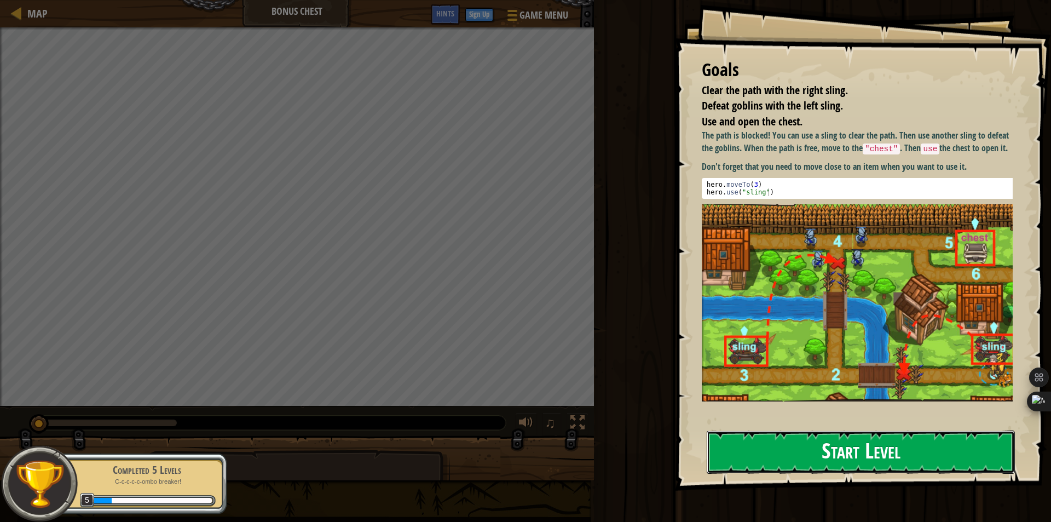
click at [890, 465] on button "Start Level" at bounding box center [861, 451] width 308 height 43
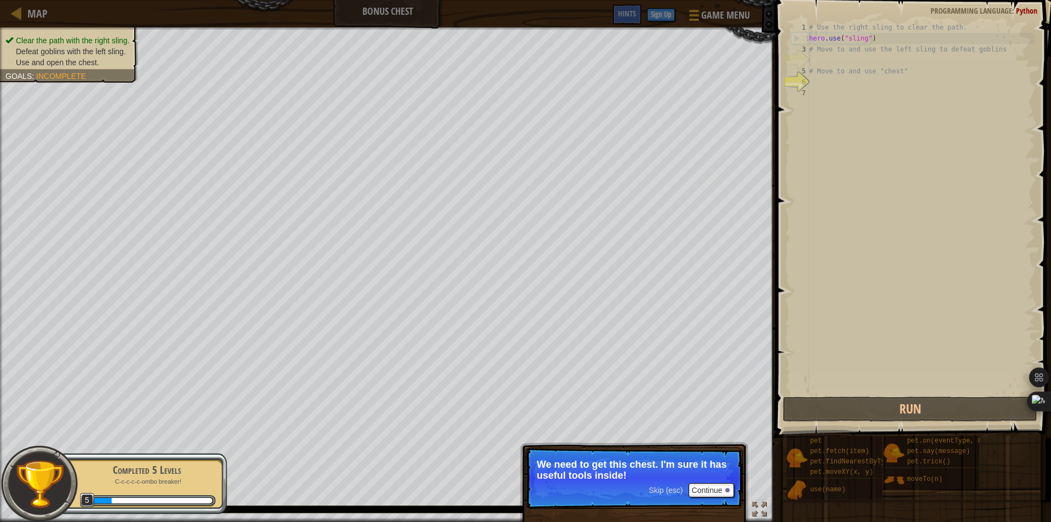
click at [664, 482] on p "Skip (esc) Continue We need to get this chest. I'm sure it has useful tools ins…" at bounding box center [634, 477] width 217 height 61
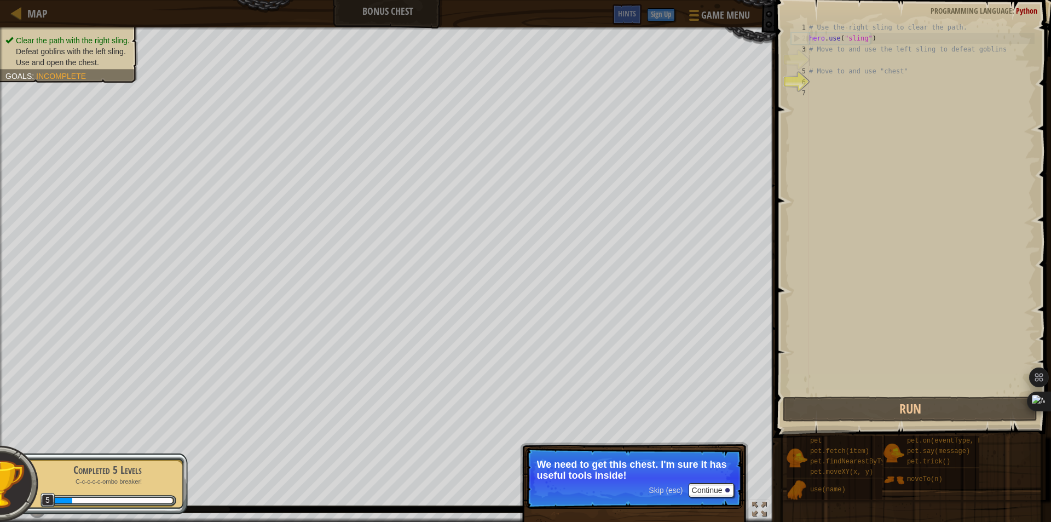
scroll to position [5, 0]
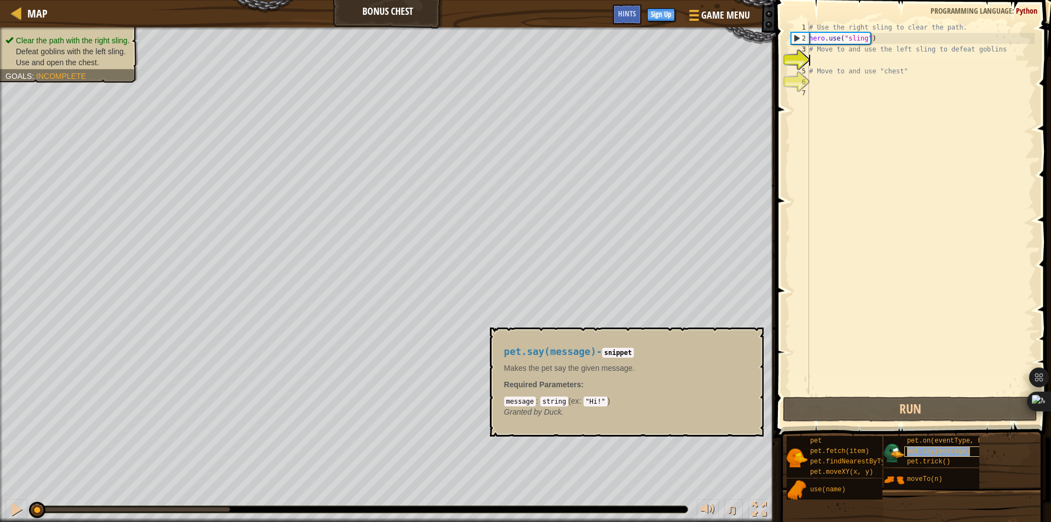
click at [919, 452] on span "pet.say(message)" at bounding box center [938, 451] width 63 height 8
click at [919, 449] on span "pet.say(message)" at bounding box center [938, 451] width 63 height 8
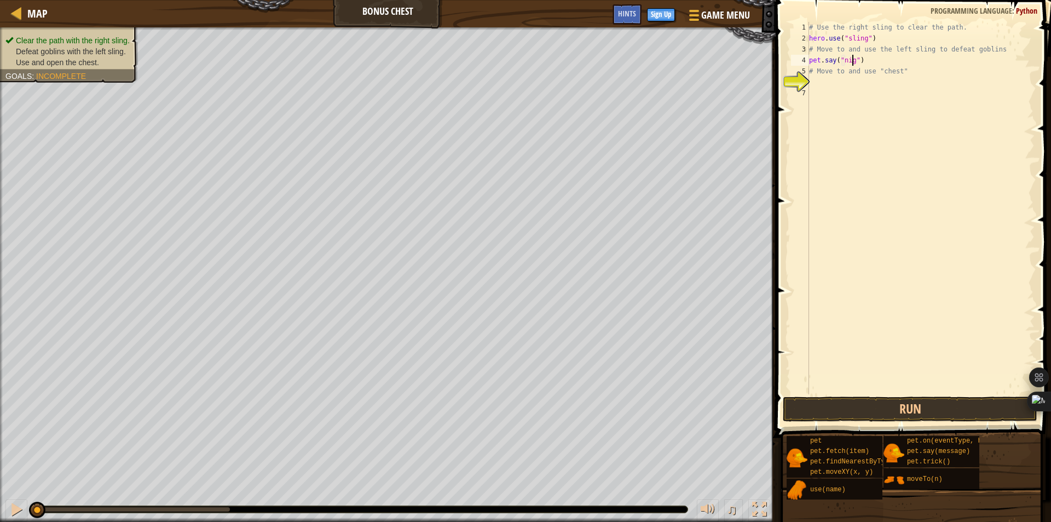
scroll to position [5, 4]
type textarea "pet.say("nigga")"
click at [919, 408] on button "Run" at bounding box center [910, 408] width 255 height 25
click at [854, 410] on button "Run" at bounding box center [910, 408] width 255 height 25
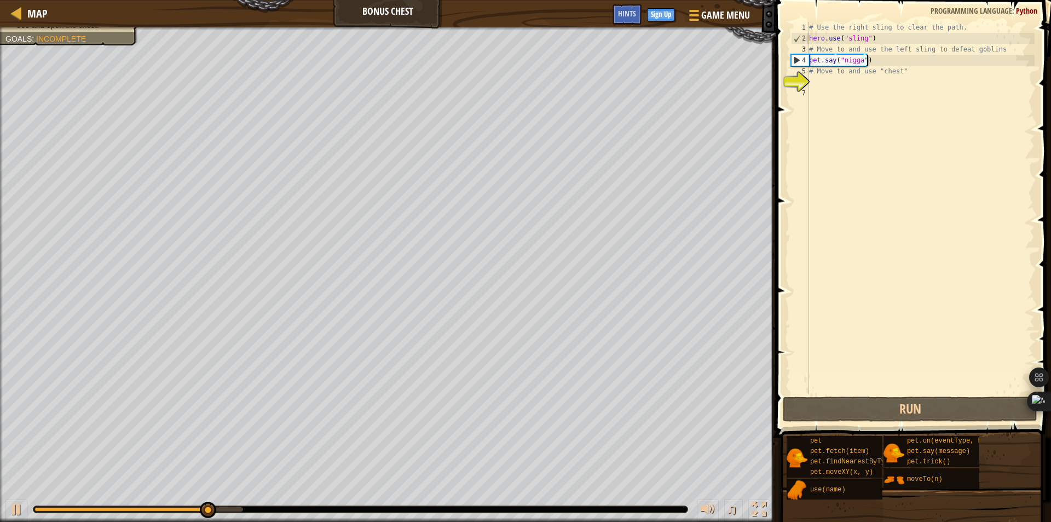
click at [880, 57] on div "# Use the right sling to clear the path. hero . use ( "sling" ) # Move to and u…" at bounding box center [921, 219] width 228 height 394
click at [870, 76] on div "# Use the right sling to clear the path. hero . use ( "sling" ) # Move to and u…" at bounding box center [921, 219] width 228 height 394
click at [873, 60] on div "# Use the right sling to clear the path. hero . use ( "sling" ) # Move to and u…" at bounding box center [921, 219] width 228 height 394
click at [875, 42] on div "# Use the right sling to clear the path. hero . use ( "sling" ) # Move to and u…" at bounding box center [921, 219] width 228 height 394
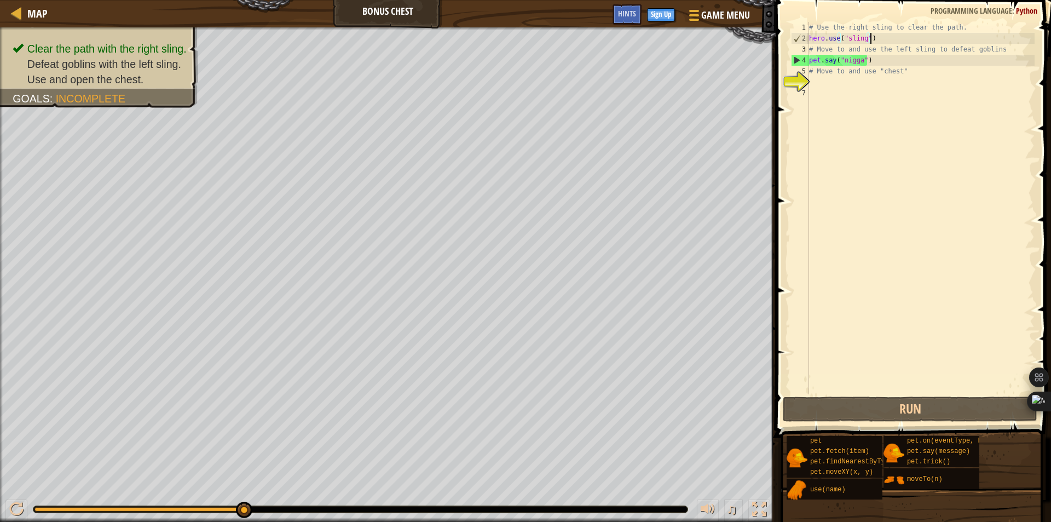
drag, startPoint x: 874, startPoint y: 62, endPoint x: 877, endPoint y: 55, distance: 7.1
click at [875, 62] on div "# Use the right sling to clear the path. hero . use ( "sling" ) # Move to and u…" at bounding box center [921, 219] width 228 height 394
click at [881, 40] on div "# Use the right sling to clear the path. hero . use ( "sling" ) # Move to and u…" at bounding box center [921, 219] width 228 height 394
click at [878, 62] on div "# Use the right sling to clear the path. hero . use ( "sling" ) # Move to and u…" at bounding box center [921, 219] width 228 height 394
click at [897, 40] on div "# Use the right sling to clear the path. hero . use ( "sling" ) # Move to and u…" at bounding box center [921, 219] width 228 height 394
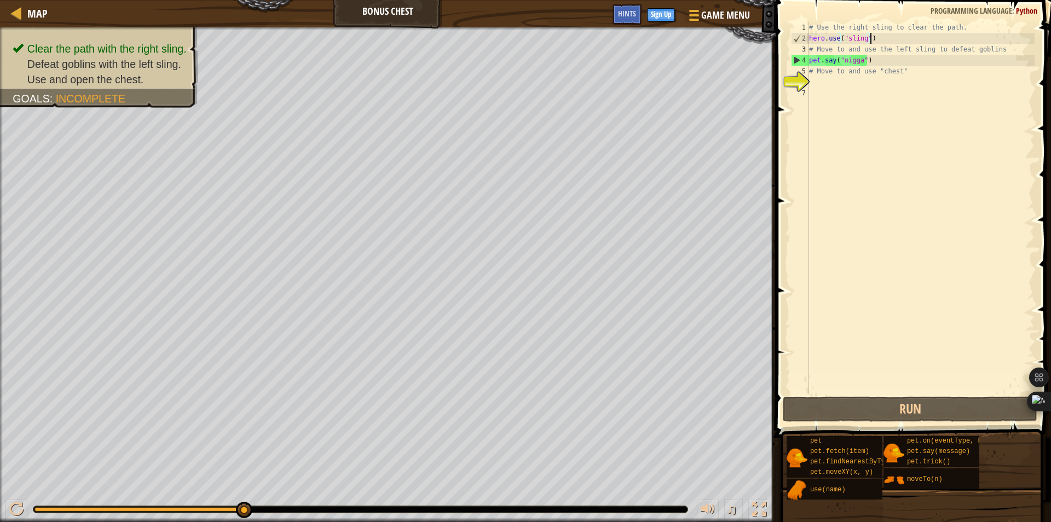
click at [897, 62] on div "# Use the right sling to clear the path. hero . use ( "sling" ) # Move to and u…" at bounding box center [921, 219] width 228 height 394
type textarea "pet.say("nigga")"
click at [878, 83] on div "# Use the right sling to clear the path. hero . use ( "sling" ) # Move to and u…" at bounding box center [921, 219] width 228 height 394
click at [879, 64] on div "# Use the right sling to clear the path. hero . use ( "sling" ) # Move to and u…" at bounding box center [921, 219] width 228 height 394
type textarea "pet.say("nigga")"
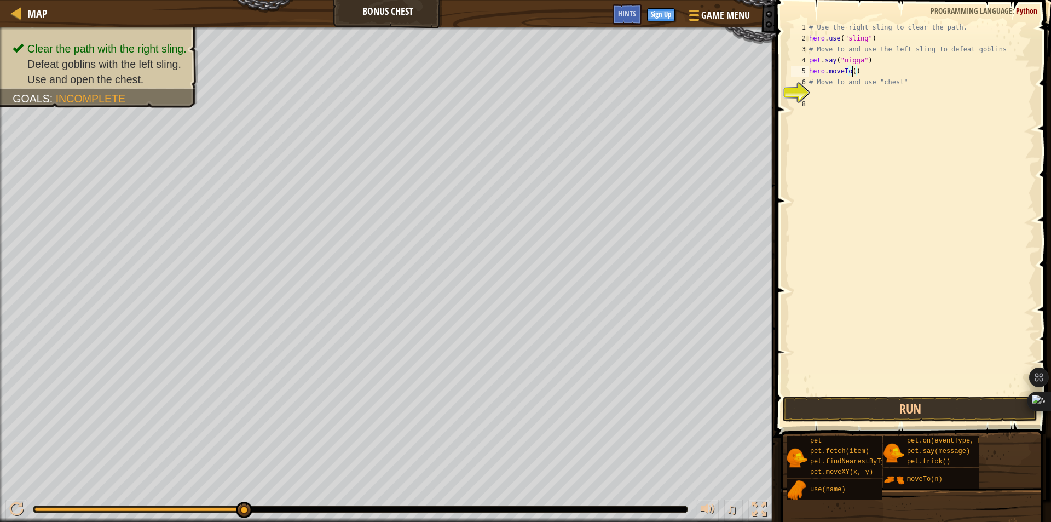
scroll to position [5, 3]
type textarea "hero.moveTo(3)"
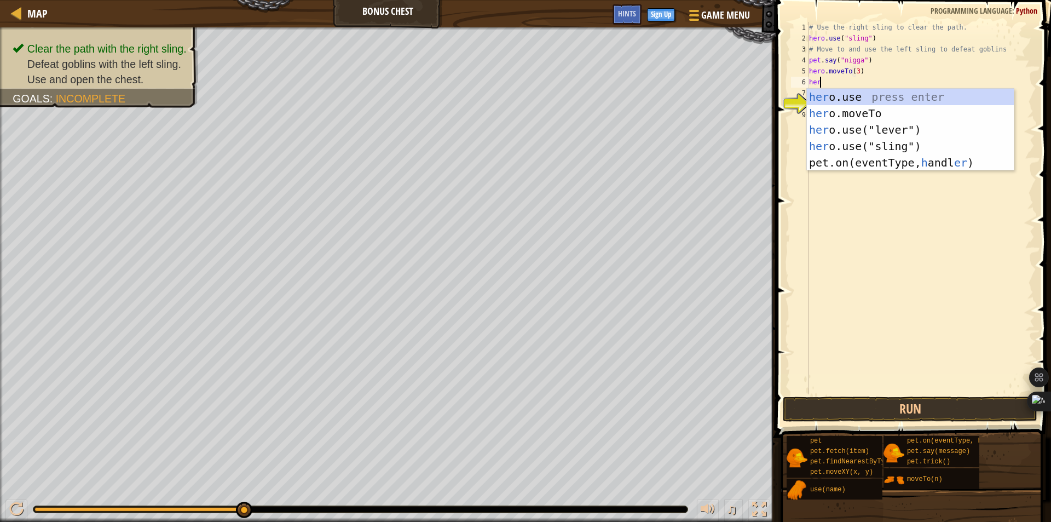
scroll to position [5, 1]
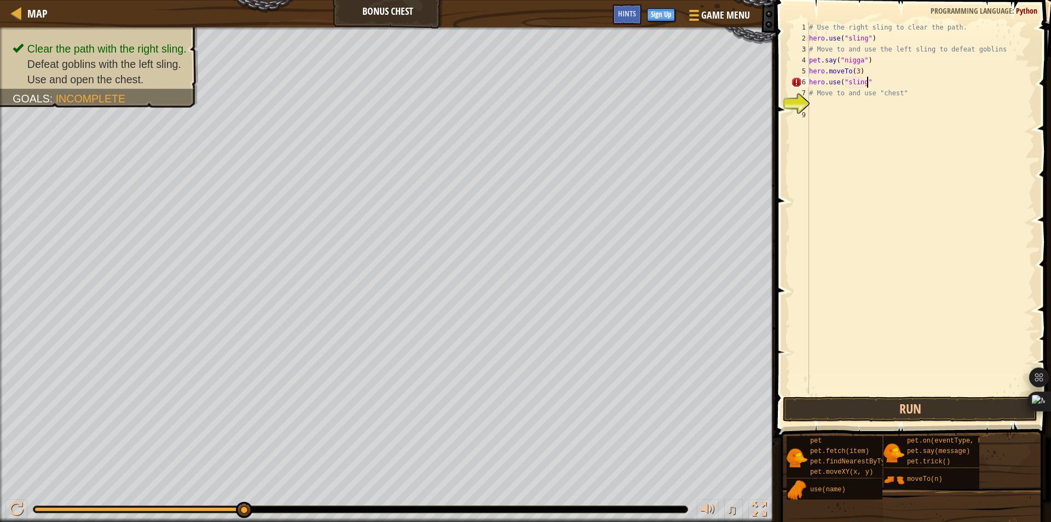
type textarea "hero.use("sling")"
type textarea "hero.moveTo(2)"
paste textarea "hero.moveTo(2)"
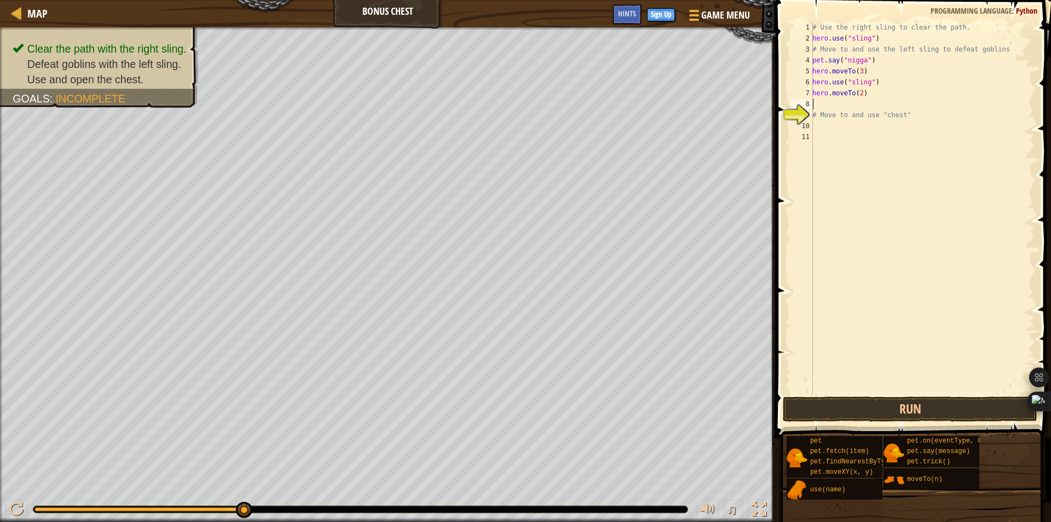
type textarea "hero.moveTo(2)"
paste textarea "hero.moveTo(2)"
type textarea "# Move to and use "chest""
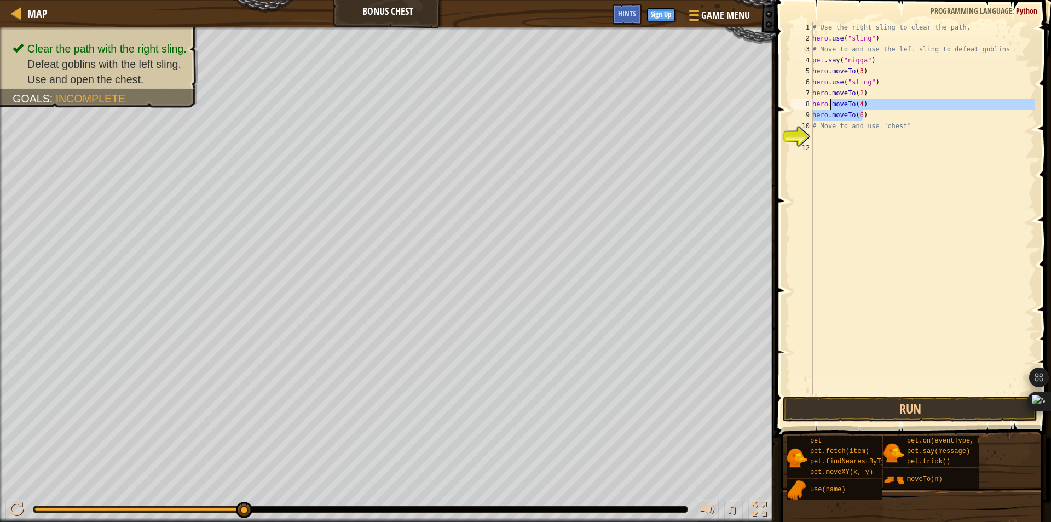
type textarea "hero.moveTo(2) hero.moveTo(4)"
type textarea "# Move to and use "chest""
paste textarea "hero.moveTo(6)"
type textarea "hero.moveTo(6)"
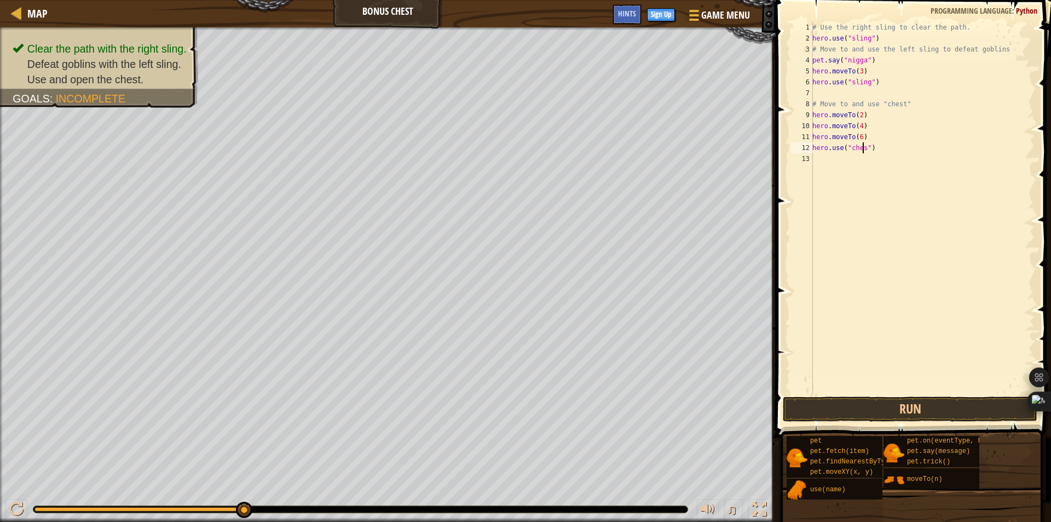
type textarea "hero.use("chest")"
type textarea "pet.say("we got it niggas")"
click at [901, 400] on button "Run" at bounding box center [910, 408] width 255 height 25
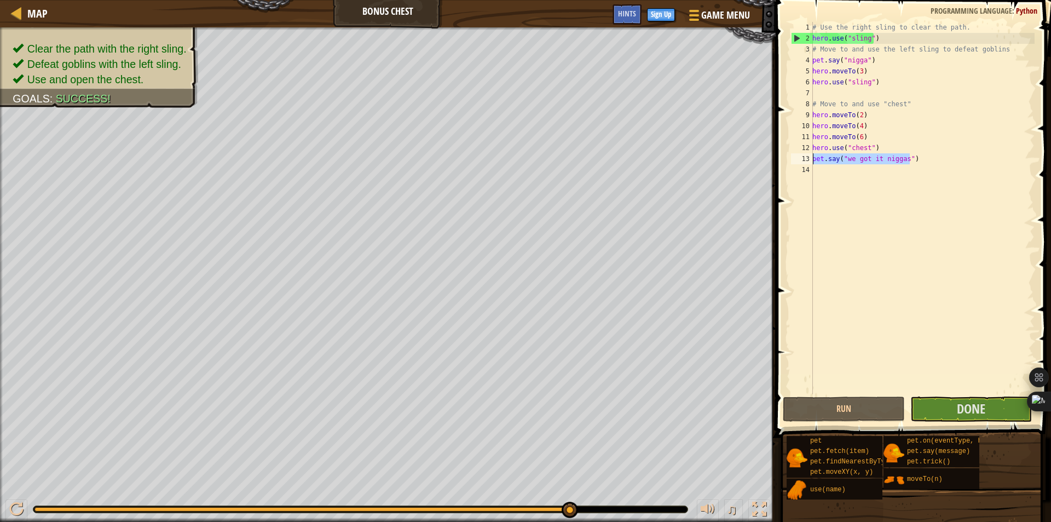
drag, startPoint x: 915, startPoint y: 160, endPoint x: 813, endPoint y: 160, distance: 101.8
click at [813, 160] on div "# Use the right sling to clear the path. hero . use ( "sling" ) # Move to and u…" at bounding box center [922, 219] width 224 height 394
click at [893, 137] on div "# Use the right sling to clear the path. hero . use ( "sling" ) # Move to and u…" at bounding box center [922, 219] width 224 height 394
type textarea "hero.moveTo(6)"
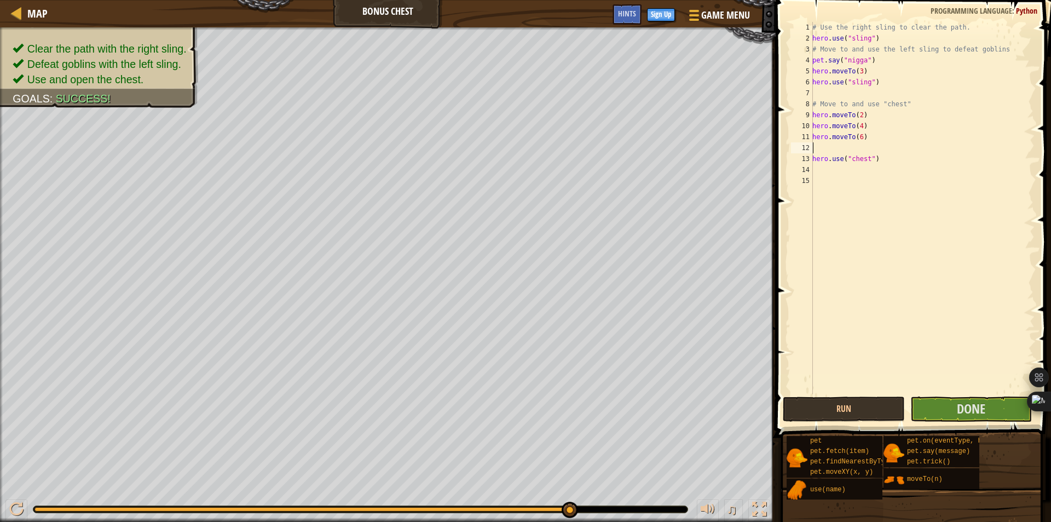
paste textarea "pet.say("we got it niggas")"
type textarea "pet.say("we got it niggas")"
click at [950, 401] on button "Done" at bounding box center [971, 408] width 122 height 25
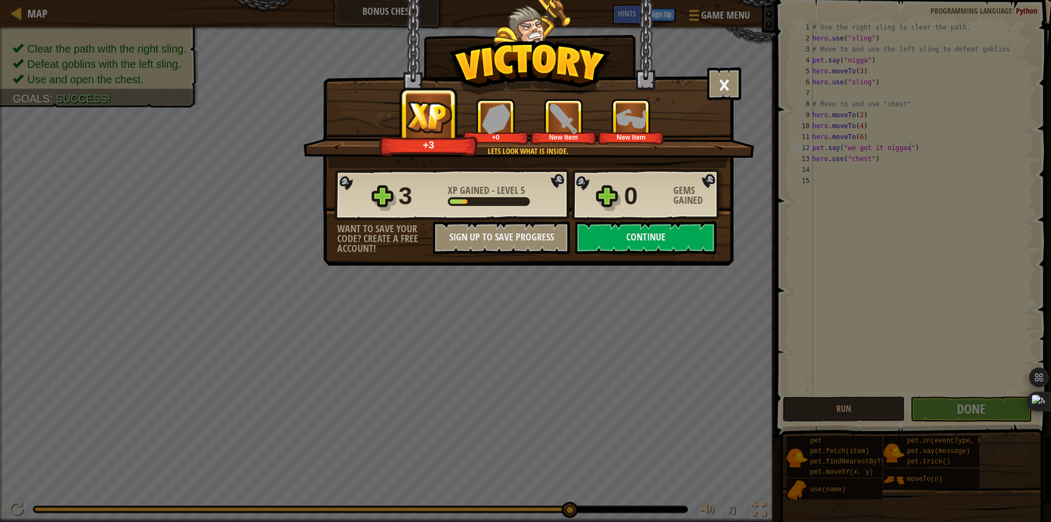
click at [697, 67] on div "× Shiny and sharp! How fun was this level? Lets look what is inside. +3 +0 New …" at bounding box center [528, 104] width 411 height 211
click at [709, 79] on button "×" at bounding box center [724, 83] width 34 height 33
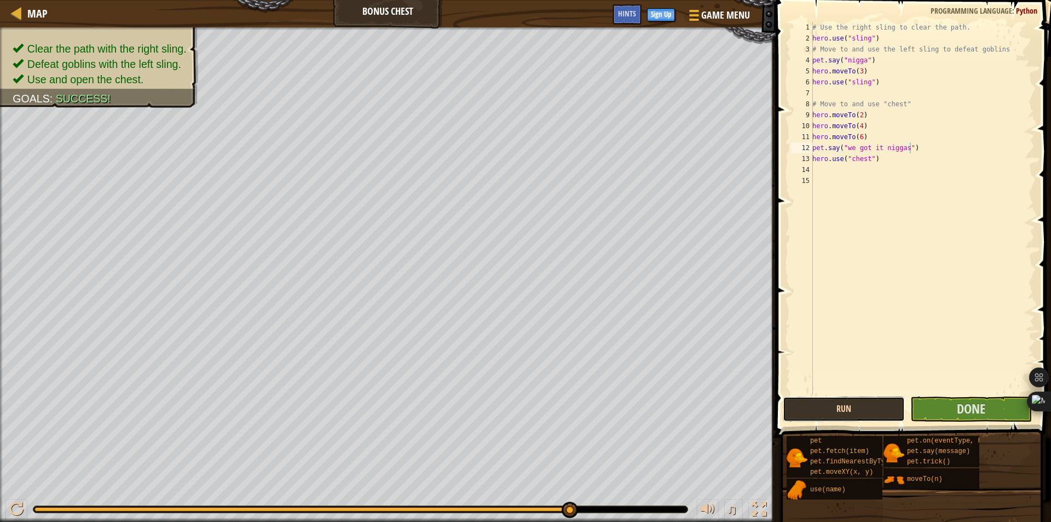
click at [841, 404] on button "Run" at bounding box center [844, 408] width 122 height 25
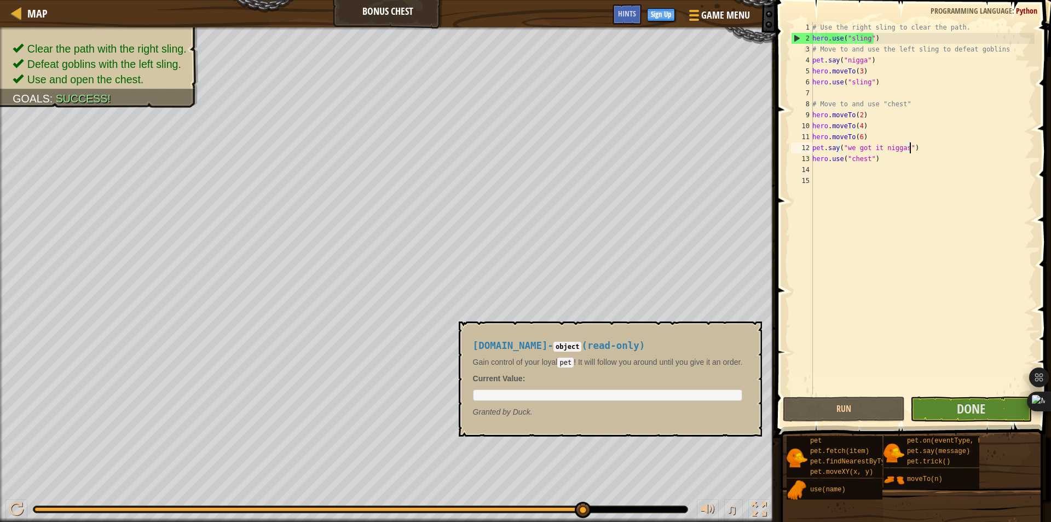
click at [956, 423] on span at bounding box center [914, 203] width 284 height 470
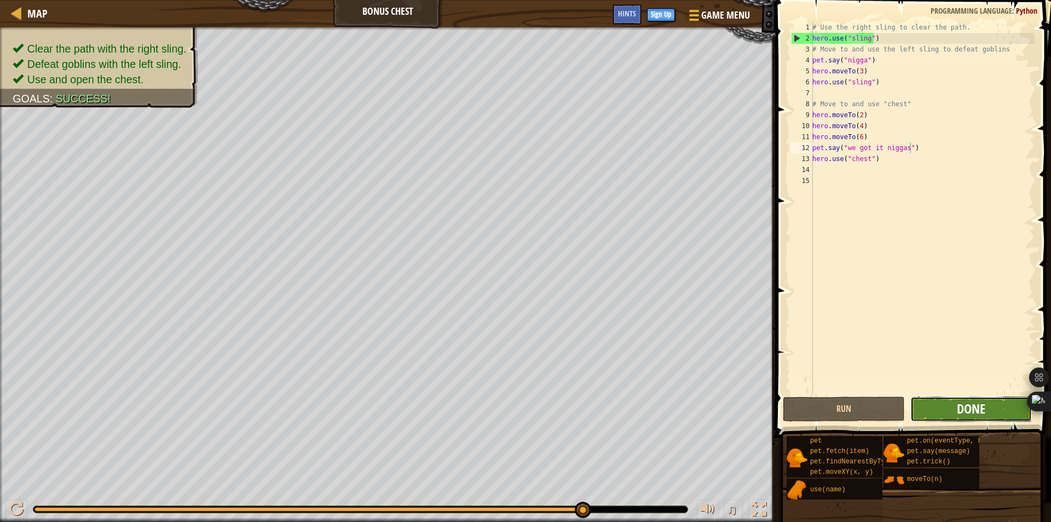
click at [963, 415] on span "Done" at bounding box center [971, 409] width 28 height 18
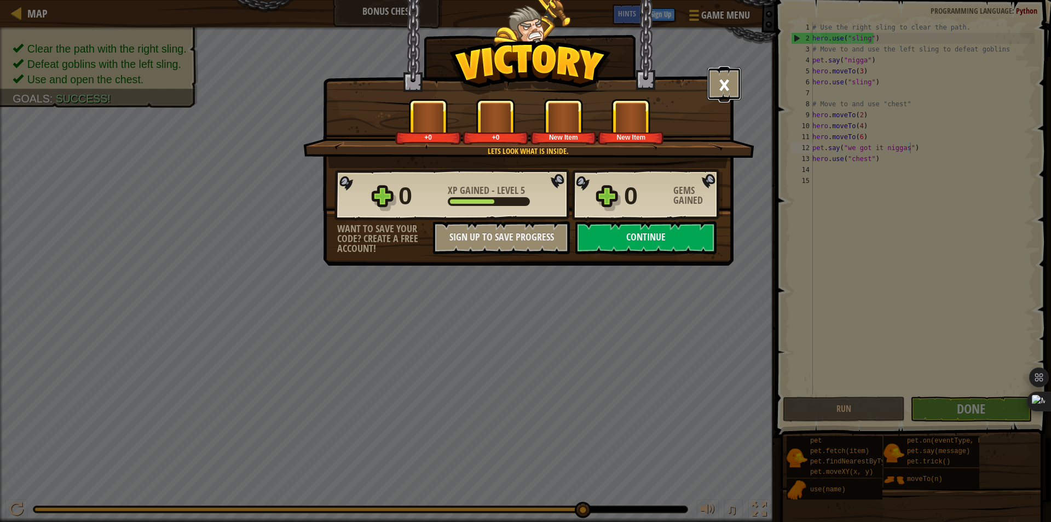
click at [725, 83] on button "×" at bounding box center [724, 83] width 34 height 33
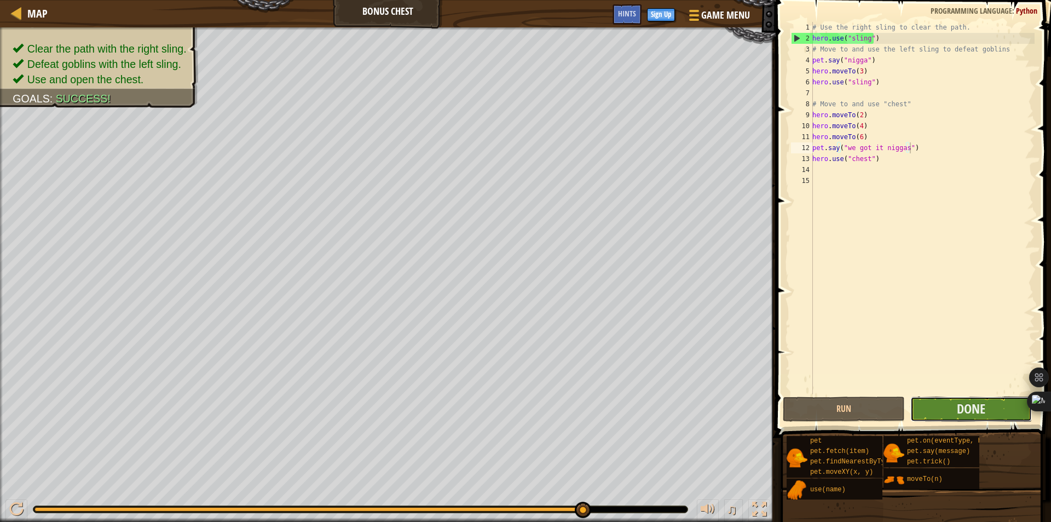
click at [955, 410] on button "Done" at bounding box center [971, 408] width 122 height 25
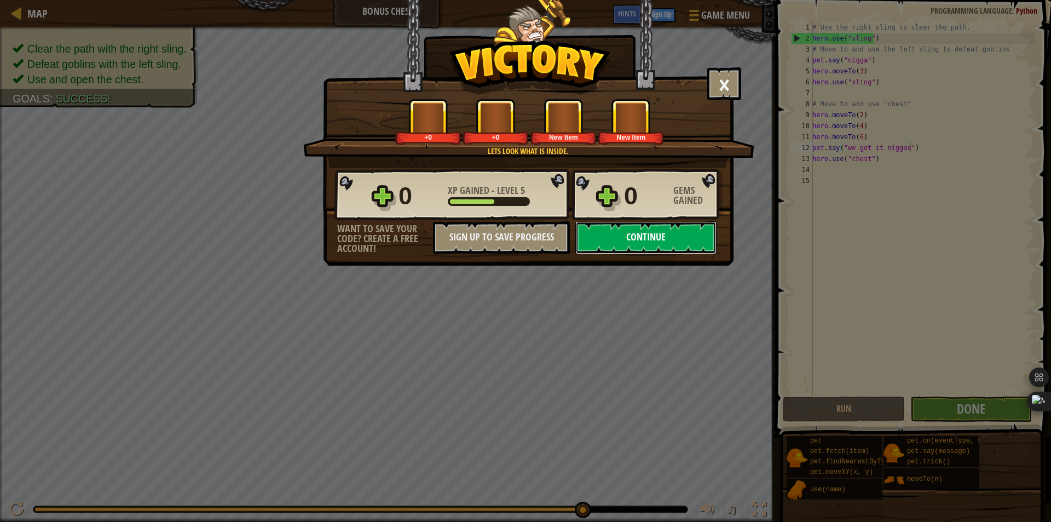
click at [645, 237] on button "Continue" at bounding box center [645, 237] width 141 height 33
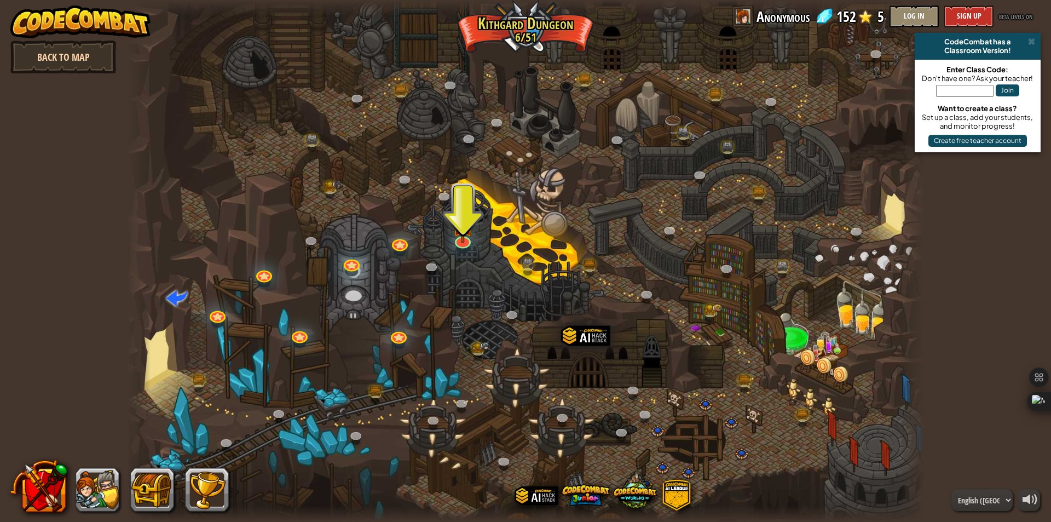
click at [49, 55] on link "Back to Map" at bounding box center [63, 57] width 106 height 33
